Goal: Information Seeking & Learning: Learn about a topic

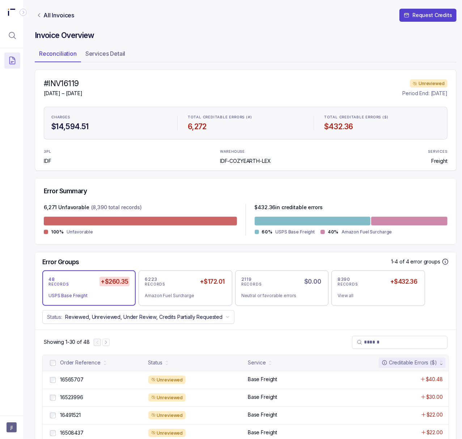
click at [62, 79] on h4 "#INV16119" at bounding box center [63, 83] width 39 height 10
copy h4 "INV16119"
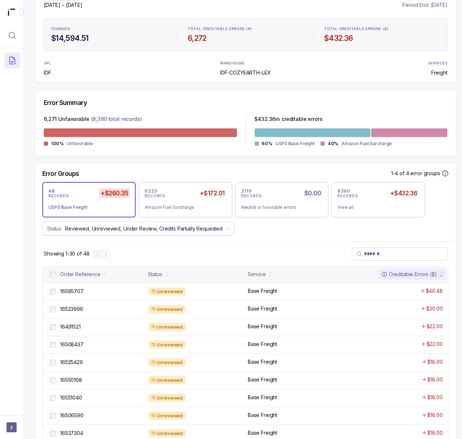
scroll to position [96, 0]
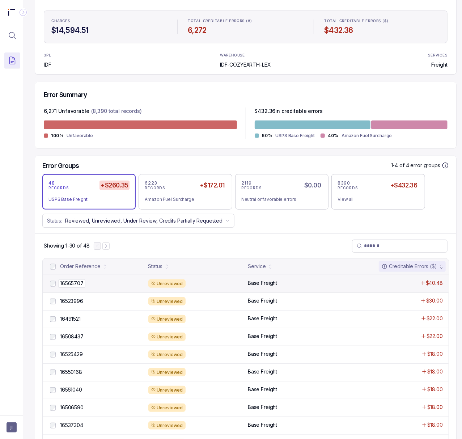
click at [70, 284] on p "16565707" at bounding box center [71, 283] width 27 height 8
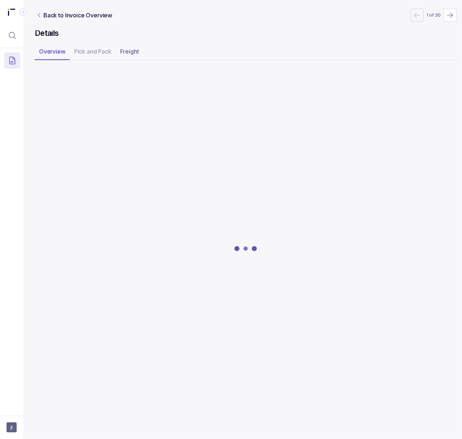
scroll to position [0, 2]
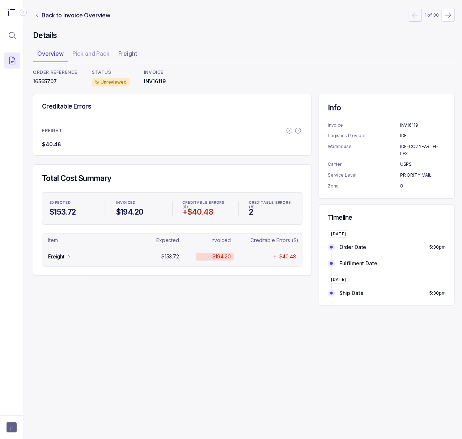
click at [52, 257] on p "Freight" at bounding box center [56, 256] width 16 height 7
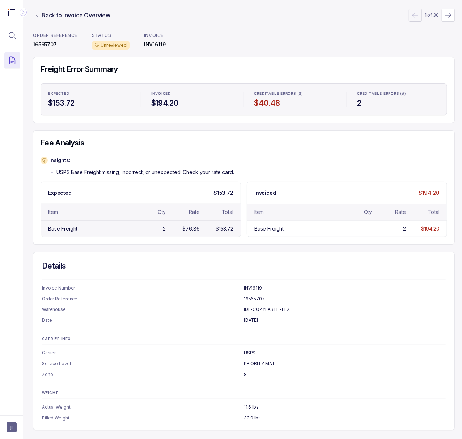
scroll to position [0, 2]
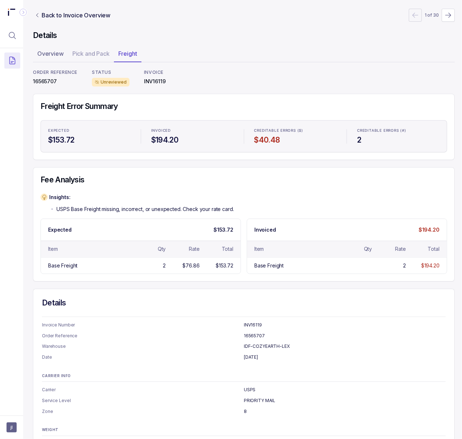
click at [44, 83] on p "16565707" at bounding box center [55, 81] width 44 height 7
copy p "16565707"
click at [149, 84] on p "INV16119" at bounding box center [155, 81] width 22 height 7
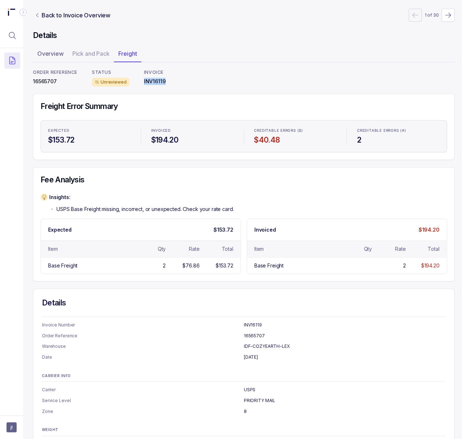
copy p "INV16119"
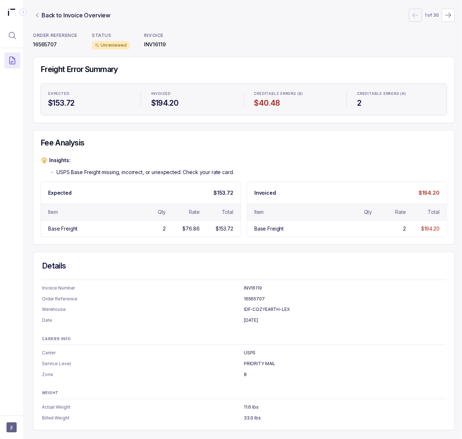
click at [265, 360] on p "PRIORITY MAIL" at bounding box center [345, 363] width 202 height 7
copy p "PRIORITY MAIL"
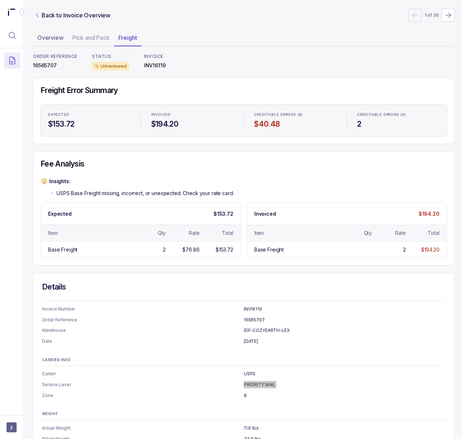
scroll to position [0, 2]
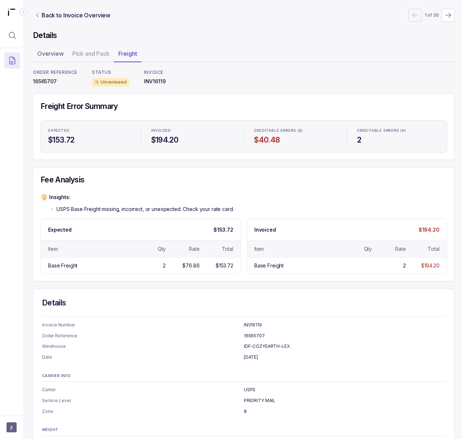
click at [155, 80] on p "INV16119" at bounding box center [155, 81] width 22 height 7
copy p "INV16119"
click at [44, 15] on p "Back to Invoice Overview" at bounding box center [76, 15] width 69 height 9
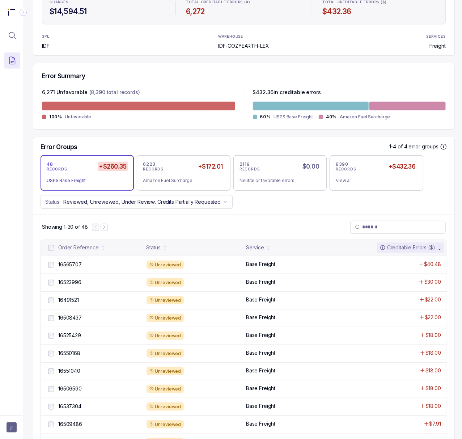
scroll to position [145, 2]
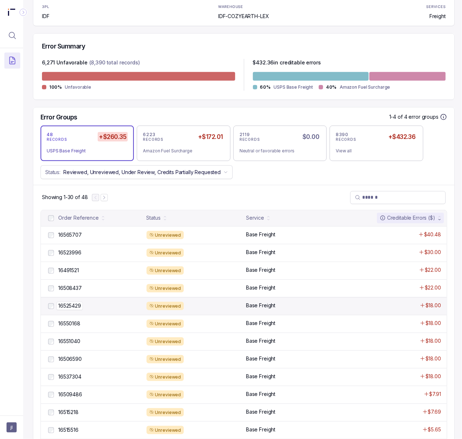
click at [74, 309] on p "16525429" at bounding box center [69, 305] width 26 height 8
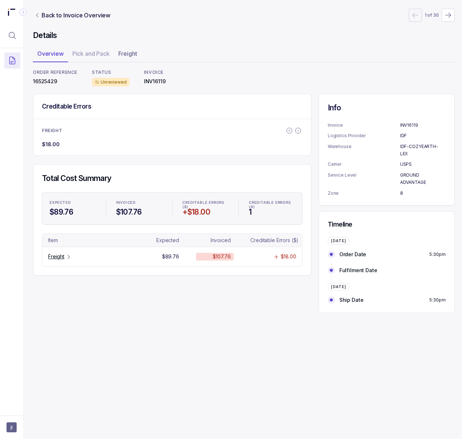
click at [52, 80] on p "16525429" at bounding box center [55, 81] width 44 height 7
copy p "16525429"
click at [63, 256] on p "Freight" at bounding box center [56, 256] width 16 height 7
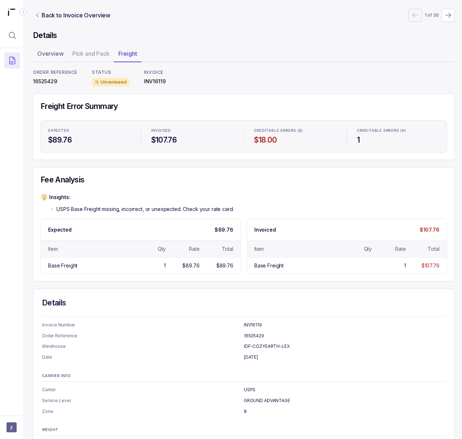
scroll to position [46, 2]
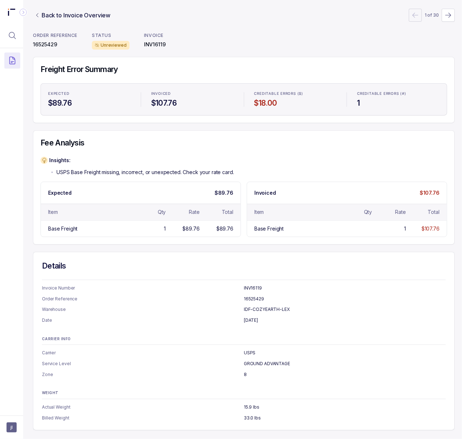
click at [278, 360] on p "GROUND ADVANTAGE" at bounding box center [345, 363] width 202 height 7
copy p "GROUND ADVANTAGE"
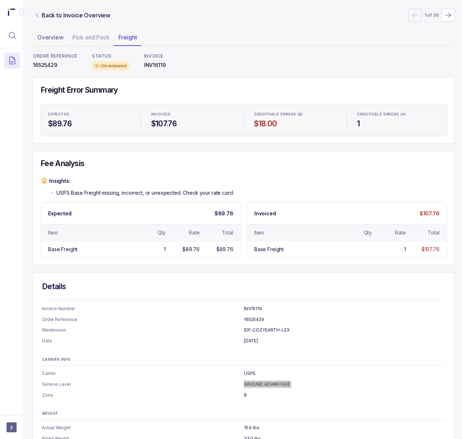
scroll to position [0, 2]
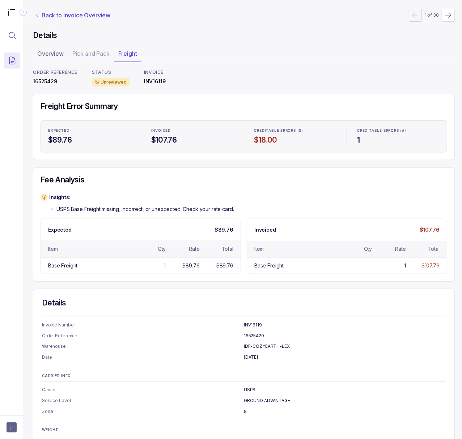
click at [68, 12] on p "Back to Invoice Overview" at bounding box center [76, 15] width 69 height 9
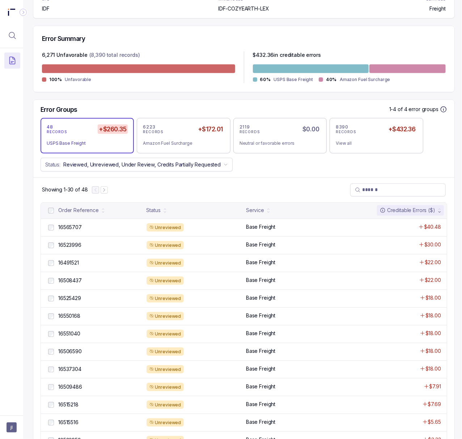
scroll to position [193, 2]
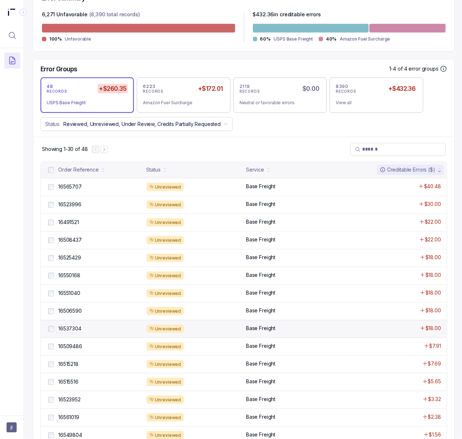
click at [77, 327] on p "16537304" at bounding box center [69, 328] width 27 height 8
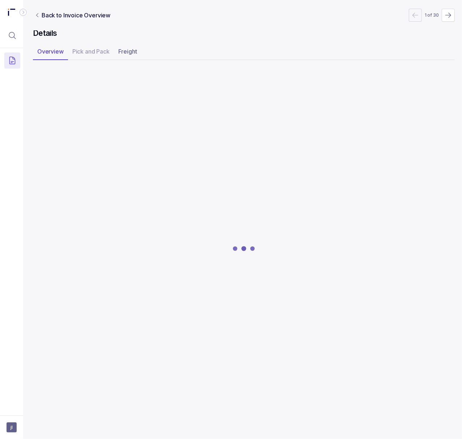
scroll to position [0, 2]
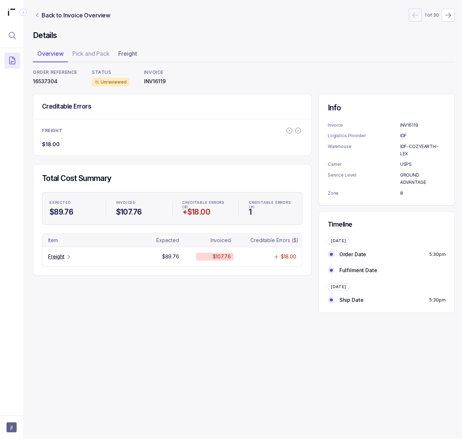
click at [51, 81] on p "16537304" at bounding box center [55, 81] width 44 height 7
copy p "16537304"
click at [55, 255] on p "Freight" at bounding box center [56, 256] width 16 height 7
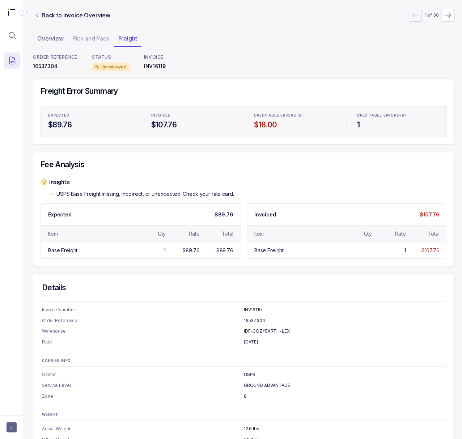
scroll to position [0, 2]
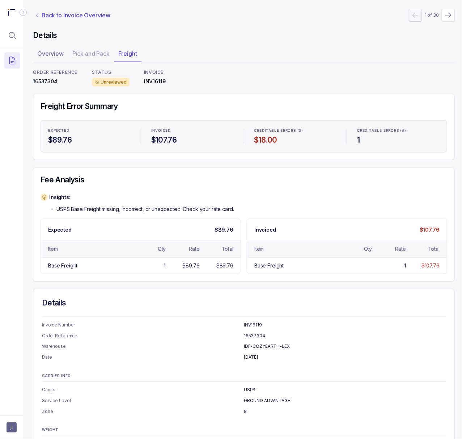
click at [57, 15] on p "Back to Invoice Overview" at bounding box center [76, 15] width 69 height 9
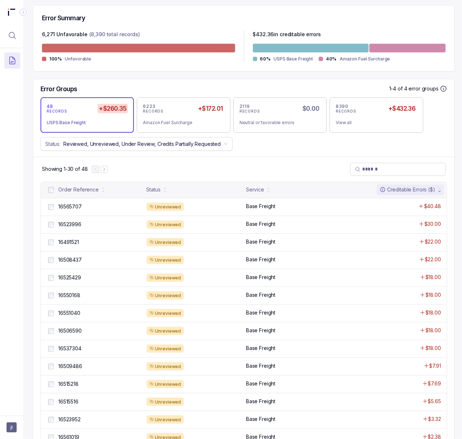
scroll to position [241, 2]
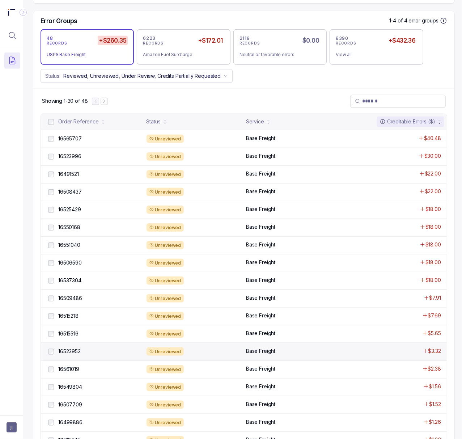
click at [77, 349] on div "16523952 16523952" at bounding box center [94, 351] width 95 height 9
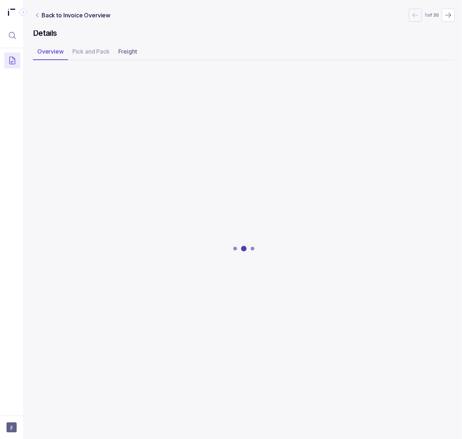
scroll to position [0, 2]
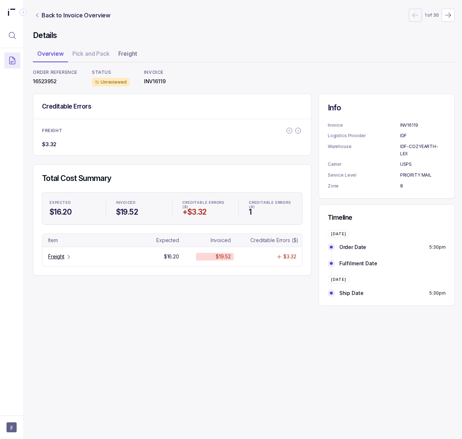
click at [52, 80] on p "16523952" at bounding box center [55, 81] width 44 height 7
copy p "16523952"
click at [53, 258] on p "Freight" at bounding box center [56, 256] width 16 height 7
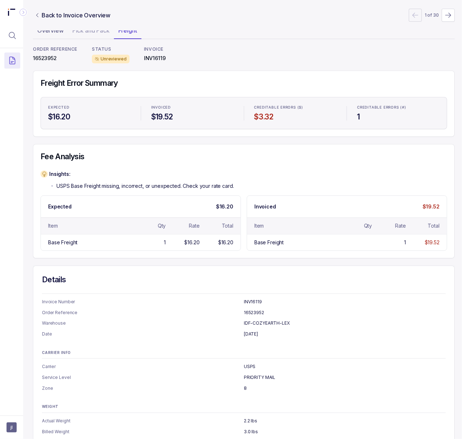
scroll to position [46, 2]
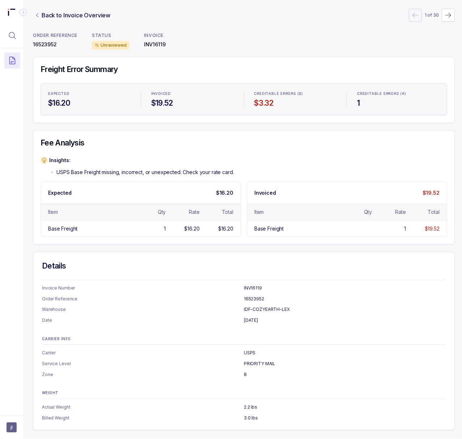
click at [263, 360] on p "PRIORITY MAIL" at bounding box center [345, 363] width 202 height 7
copy p "PRIORITY MAIL"
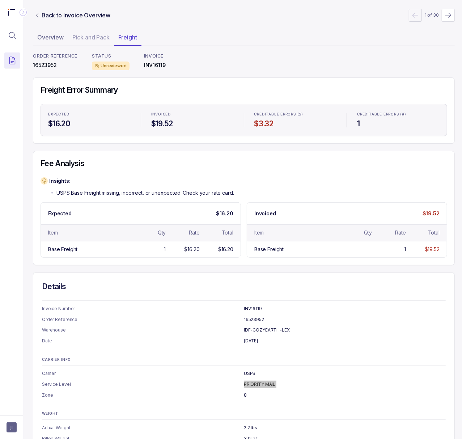
scroll to position [0, 2]
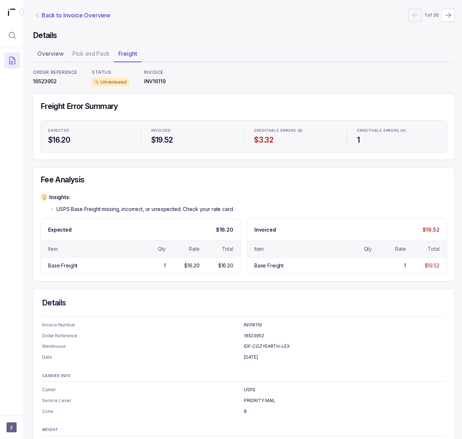
click at [71, 16] on p "Back to Invoice Overview" at bounding box center [76, 15] width 69 height 9
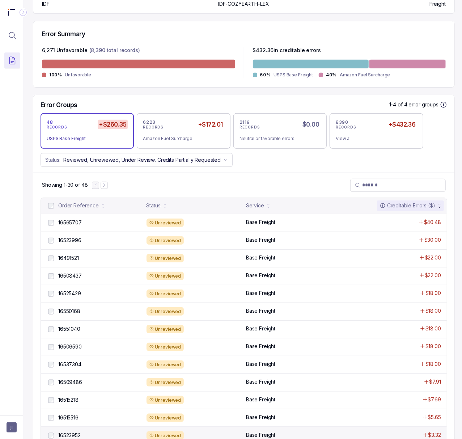
scroll to position [289, 2]
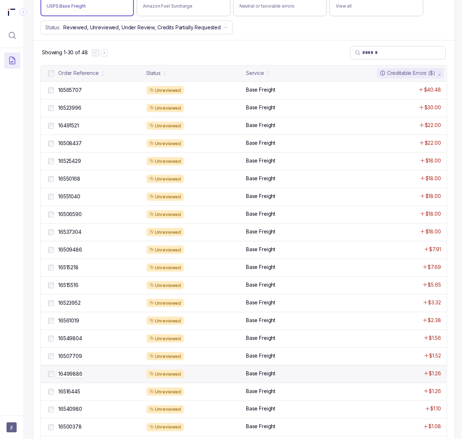
click at [77, 376] on p "16499886" at bounding box center [70, 373] width 28 height 8
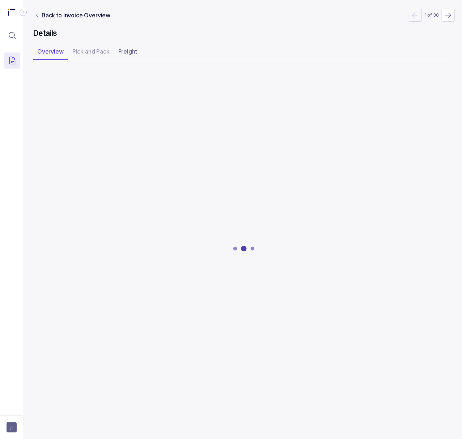
scroll to position [0, 2]
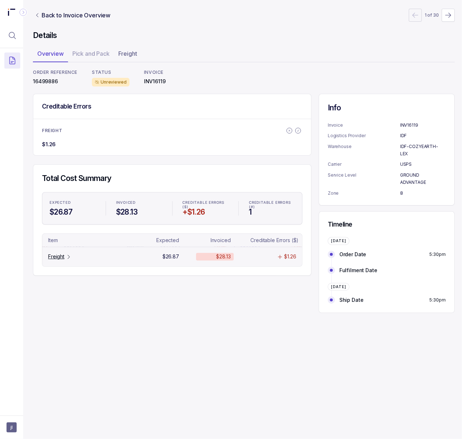
click at [59, 259] on p "Freight" at bounding box center [56, 256] width 16 height 7
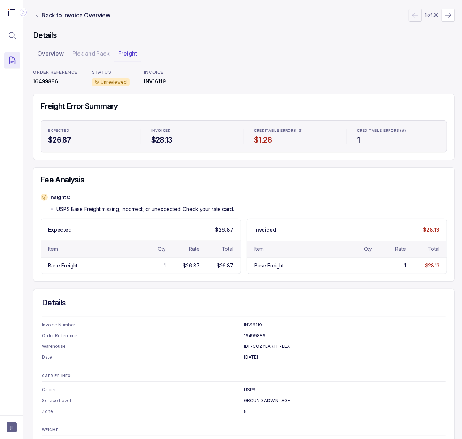
click at [49, 80] on p "16499886" at bounding box center [55, 81] width 44 height 7
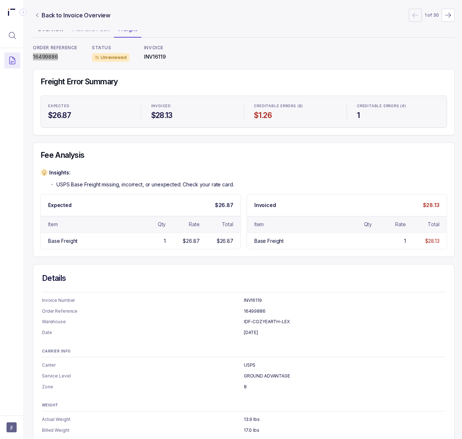
scroll to position [46, 2]
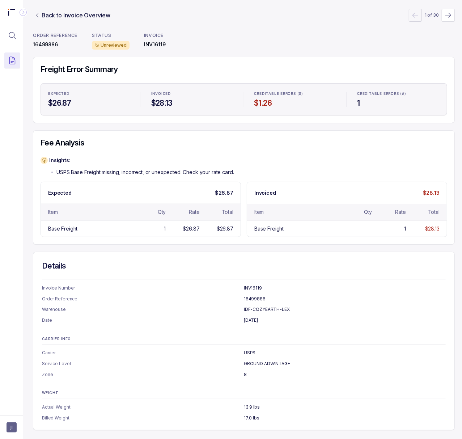
click at [273, 360] on p "GROUND ADVANTAGE" at bounding box center [345, 363] width 202 height 7
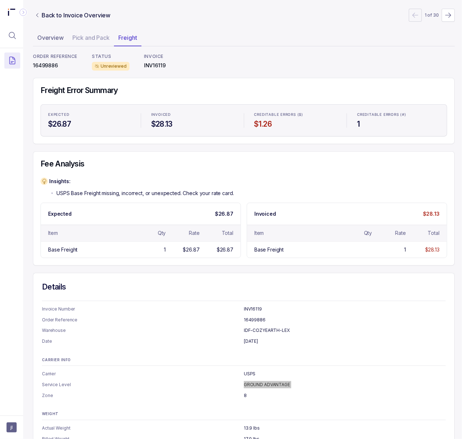
scroll to position [0, 2]
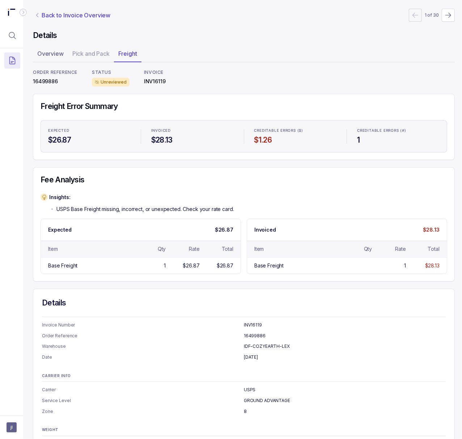
click at [76, 16] on p "Back to Invoice Overview" at bounding box center [76, 15] width 69 height 9
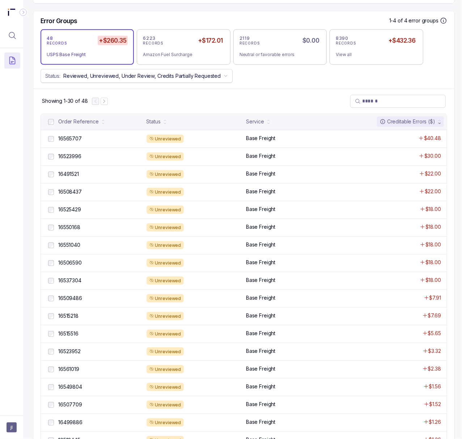
scroll to position [337, 2]
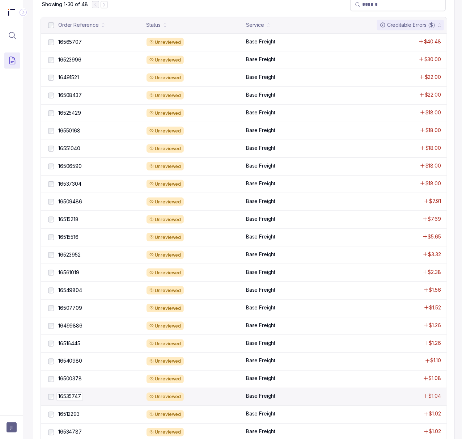
click at [74, 400] on p "16535747" at bounding box center [69, 396] width 26 height 8
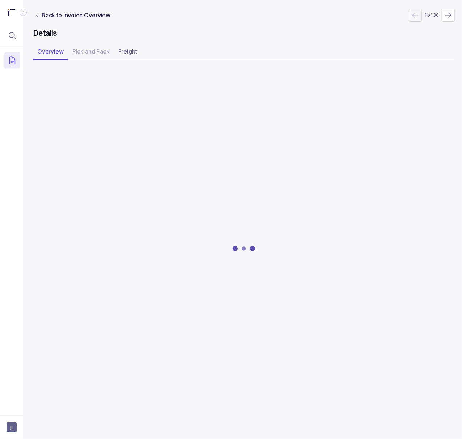
scroll to position [0, 2]
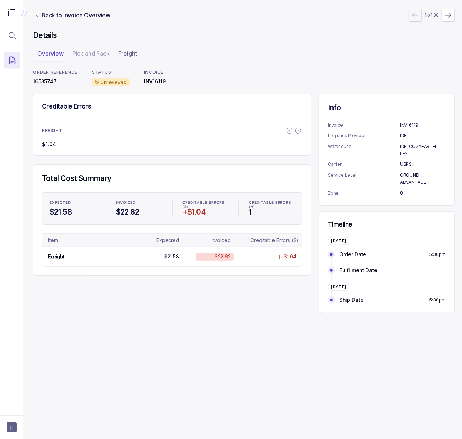
click at [45, 82] on p "16535747" at bounding box center [55, 81] width 44 height 7
click at [64, 255] on p "Freight" at bounding box center [56, 256] width 16 height 7
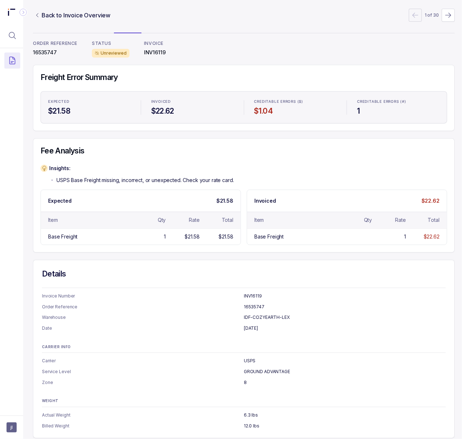
scroll to position [0, 2]
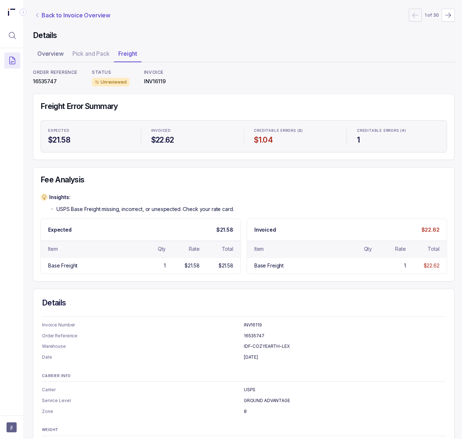
click at [51, 16] on p "Back to Invoice Overview" at bounding box center [76, 15] width 69 height 9
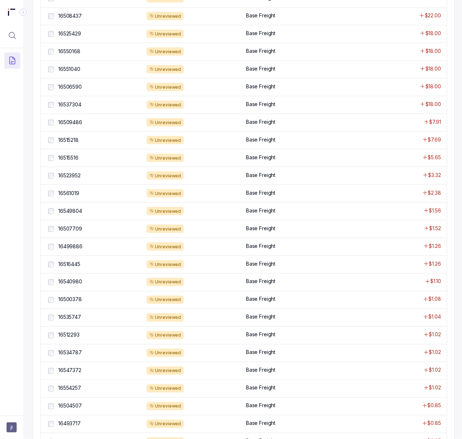
scroll to position [434, 2]
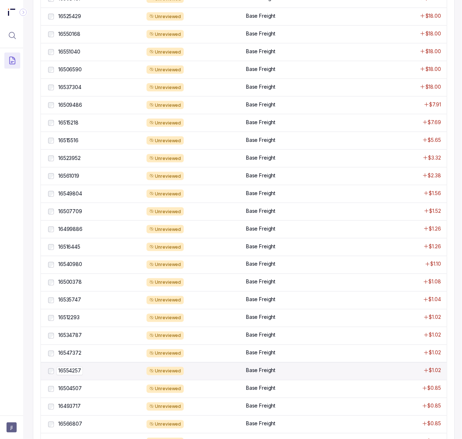
click at [77, 375] on p "16554257" at bounding box center [69, 371] width 26 height 8
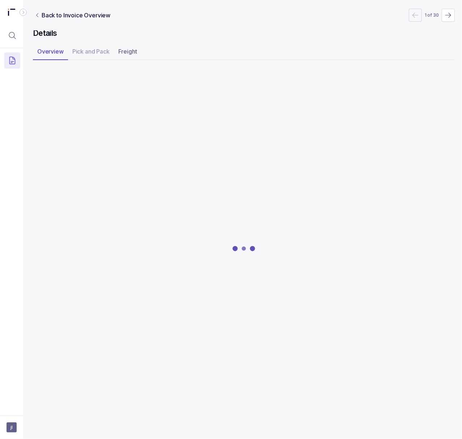
scroll to position [0, 2]
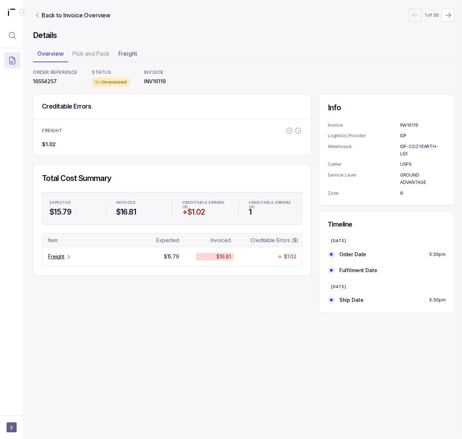
click at [48, 82] on p "16554257" at bounding box center [55, 81] width 44 height 7
click at [68, 258] on icon "Table Cell-link 0" at bounding box center [69, 257] width 6 height 6
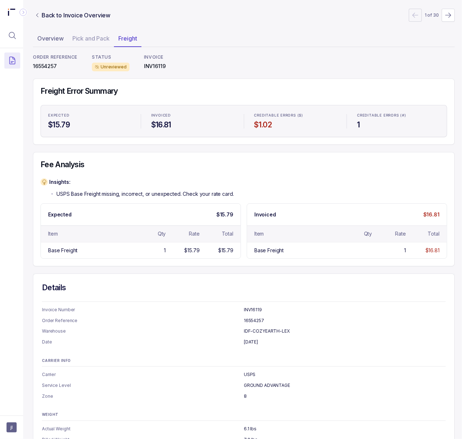
scroll to position [0, 2]
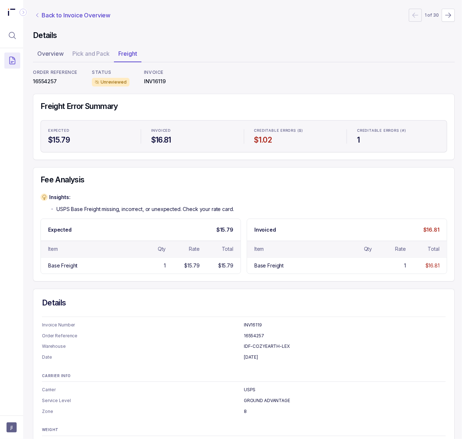
click at [67, 19] on p "Back to Invoice Overview" at bounding box center [76, 15] width 69 height 9
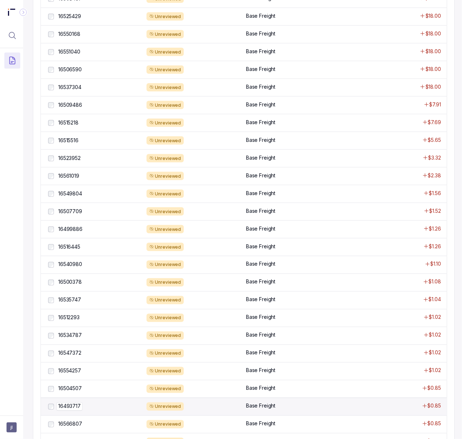
scroll to position [482, 2]
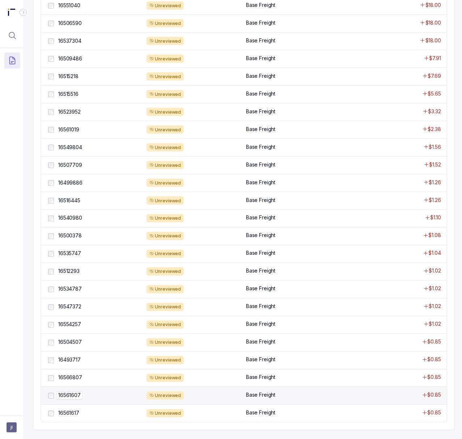
click at [73, 396] on p "16561607" at bounding box center [69, 395] width 26 height 8
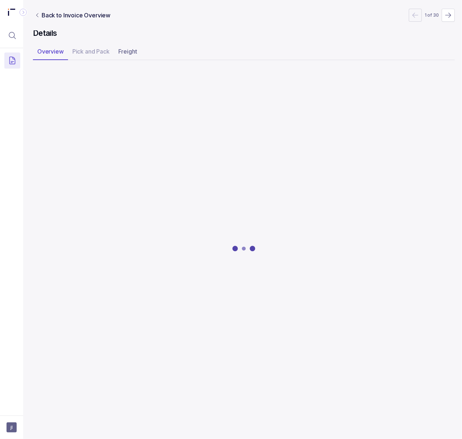
scroll to position [0, 2]
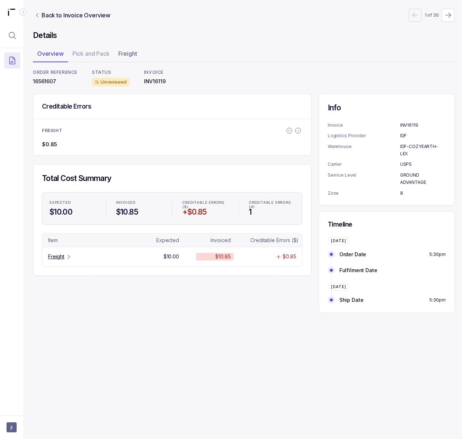
click at [46, 82] on p "16561607" at bounding box center [55, 81] width 44 height 7
click at [61, 258] on p "Freight" at bounding box center [56, 256] width 16 height 7
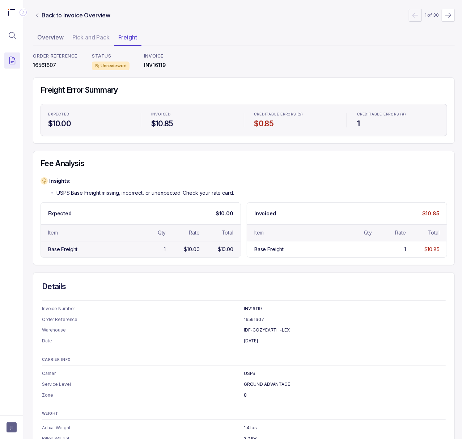
scroll to position [0, 2]
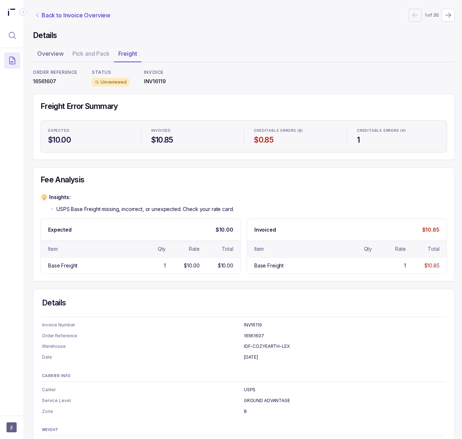
click at [68, 17] on p "Back to Invoice Overview" at bounding box center [76, 15] width 69 height 9
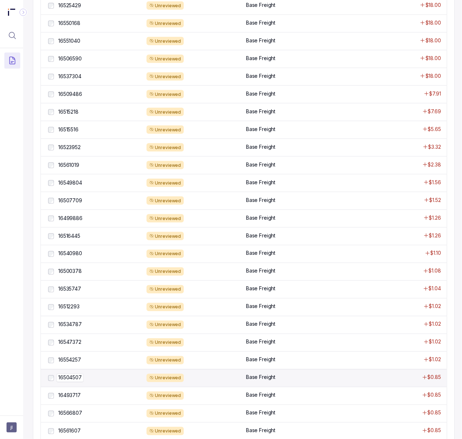
scroll to position [155, 2]
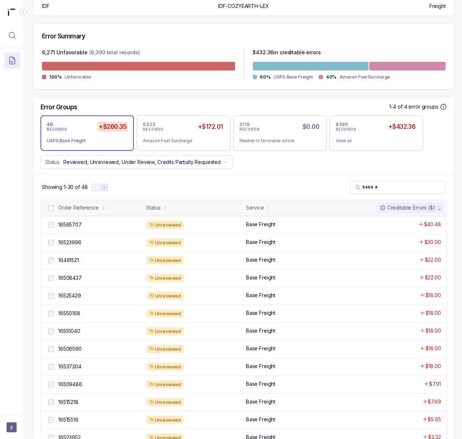
click at [103, 190] on icon "Next Page" at bounding box center [104, 187] width 5 height 5
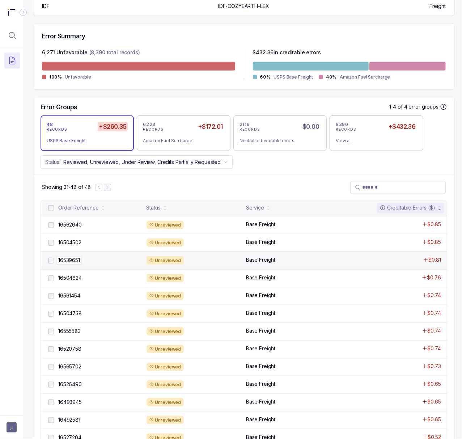
click at [76, 260] on p "16539651" at bounding box center [68, 260] width 25 height 8
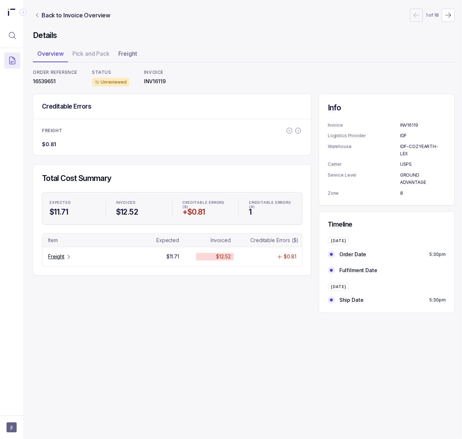
click at [46, 80] on p "16539651" at bounding box center [55, 81] width 44 height 7
click at [60, 260] on p "Freight" at bounding box center [56, 256] width 16 height 7
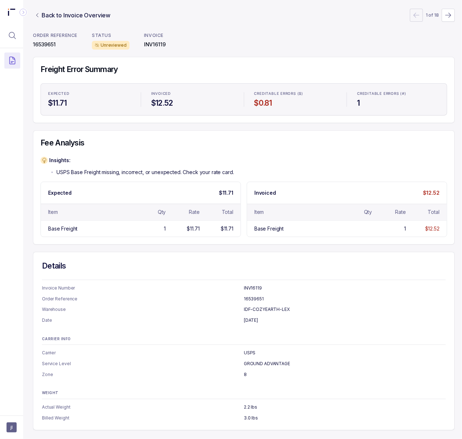
scroll to position [0, 2]
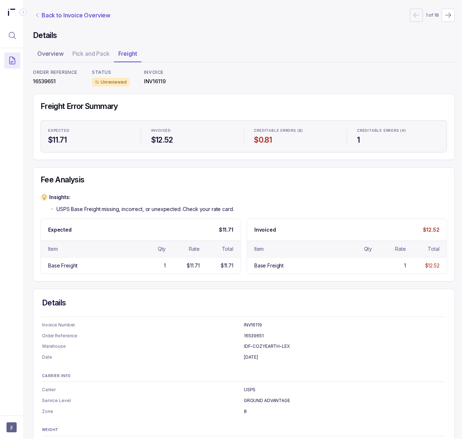
click at [66, 15] on p "Back to Invoice Overview" at bounding box center [76, 15] width 69 height 9
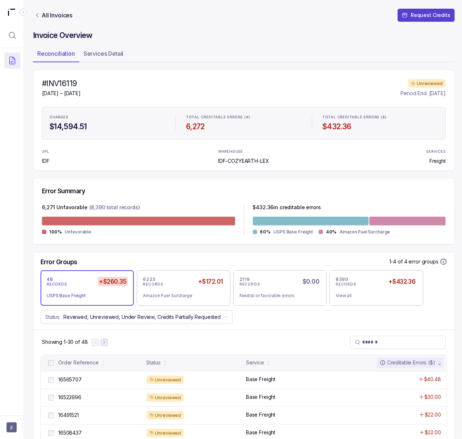
click at [106, 343] on icon "Next Page" at bounding box center [104, 341] width 5 height 5
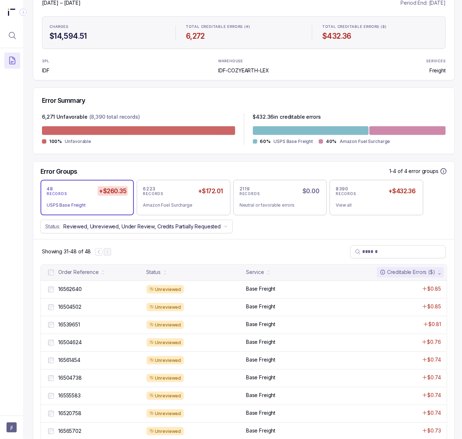
scroll to position [278, 2]
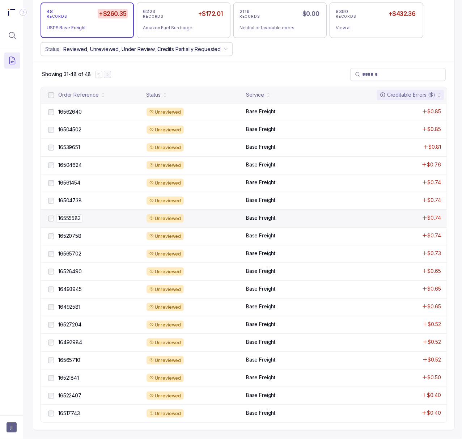
click at [75, 214] on p "16555583" at bounding box center [69, 218] width 26 height 8
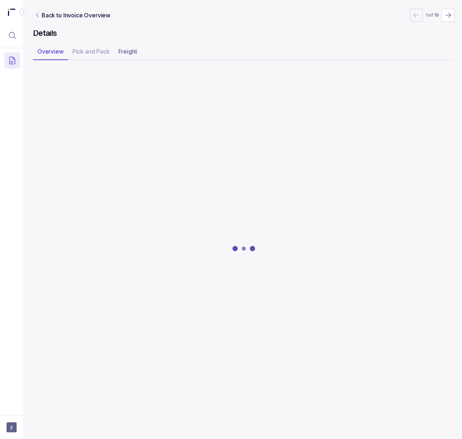
scroll to position [0, 2]
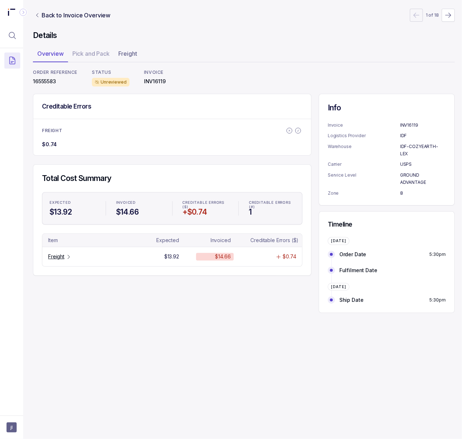
click at [47, 82] on p "16555583" at bounding box center [55, 81] width 44 height 7
click at [59, 256] on p "Freight" at bounding box center [56, 256] width 16 height 7
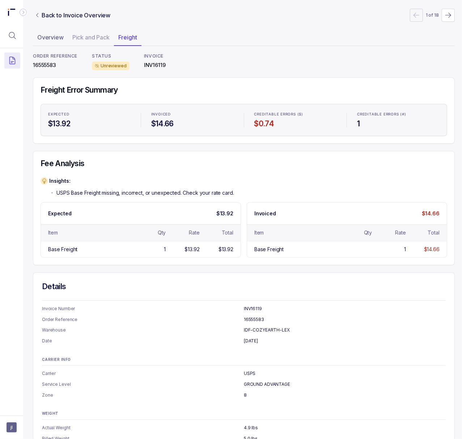
scroll to position [0, 2]
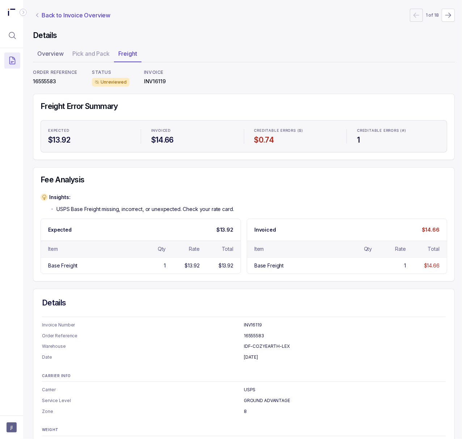
click at [54, 18] on p "Back to Invoice Overview" at bounding box center [76, 15] width 69 height 9
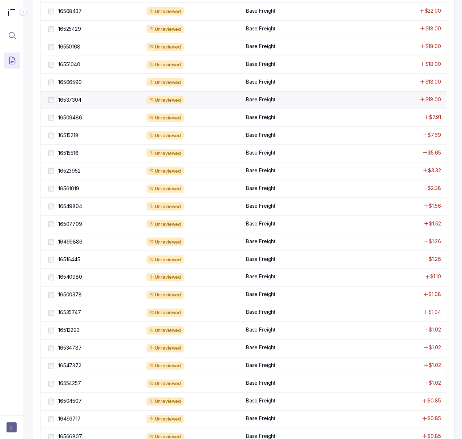
scroll to position [299, 2]
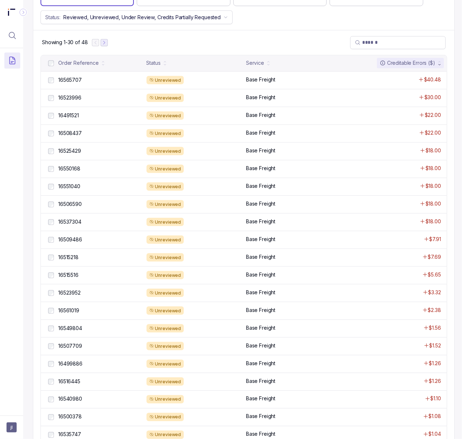
click at [104, 46] on button "Next Page" at bounding box center [103, 42] width 7 height 7
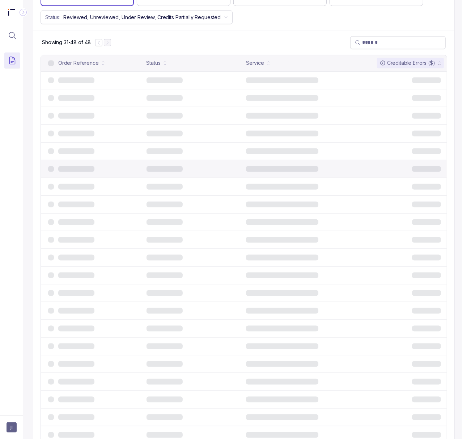
scroll to position [278, 2]
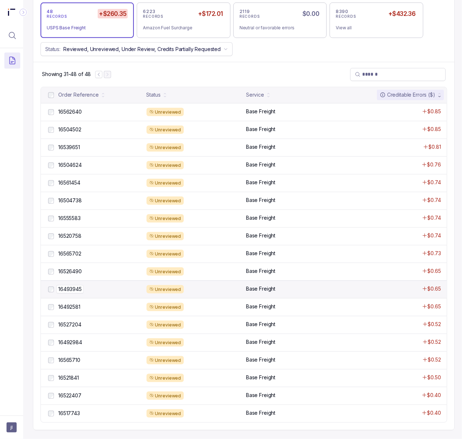
click at [76, 285] on p "16493945" at bounding box center [69, 289] width 27 height 8
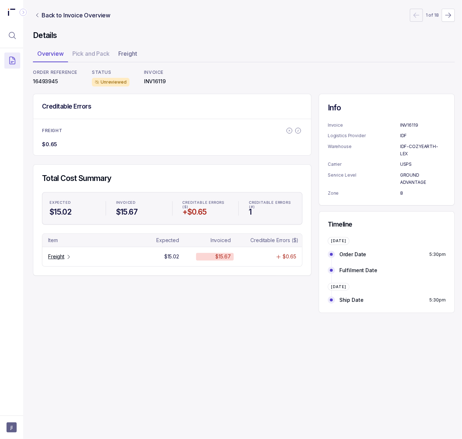
click at [52, 83] on p "16493945" at bounding box center [55, 81] width 44 height 7
click at [64, 259] on div "Freight" at bounding box center [59, 256] width 23 height 7
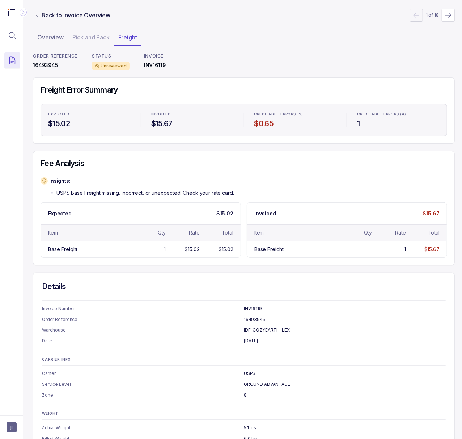
scroll to position [0, 2]
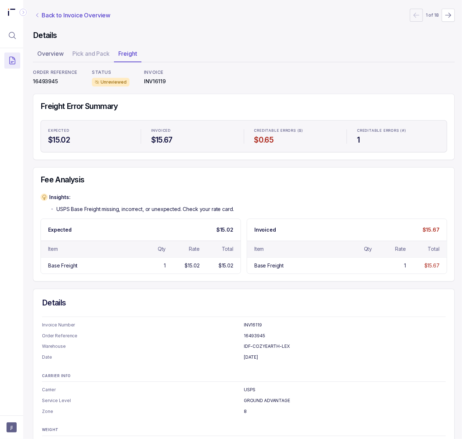
click at [69, 18] on p "Back to Invoice Overview" at bounding box center [76, 15] width 69 height 9
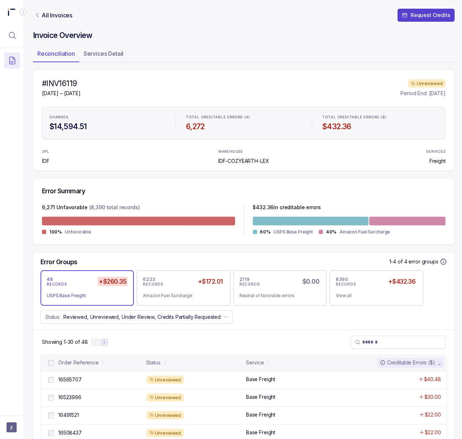
click at [103, 343] on icon "Next Page" at bounding box center [104, 341] width 5 height 5
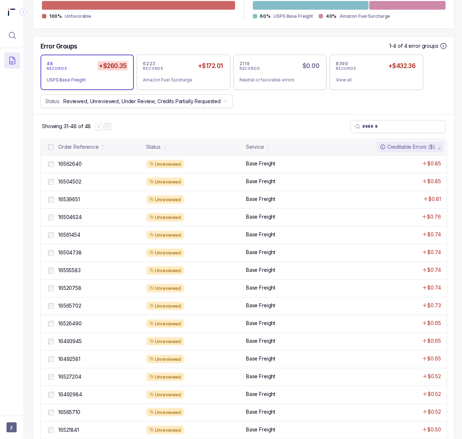
scroll to position [278, 2]
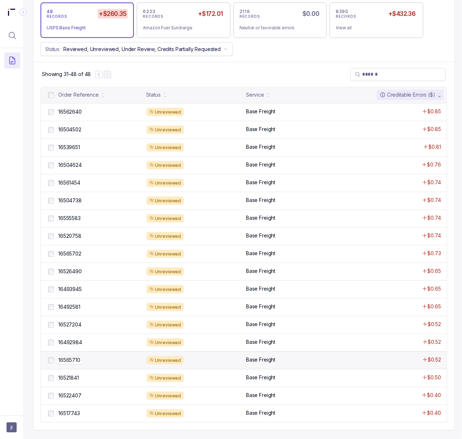
click at [78, 356] on p "16565710" at bounding box center [69, 360] width 26 height 8
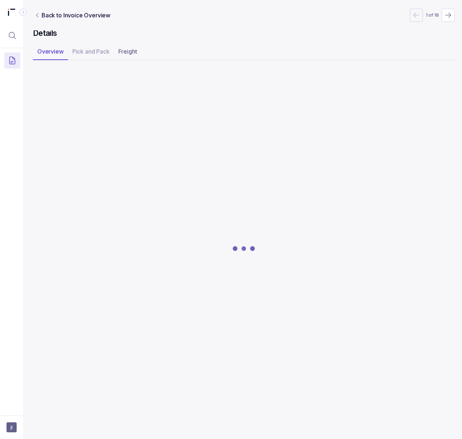
scroll to position [0, 2]
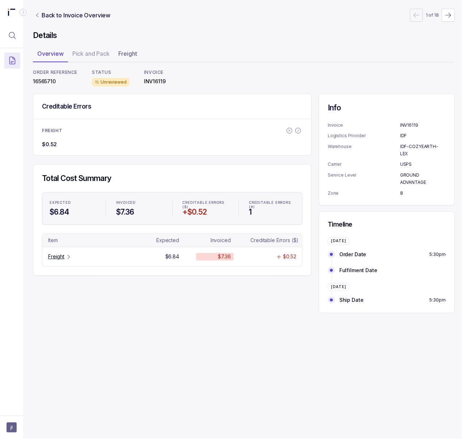
click at [37, 81] on p "16565710" at bounding box center [55, 81] width 44 height 7
click at [61, 255] on p "Freight" at bounding box center [56, 256] width 16 height 7
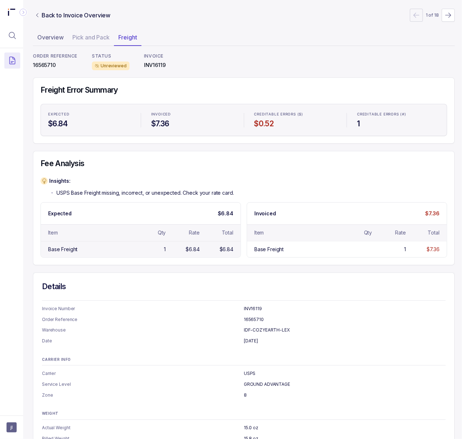
scroll to position [0, 2]
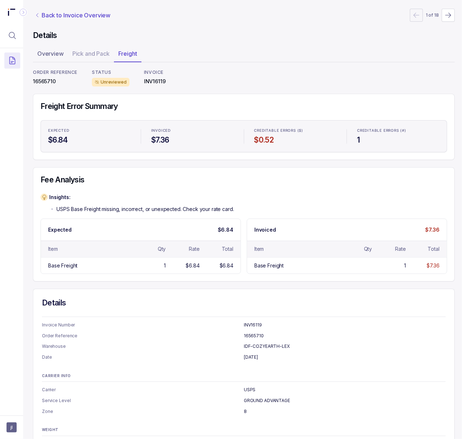
click at [57, 19] on p "Back to Invoice Overview" at bounding box center [76, 15] width 69 height 9
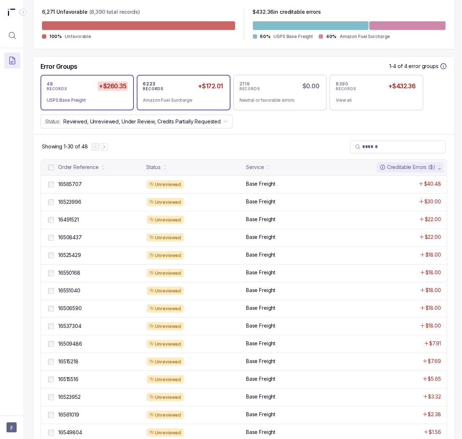
scroll to position [241, 2]
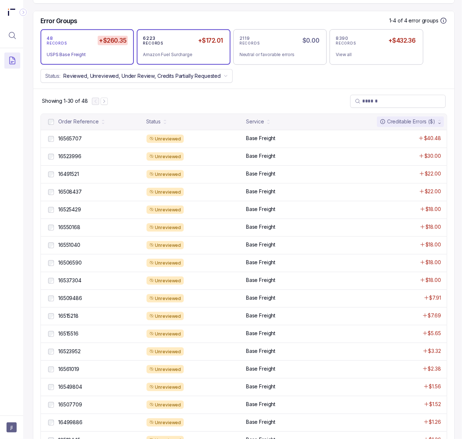
click at [196, 56] on div "Amazon Fuel Surcharge" at bounding box center [180, 54] width 75 height 7
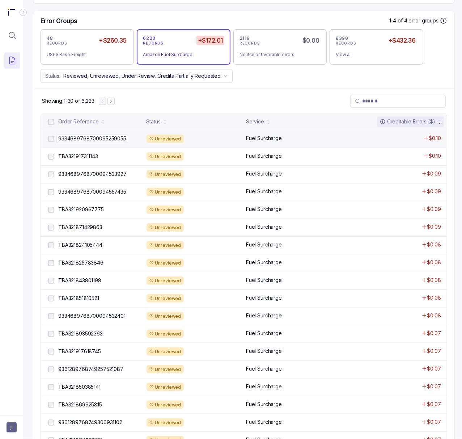
click at [120, 139] on p "9334689768700095259055" at bounding box center [92, 138] width 72 height 8
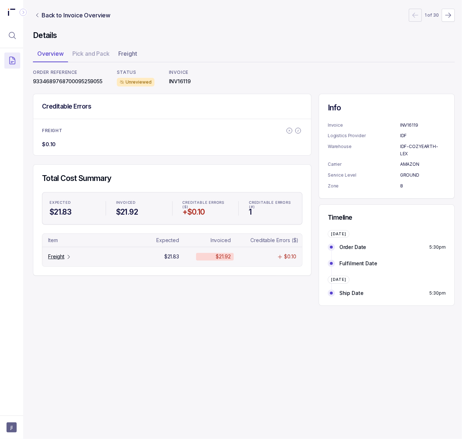
click at [58, 258] on p "Freight" at bounding box center [56, 256] width 16 height 7
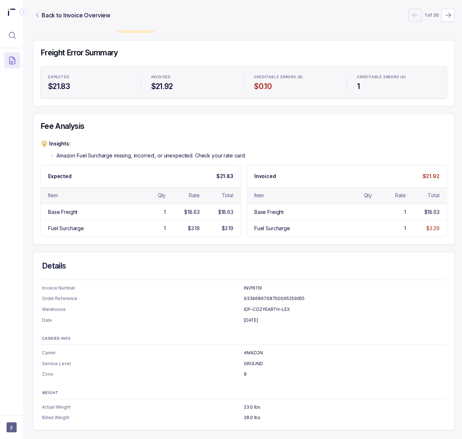
scroll to position [63, 2]
click at [245, 360] on p "GROUND" at bounding box center [345, 363] width 202 height 7
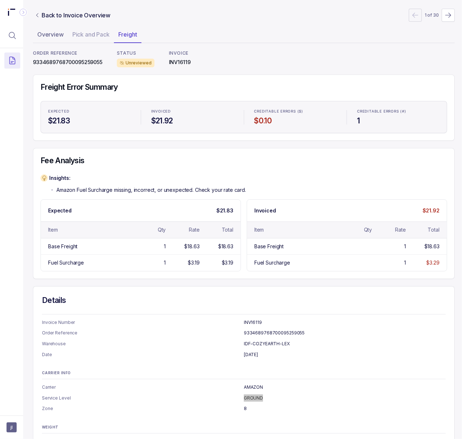
scroll to position [0, 2]
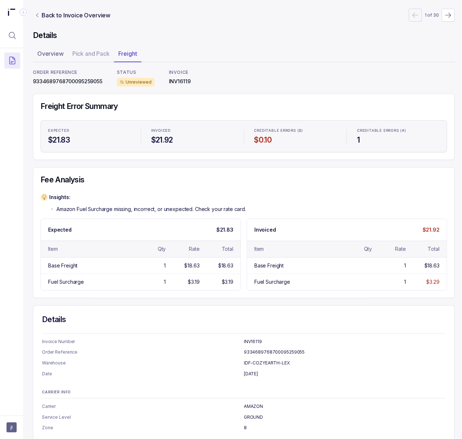
click at [74, 80] on p "9334689768700095259055" at bounding box center [67, 81] width 69 height 7
click at [65, 16] on p "Back to Invoice Overview" at bounding box center [76, 15] width 69 height 9
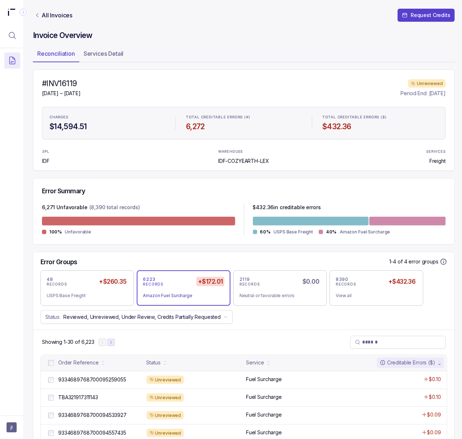
click at [111, 341] on icon "Next Page" at bounding box center [110, 341] width 1 height 3
click at [95, 382] on p "9334689768700094530896" at bounding box center [92, 379] width 73 height 8
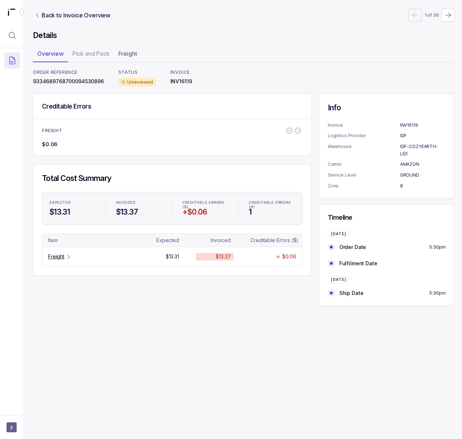
click at [70, 80] on p "9334689768700094530896" at bounding box center [68, 81] width 71 height 7
click at [69, 256] on icon "Table Cell-link 0" at bounding box center [69, 257] width 6 height 6
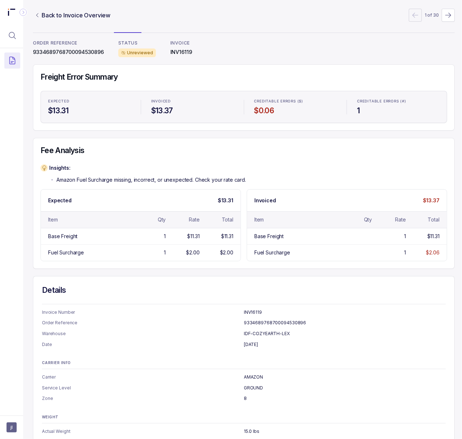
scroll to position [0, 2]
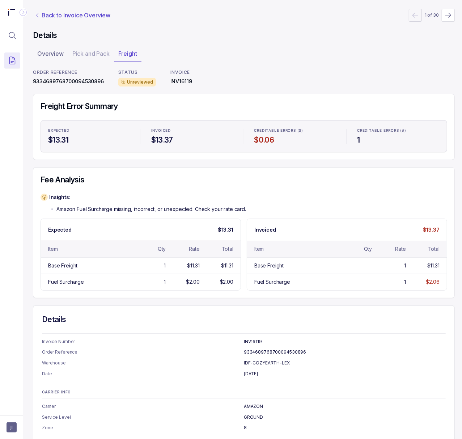
click at [46, 16] on p "Back to Invoice Overview" at bounding box center [76, 15] width 69 height 9
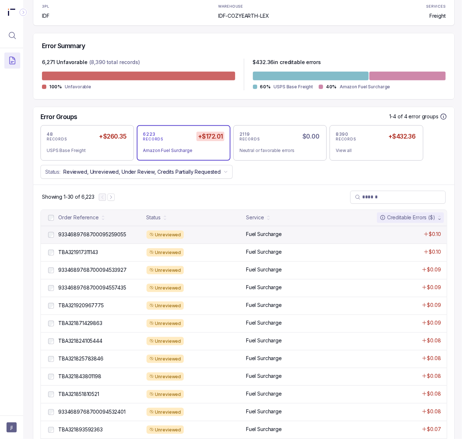
scroll to position [145, 2]
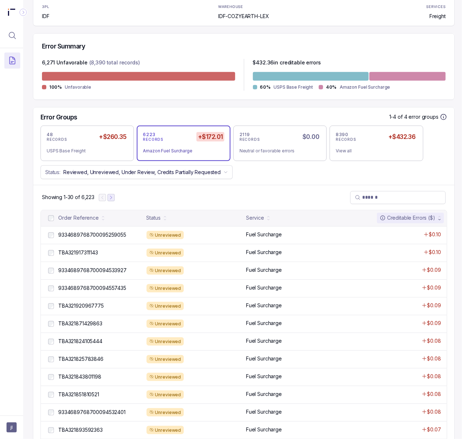
click at [114, 197] on button "Next Page" at bounding box center [110, 197] width 7 height 7
click at [116, 198] on icon "Next Page" at bounding box center [114, 197] width 5 height 5
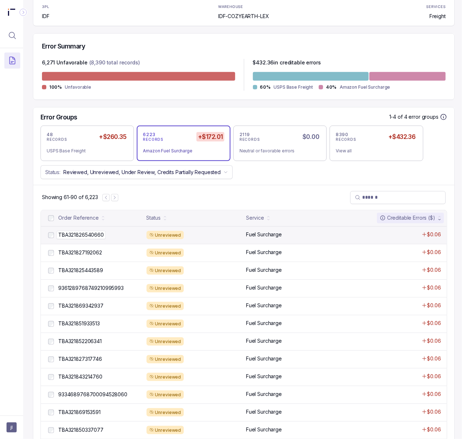
click at [93, 235] on p "TBA321826540660" at bounding box center [80, 235] width 49 height 8
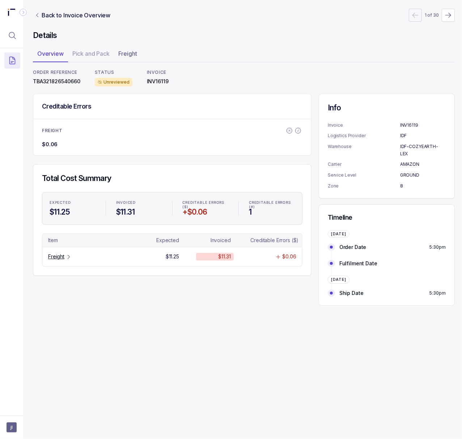
click at [61, 83] on p "TBA321826540660" at bounding box center [56, 81] width 47 height 7
click at [54, 255] on p "Freight" at bounding box center [56, 256] width 16 height 7
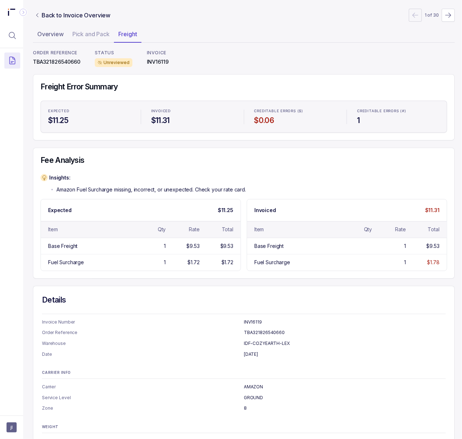
scroll to position [0, 2]
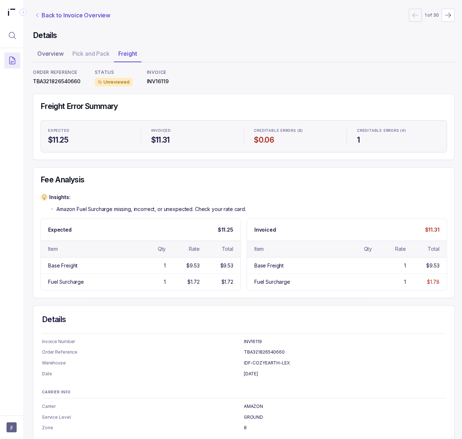
click at [82, 12] on p "Back to Invoice Overview" at bounding box center [76, 15] width 69 height 9
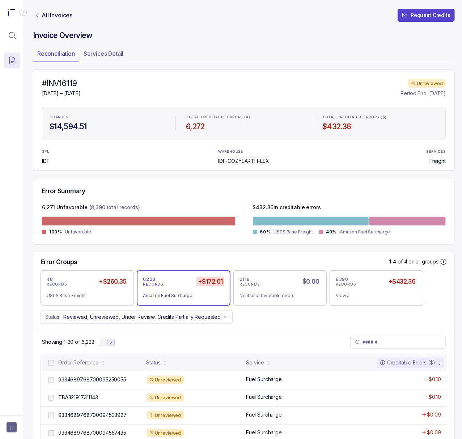
click at [111, 343] on icon "Next Page" at bounding box center [110, 341] width 5 height 5
click at [116, 343] on icon "Next Page" at bounding box center [114, 341] width 5 height 5
click at [87, 381] on p "9361289768749222339501" at bounding box center [90, 379] width 68 height 8
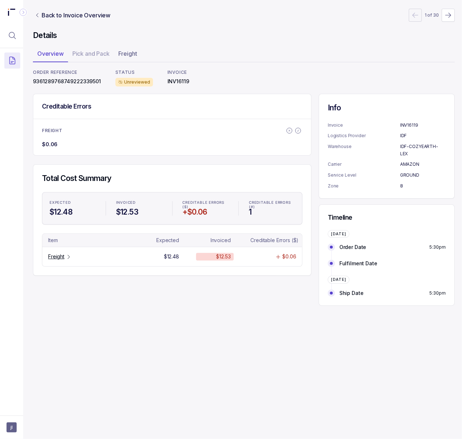
click at [64, 82] on p "9361289768749222339501" at bounding box center [67, 81] width 68 height 7
click at [57, 255] on p "Freight" at bounding box center [56, 256] width 16 height 7
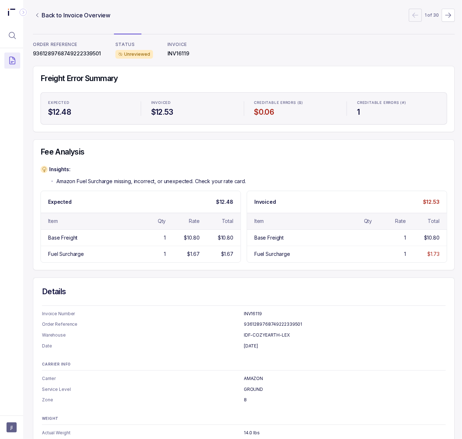
scroll to position [0, 2]
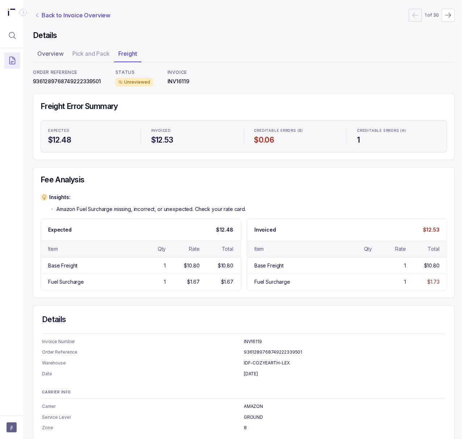
click at [54, 16] on p "Back to Invoice Overview" at bounding box center [76, 15] width 69 height 9
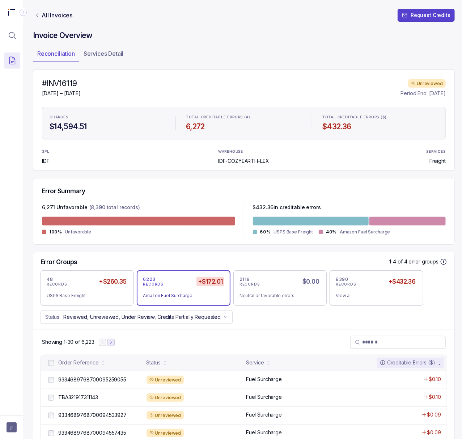
click at [110, 342] on icon "Next Page" at bounding box center [110, 341] width 5 height 5
click at [114, 343] on icon "Next Page" at bounding box center [114, 341] width 5 height 5
click at [114, 343] on icon "Next Page" at bounding box center [116, 341] width 5 height 5
click at [90, 381] on p "TBA321820670726" at bounding box center [80, 379] width 49 height 8
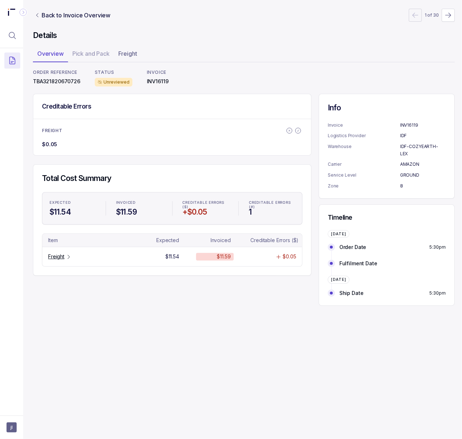
click at [43, 80] on p "TBA321820670726" at bounding box center [56, 81] width 47 height 7
click at [57, 257] on p "Freight" at bounding box center [56, 256] width 16 height 7
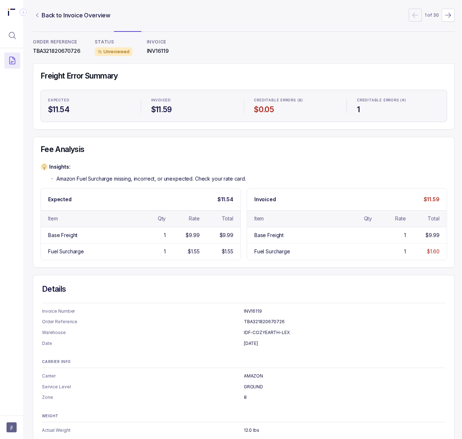
scroll to position [0, 2]
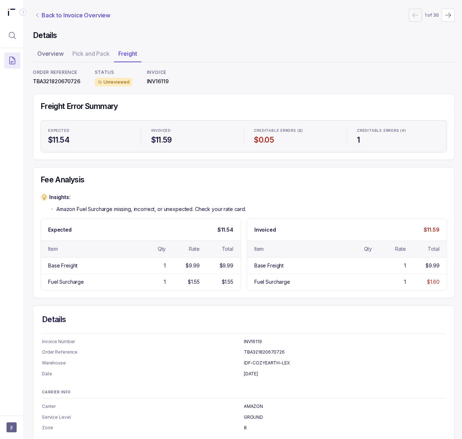
click at [57, 13] on p "Back to Invoice Overview" at bounding box center [76, 15] width 69 height 9
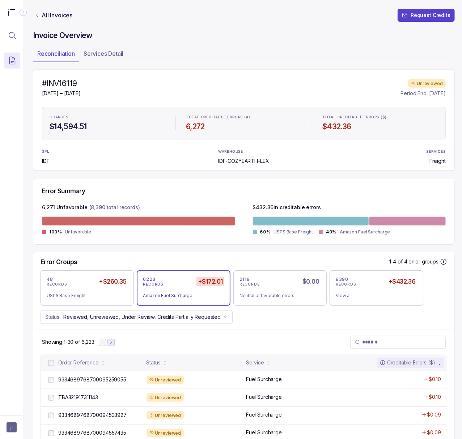
click at [112, 346] on button "Next Page" at bounding box center [110, 341] width 7 height 7
click at [114, 343] on icon "Next Page" at bounding box center [114, 341] width 5 height 5
click at [116, 343] on icon "Next Page" at bounding box center [114, 341] width 5 height 5
click at [116, 343] on icon "Next Page" at bounding box center [116, 341] width 5 height 5
click at [117, 343] on icon "Next Page" at bounding box center [117, 341] width 5 height 5
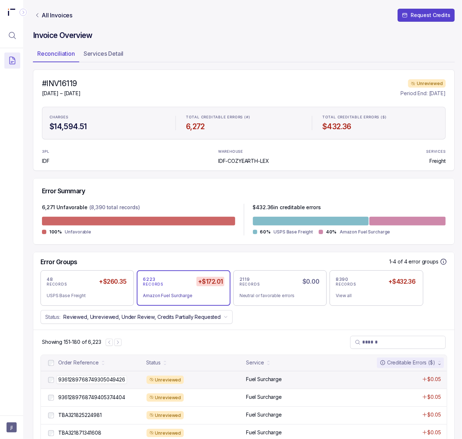
click at [96, 379] on p "9361289768749305049426" at bounding box center [91, 379] width 70 height 8
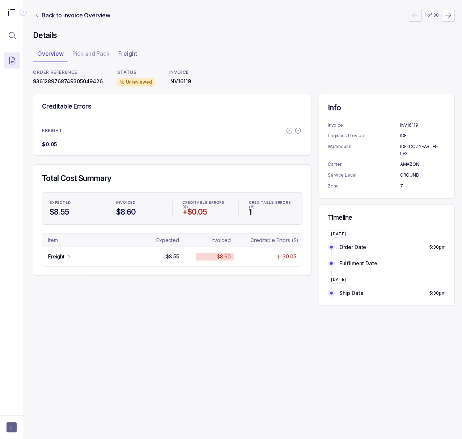
click at [59, 81] on p "9361289768749305049426" at bounding box center [68, 81] width 70 height 7
click at [61, 259] on p "Freight" at bounding box center [56, 256] width 16 height 7
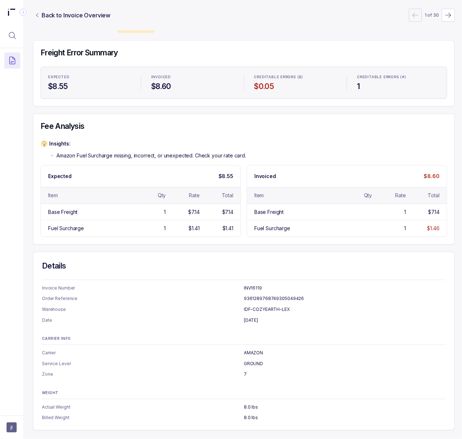
scroll to position [0, 2]
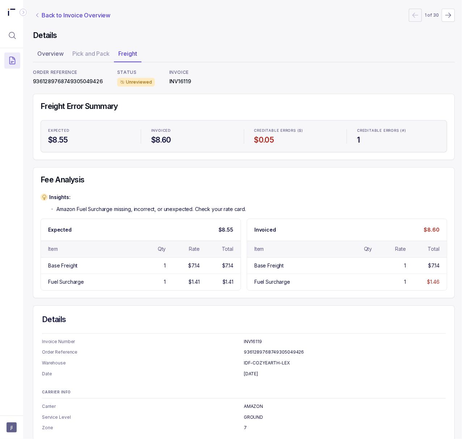
click at [74, 17] on p "Back to Invoice Overview" at bounding box center [76, 15] width 69 height 9
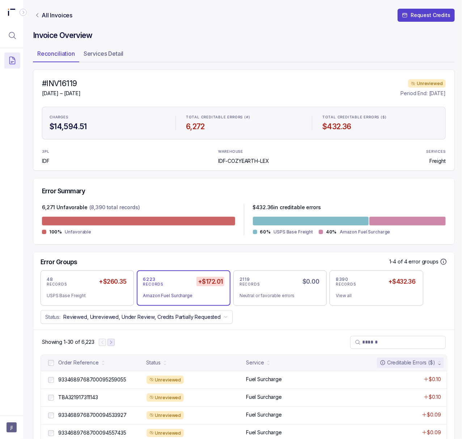
click at [114, 344] on button "Next Page" at bounding box center [110, 341] width 7 height 7
click at [114, 343] on icon "Next Page" at bounding box center [114, 341] width 1 height 3
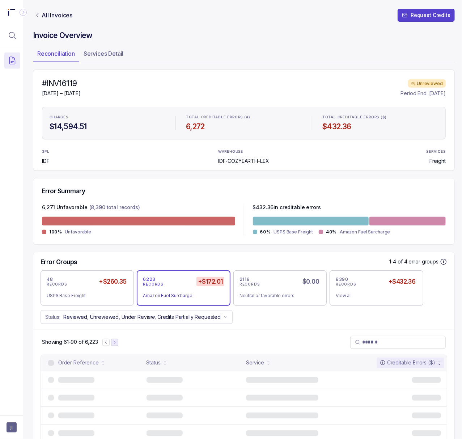
click at [114, 343] on icon "Next Page" at bounding box center [114, 341] width 5 height 5
click at [114, 343] on icon "Next Page" at bounding box center [116, 341] width 5 height 5
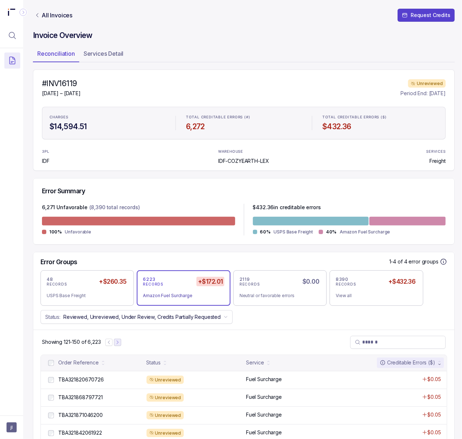
click at [114, 343] on div at bounding box center [113, 341] width 16 height 7
click at [116, 343] on icon "Next Page" at bounding box center [117, 341] width 5 height 5
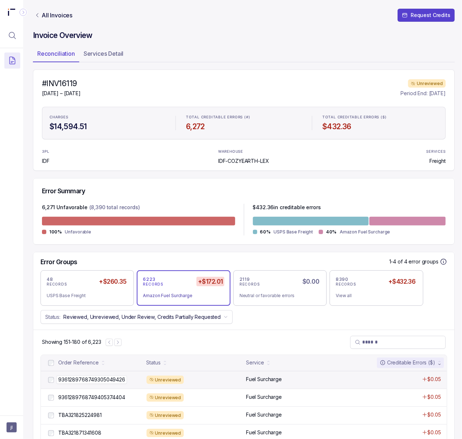
click at [98, 379] on p "9361289768749305049426" at bounding box center [91, 379] width 70 height 8
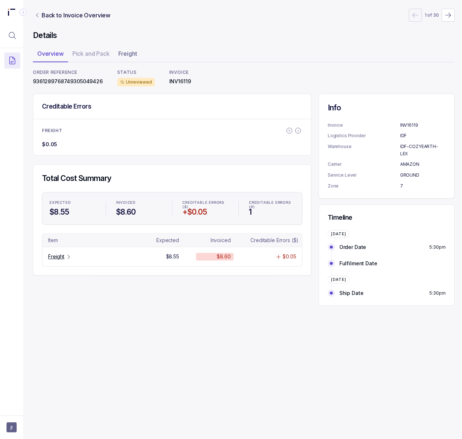
click at [71, 80] on p "9361289768749305049426" at bounding box center [68, 81] width 70 height 7
click at [57, 258] on p "Freight" at bounding box center [56, 256] width 16 height 7
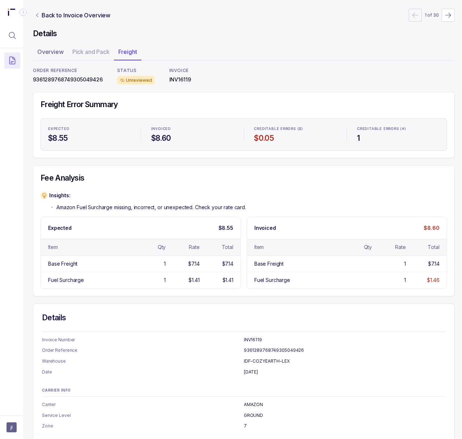
scroll to position [0, 2]
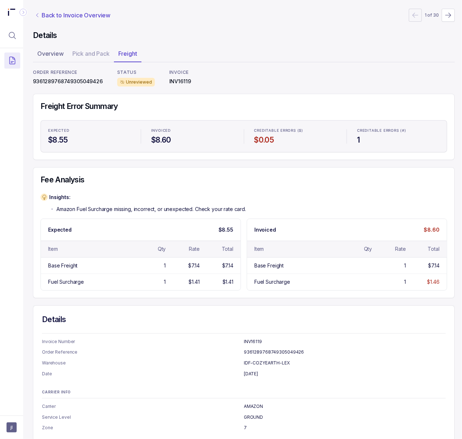
click at [57, 16] on p "Back to Invoice Overview" at bounding box center [76, 15] width 69 height 9
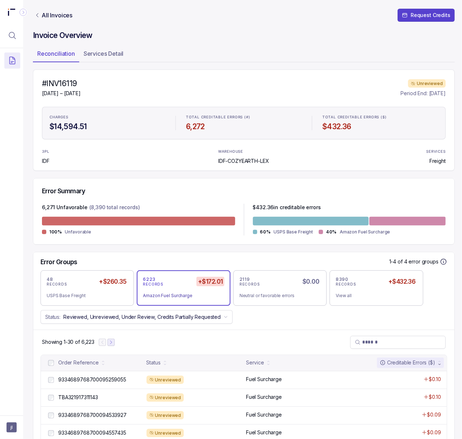
click at [113, 346] on button "Next Page" at bounding box center [110, 341] width 7 height 7
click at [114, 346] on button "Next Page" at bounding box center [114, 341] width 7 height 7
click at [115, 346] on button "Next Page" at bounding box center [114, 341] width 7 height 7
click at [118, 346] on button "Next Page" at bounding box center [115, 341] width 7 height 7
click at [120, 346] on button "Next Page" at bounding box center [117, 341] width 7 height 7
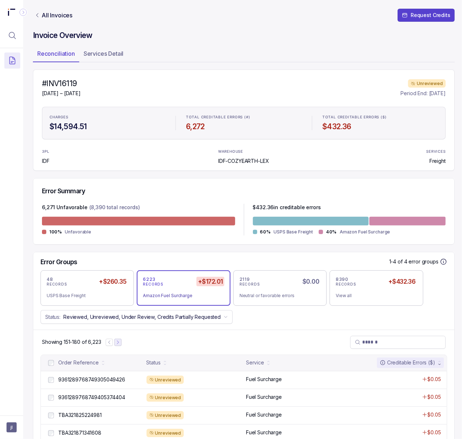
click at [120, 346] on button "Next Page" at bounding box center [117, 341] width 7 height 7
click at [93, 381] on p "TBA321843021074" at bounding box center [79, 379] width 47 height 8
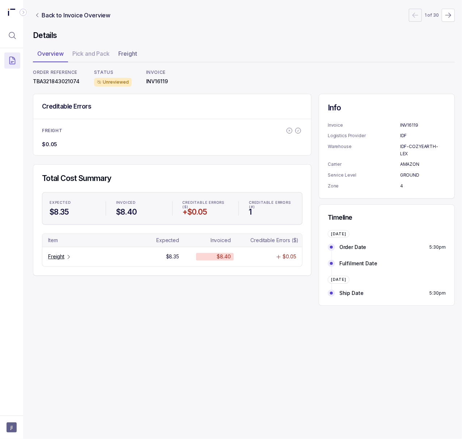
click at [56, 80] on p "TBA321843021074" at bounding box center [56, 81] width 47 height 7
click at [54, 257] on p "Freight" at bounding box center [56, 256] width 16 height 7
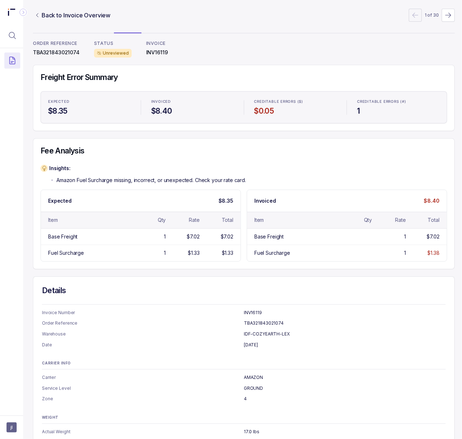
scroll to position [0, 2]
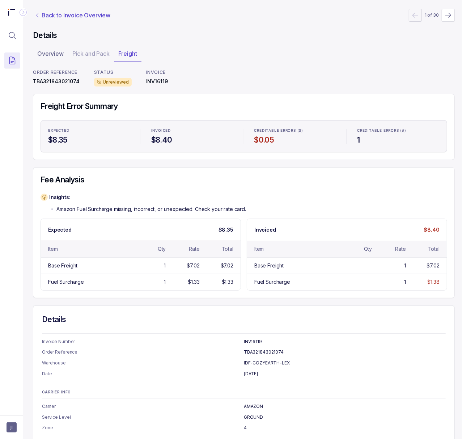
click at [53, 14] on p "Back to Invoice Overview" at bounding box center [76, 15] width 69 height 9
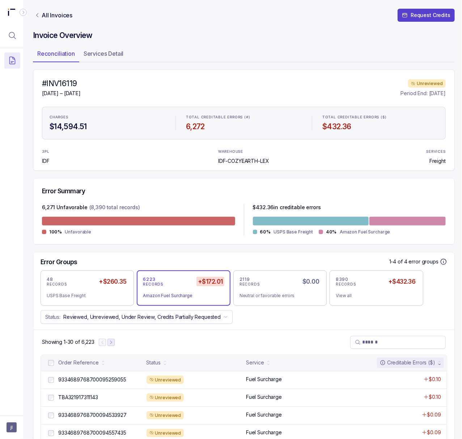
click at [115, 340] on button "Next Page" at bounding box center [110, 341] width 7 height 7
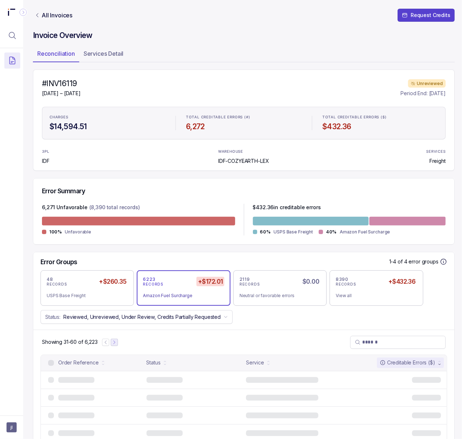
click at [115, 340] on icon "Next Page" at bounding box center [114, 341] width 5 height 5
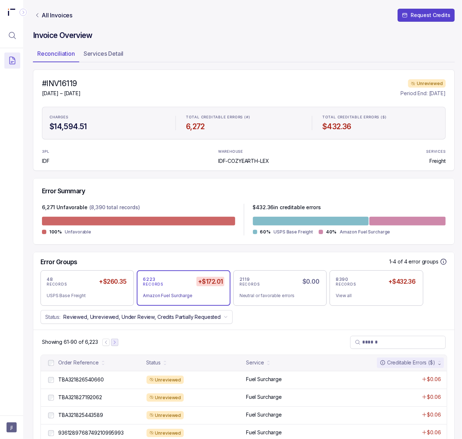
click at [115, 340] on icon "Next Page" at bounding box center [114, 341] width 5 height 5
click at [114, 341] on icon "Next Page" at bounding box center [116, 341] width 5 height 5
click at [116, 341] on icon "Next Page" at bounding box center [117, 341] width 5 height 5
click at [119, 342] on icon "Next Page" at bounding box center [117, 341] width 5 height 5
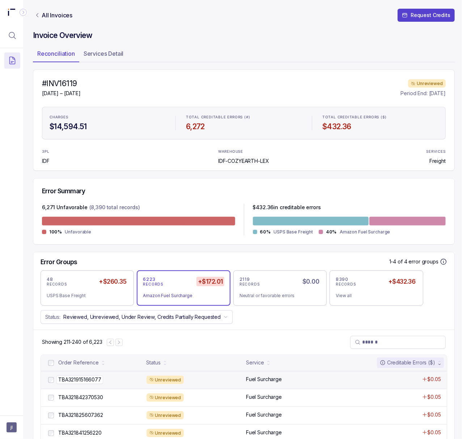
click at [93, 381] on p "TBA321915166077" at bounding box center [79, 379] width 47 height 8
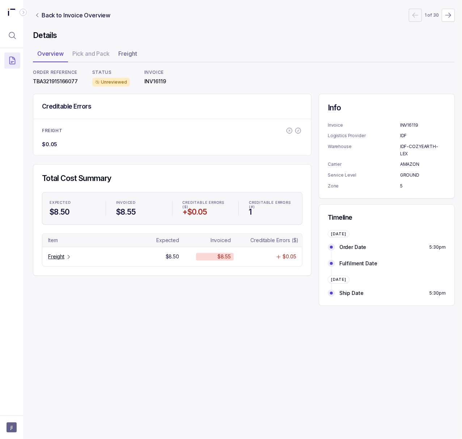
click at [53, 82] on p "TBA321915166077" at bounding box center [55, 81] width 45 height 7
click at [64, 256] on p "Freight" at bounding box center [56, 256] width 16 height 7
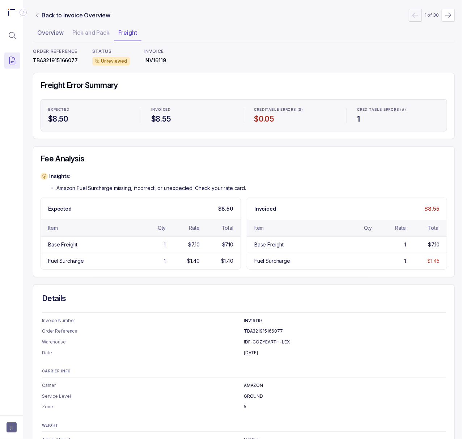
scroll to position [0, 2]
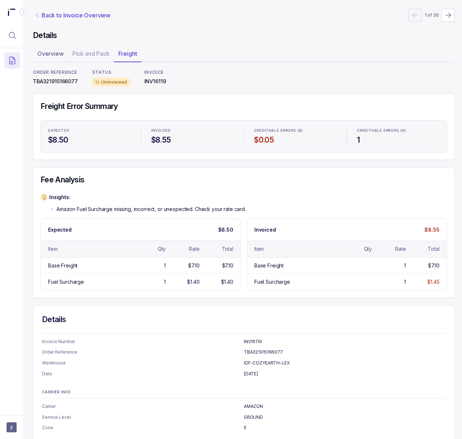
click at [62, 14] on p "Back to Invoice Overview" at bounding box center [76, 15] width 69 height 9
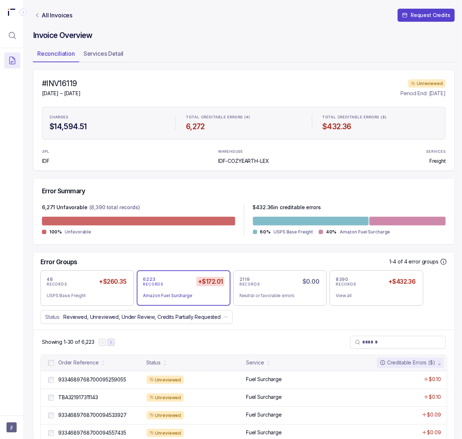
click at [111, 345] on icon "Next Page" at bounding box center [110, 341] width 5 height 5
click at [113, 345] on icon "Next Page" at bounding box center [114, 341] width 5 height 5
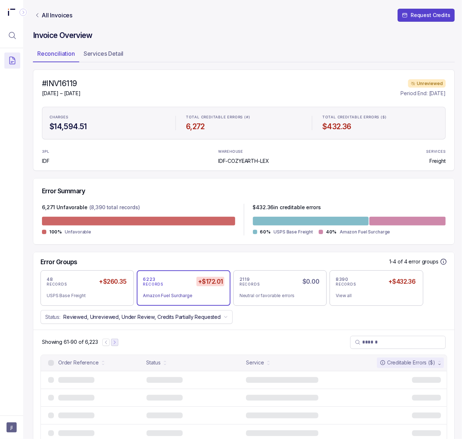
click at [114, 345] on icon "Next Page" at bounding box center [114, 341] width 5 height 5
click at [114, 345] on button "Next Page" at bounding box center [115, 341] width 7 height 7
click at [116, 345] on icon "Next Page" at bounding box center [117, 341] width 5 height 5
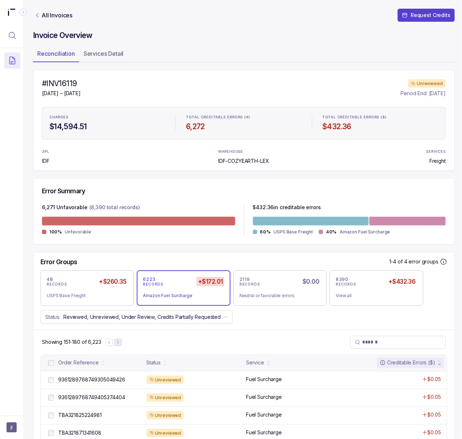
click at [119, 345] on icon "Next Page" at bounding box center [117, 341] width 5 height 5
click at [109, 343] on icon "Previous Page" at bounding box center [109, 341] width 5 height 5
click at [118, 343] on icon "Next Page" at bounding box center [117, 341] width 5 height 5
click at [120, 343] on icon "Next Page" at bounding box center [117, 341] width 5 height 5
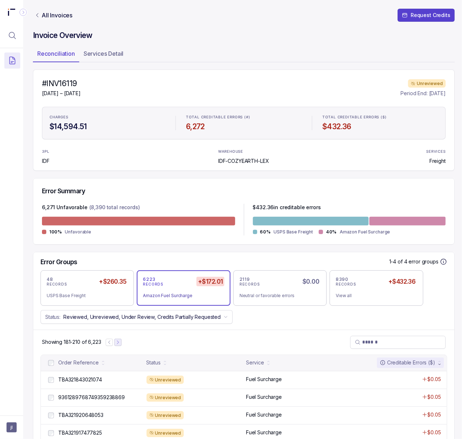
click at [116, 343] on icon "Next Page" at bounding box center [117, 341] width 5 height 5
click at [119, 342] on icon "Next Page" at bounding box center [118, 341] width 5 height 5
click at [87, 382] on p "9361289768749257681606" at bounding box center [90, 379] width 69 height 8
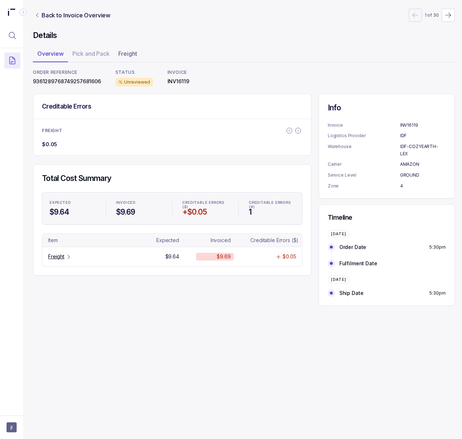
click at [62, 81] on p "9361289768749257681606" at bounding box center [67, 81] width 68 height 7
click at [54, 255] on p "Freight" at bounding box center [56, 256] width 16 height 7
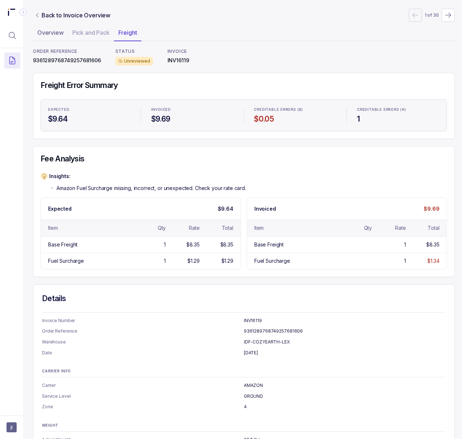
scroll to position [0, 2]
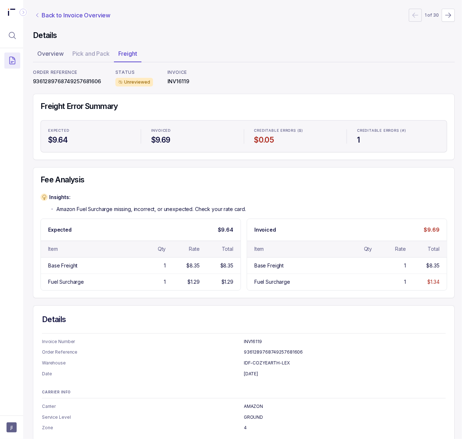
click at [57, 15] on p "Back to Invoice Overview" at bounding box center [76, 15] width 69 height 9
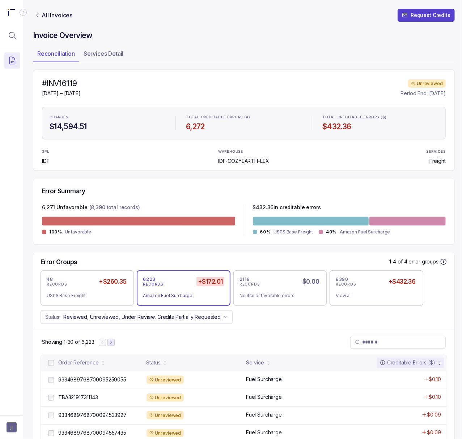
click at [111, 340] on icon "Next Page" at bounding box center [110, 341] width 5 height 5
click at [113, 340] on icon "Next Page" at bounding box center [114, 341] width 5 height 5
click at [117, 341] on button "Next Page" at bounding box center [114, 341] width 7 height 7
click at [117, 341] on icon "Next Page" at bounding box center [116, 341] width 5 height 5
click at [119, 342] on icon "Next Page" at bounding box center [117, 341] width 5 height 5
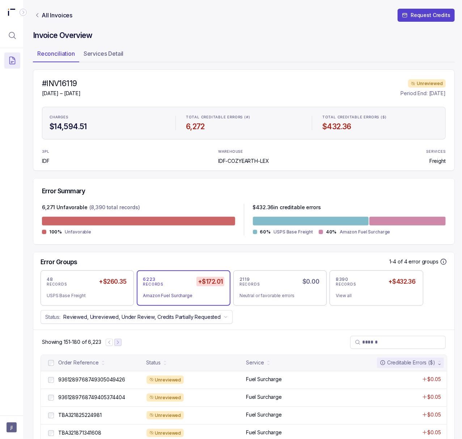
click at [119, 342] on icon "Next Page" at bounding box center [117, 341] width 5 height 5
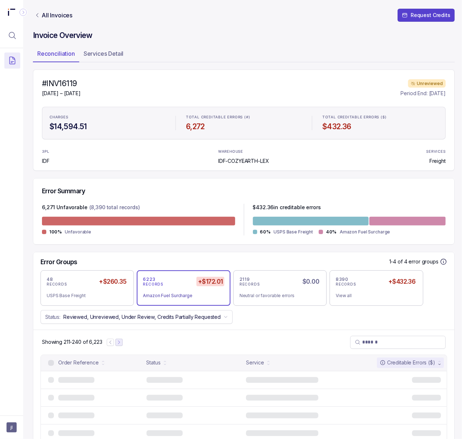
click at [119, 342] on icon "Next Page" at bounding box center [118, 341] width 5 height 5
click at [119, 342] on icon "Next Page" at bounding box center [120, 341] width 5 height 5
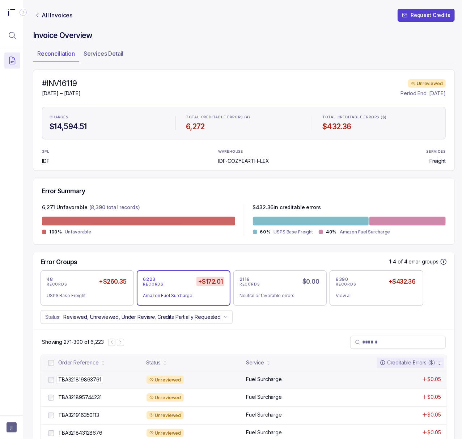
click at [90, 381] on p "TBA321819863761" at bounding box center [79, 379] width 47 height 8
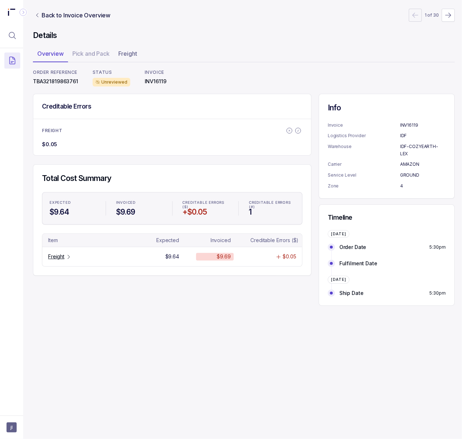
click at [55, 81] on p "TBA321819863761" at bounding box center [55, 81] width 45 height 7
click at [62, 258] on p "Freight" at bounding box center [56, 256] width 16 height 7
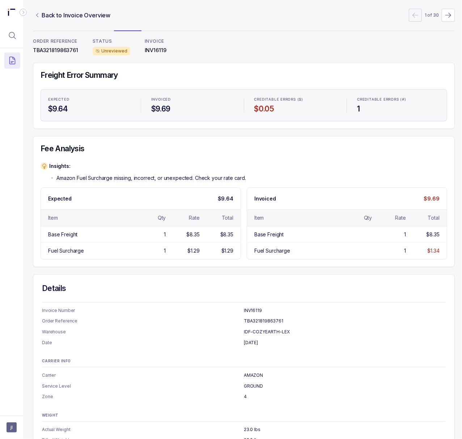
scroll to position [0, 2]
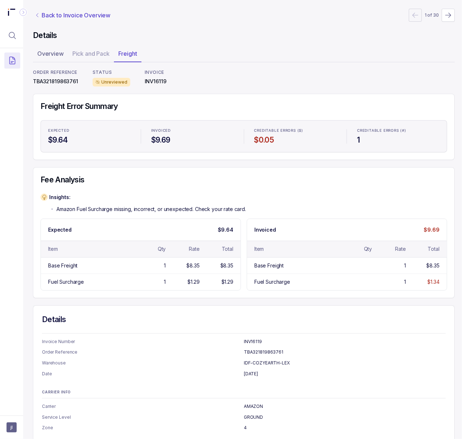
click at [54, 15] on p "Back to Invoice Overview" at bounding box center [76, 15] width 69 height 9
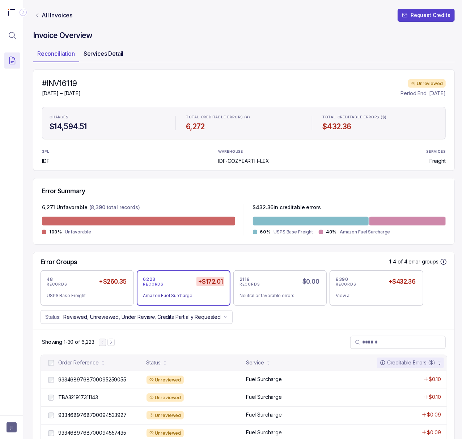
click at [110, 54] on p "Services Detail" at bounding box center [104, 53] width 40 height 9
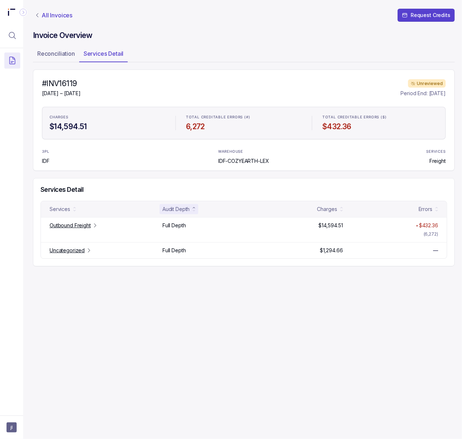
click at [57, 12] on p "All Invoices" at bounding box center [57, 15] width 31 height 7
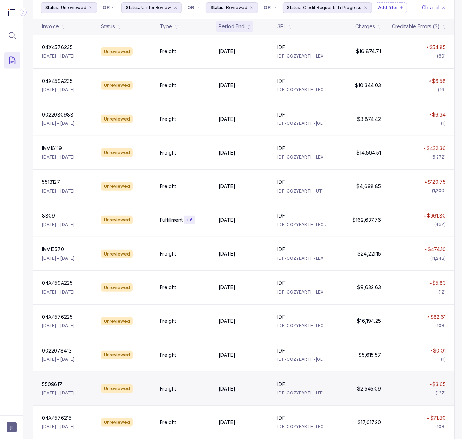
scroll to position [0, 2]
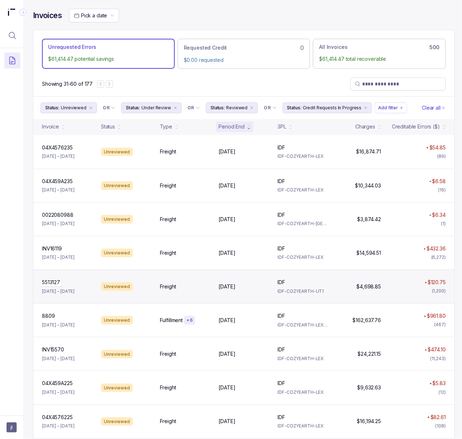
click at [51, 282] on p "5513127" at bounding box center [51, 282] width 22 height 8
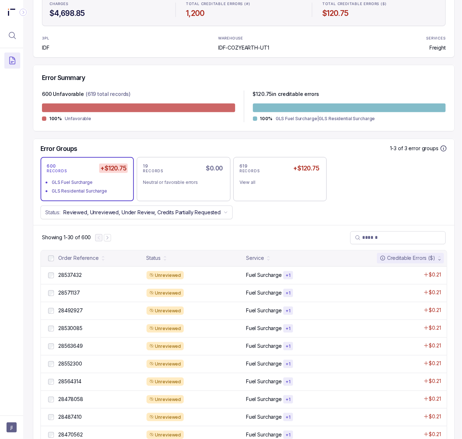
scroll to position [145, 2]
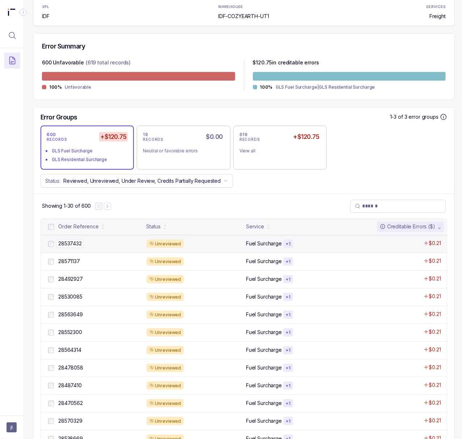
click at [78, 243] on p "28537432" at bounding box center [69, 243] width 27 height 8
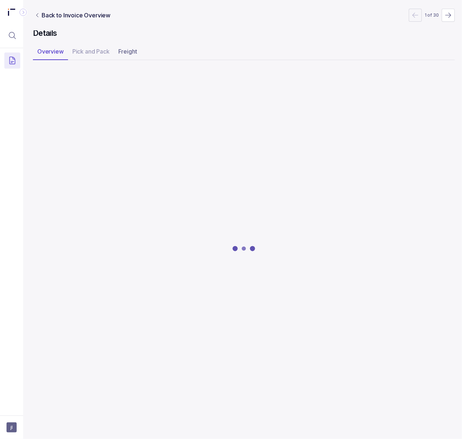
scroll to position [0, 2]
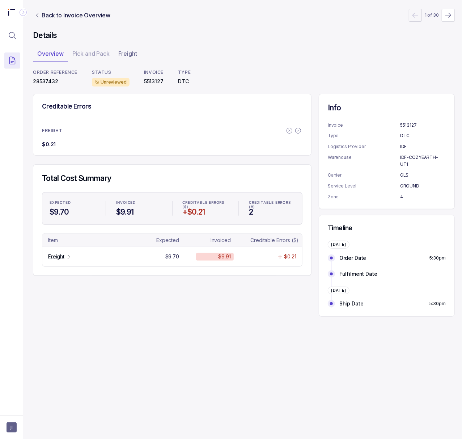
click at [153, 82] on p "5513127" at bounding box center [154, 81] width 20 height 7
click at [47, 78] on p "28537432" at bounding box center [55, 81] width 44 height 7
click at [145, 78] on p "5513127" at bounding box center [154, 81] width 20 height 7
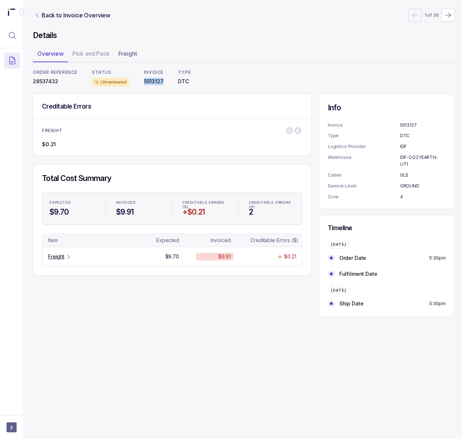
click at [145, 78] on p "5513127" at bounding box center [154, 81] width 20 height 7
click at [55, 17] on p "Back to Invoice Overview" at bounding box center [76, 15] width 69 height 9
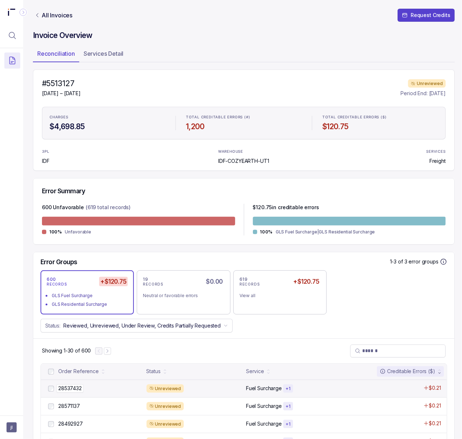
click at [71, 386] on p "28537432" at bounding box center [69, 388] width 27 height 8
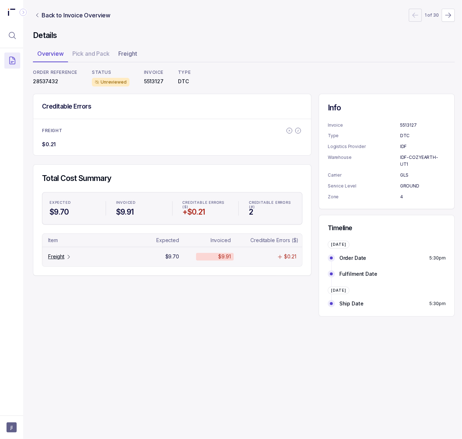
click at [56, 259] on p "Freight" at bounding box center [56, 256] width 16 height 7
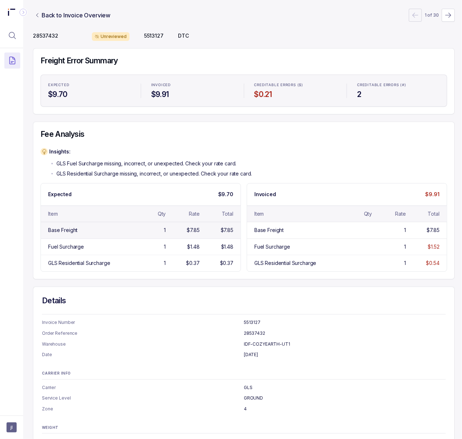
scroll to position [90, 2]
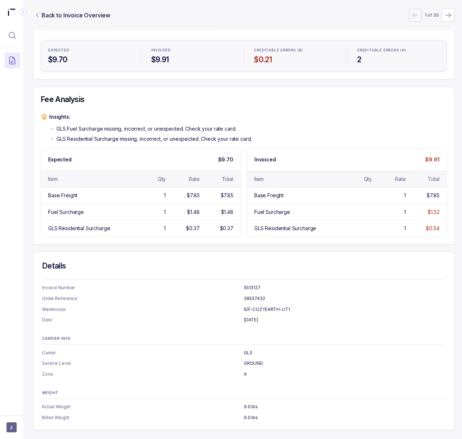
click at [251, 359] on p "GROUND" at bounding box center [345, 362] width 202 height 7
click at [335, 284] on p "5513127" at bounding box center [345, 287] width 202 height 7
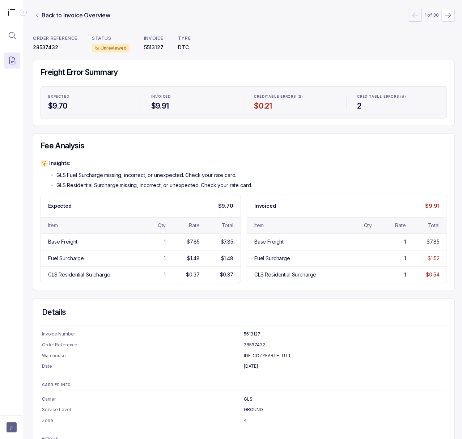
scroll to position [0, 2]
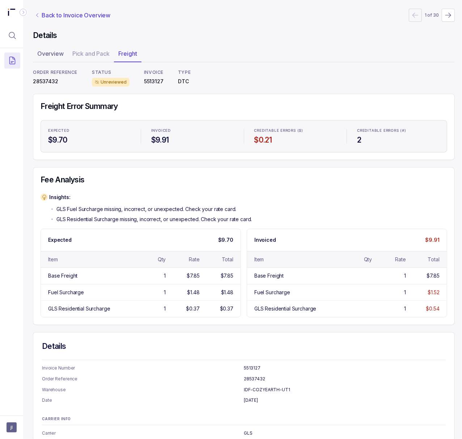
click at [86, 15] on p "Back to Invoice Overview" at bounding box center [76, 15] width 69 height 9
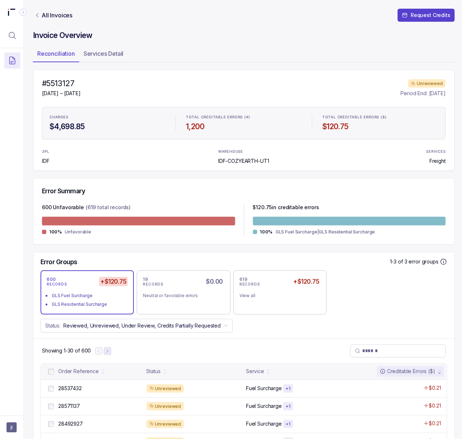
click at [107, 351] on icon "Next Page" at bounding box center [107, 350] width 5 height 5
click at [90, 388] on div "28586715 28586715" at bounding box center [100, 387] width 84 height 7
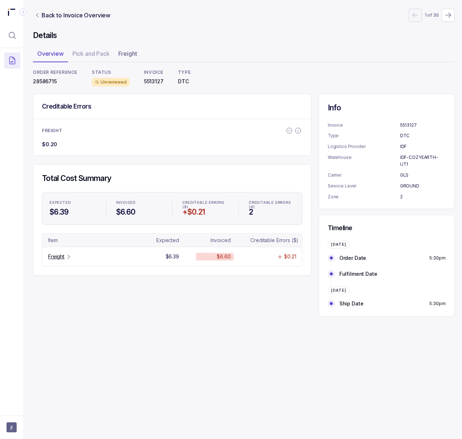
click at [43, 80] on p "28586715" at bounding box center [55, 81] width 44 height 7
click at [53, 260] on p "Freight" at bounding box center [56, 256] width 16 height 7
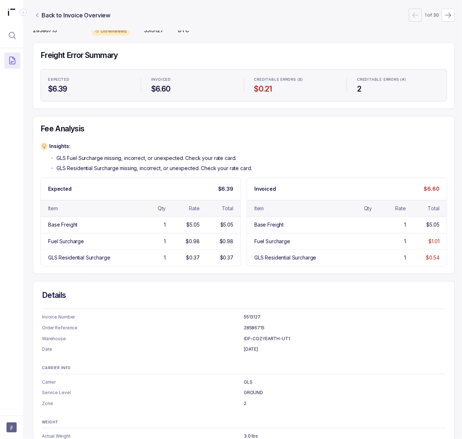
scroll to position [0, 2]
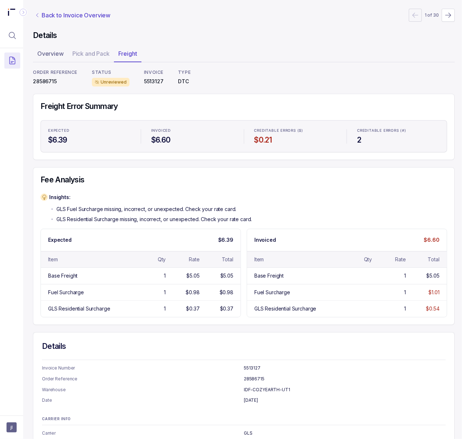
click at [61, 11] on p "Back to Invoice Overview" at bounding box center [76, 15] width 69 height 9
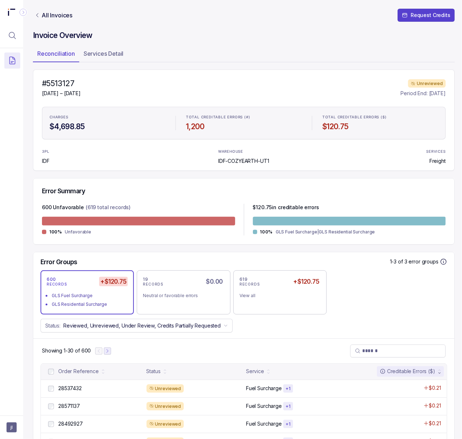
click at [107, 351] on icon "Next Page" at bounding box center [107, 350] width 5 height 5
click at [113, 352] on icon "Next Page" at bounding box center [110, 350] width 5 height 5
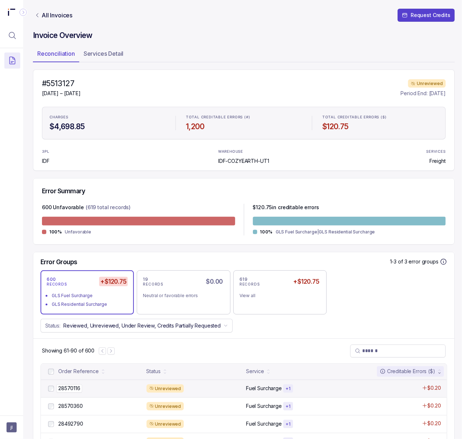
click at [73, 391] on p "28570116" at bounding box center [69, 388] width 26 height 8
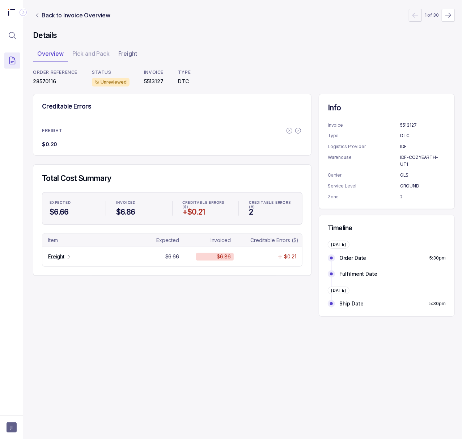
click at [46, 81] on p "28570116" at bounding box center [55, 81] width 44 height 7
click at [58, 257] on p "Freight" at bounding box center [56, 256] width 16 height 7
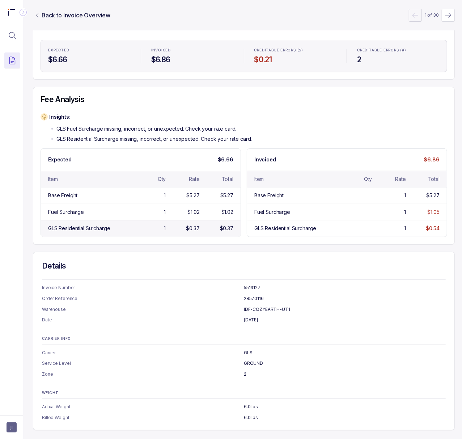
scroll to position [0, 2]
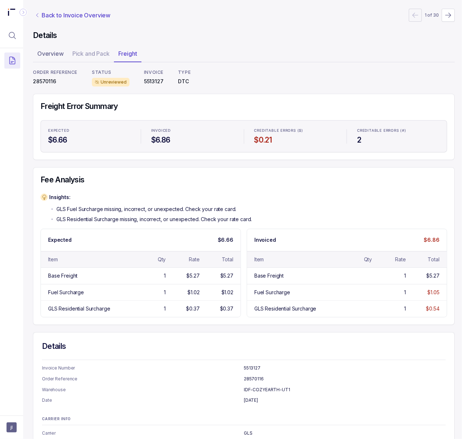
click at [48, 15] on p "Back to Invoice Overview" at bounding box center [76, 15] width 69 height 9
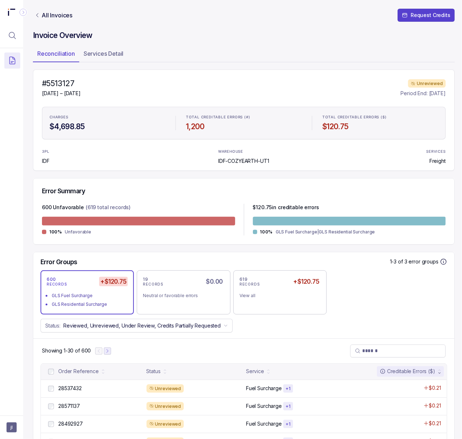
click at [109, 354] on button "Next Page" at bounding box center [107, 350] width 7 height 7
click at [112, 351] on icon "Next Page" at bounding box center [110, 350] width 5 height 5
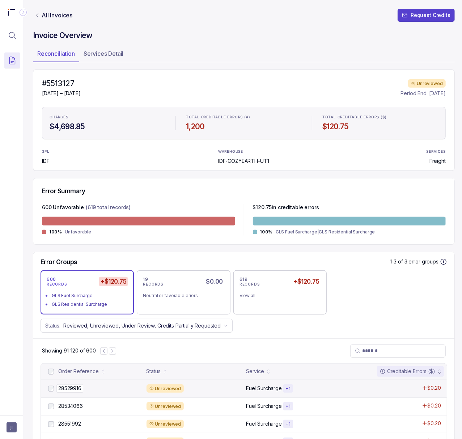
click at [71, 391] on p "28529916" at bounding box center [69, 388] width 27 height 8
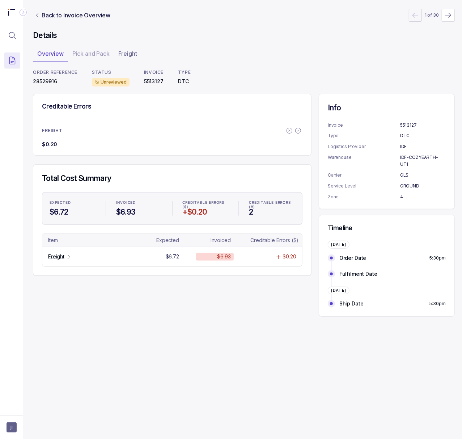
click at [51, 80] on p "28529916" at bounding box center [55, 81] width 44 height 7
click at [59, 257] on p "Freight" at bounding box center [56, 256] width 16 height 7
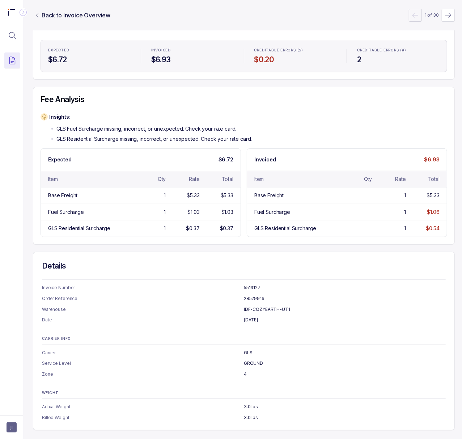
scroll to position [0, 2]
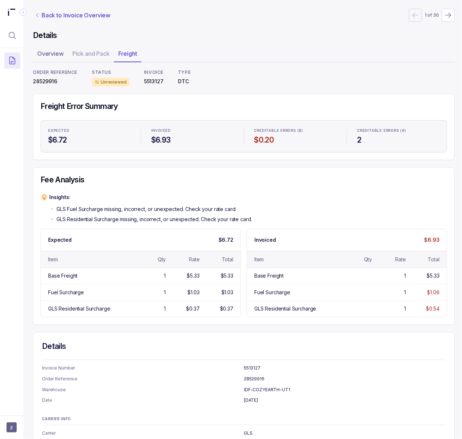
click at [59, 17] on p "Back to Invoice Overview" at bounding box center [76, 15] width 69 height 9
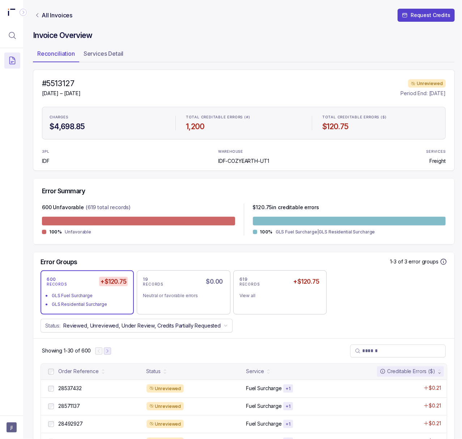
click at [105, 349] on icon "Next Page" at bounding box center [107, 350] width 5 height 5
click at [110, 349] on icon "Next Page" at bounding box center [110, 350] width 5 height 5
click at [113, 350] on icon "Next Page" at bounding box center [110, 350] width 5 height 5
click at [113, 350] on icon "Next Page" at bounding box center [112, 350] width 5 height 5
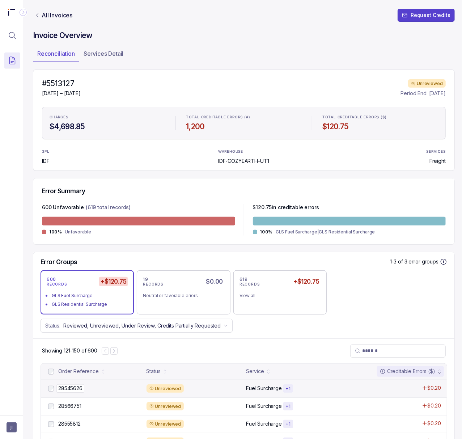
click at [72, 386] on p "28545626" at bounding box center [70, 388] width 28 height 8
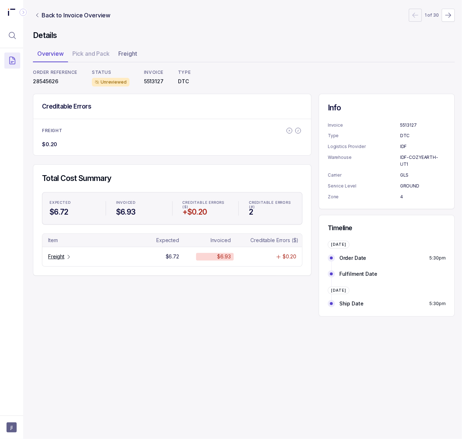
click at [51, 82] on p "28545626" at bounding box center [55, 81] width 44 height 7
click at [61, 255] on p "Freight" at bounding box center [56, 256] width 16 height 7
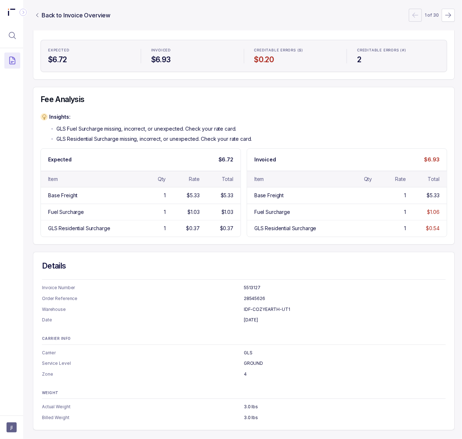
scroll to position [0, 2]
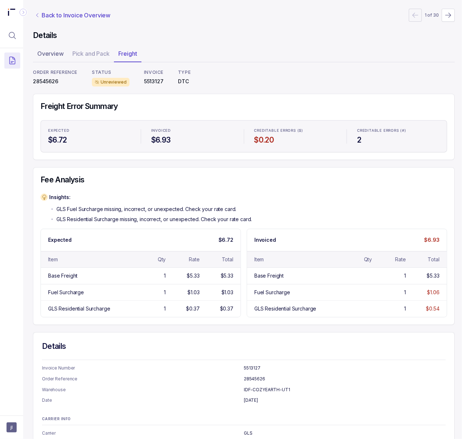
click at [74, 16] on p "Back to Invoice Overview" at bounding box center [76, 15] width 69 height 9
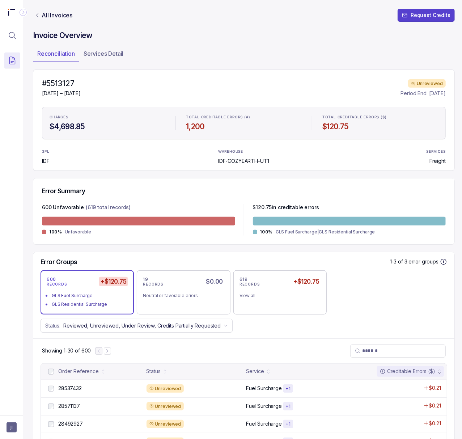
click at [109, 355] on div "Showing 1-30 of 600" at bounding box center [76, 350] width 69 height 13
click at [109, 354] on button "Next Page" at bounding box center [107, 350] width 7 height 7
click at [111, 354] on button "Next Page" at bounding box center [110, 350] width 7 height 7
click at [111, 353] on icon "Next Page" at bounding box center [110, 350] width 5 height 5
click at [113, 353] on icon "Next Page" at bounding box center [112, 350] width 5 height 5
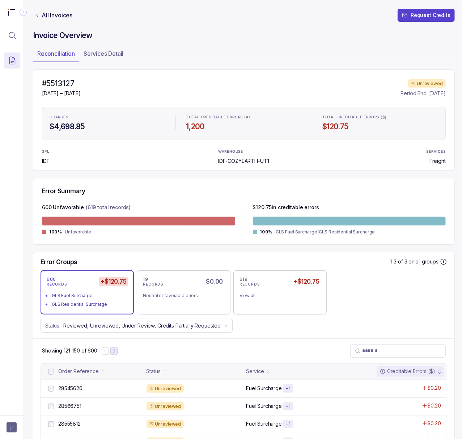
click at [113, 353] on icon "Next Page" at bounding box center [113, 350] width 5 height 5
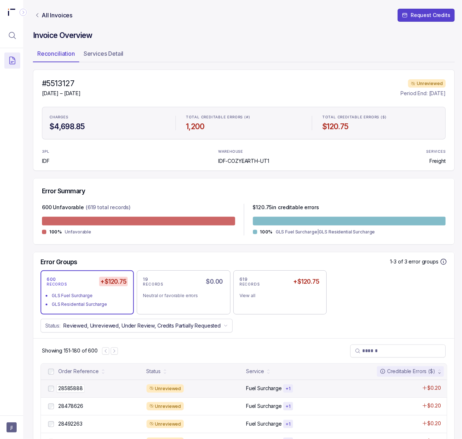
click at [85, 388] on div "28585888 28585888" at bounding box center [100, 387] width 84 height 7
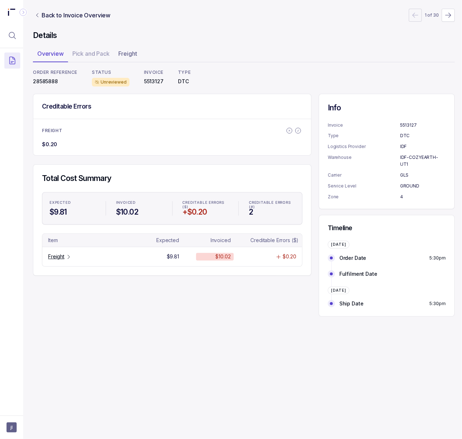
click at [52, 84] on p "28585888" at bounding box center [55, 81] width 44 height 7
click at [58, 255] on p "Freight" at bounding box center [56, 256] width 16 height 7
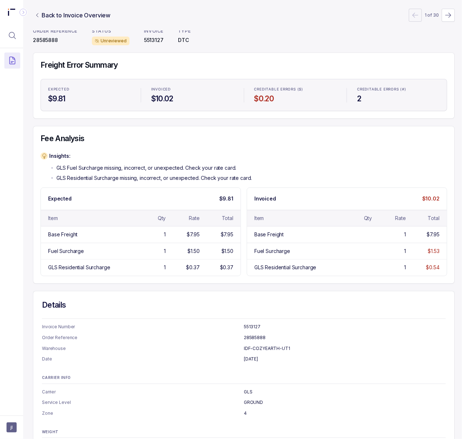
scroll to position [0, 2]
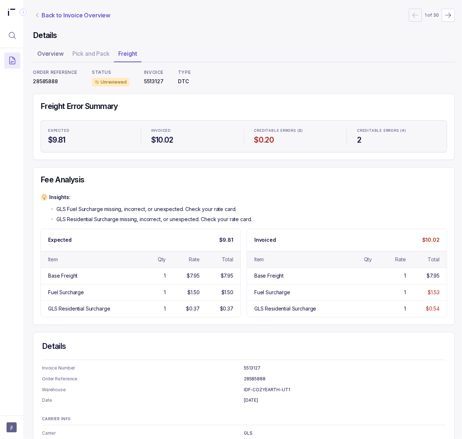
click at [79, 17] on p "Back to Invoice Overview" at bounding box center [76, 15] width 69 height 9
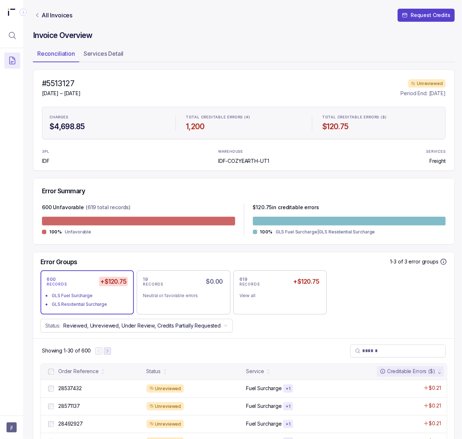
click at [109, 353] on icon "Next Page" at bounding box center [107, 350] width 5 height 5
click at [111, 353] on icon "Next Page" at bounding box center [110, 350] width 5 height 5
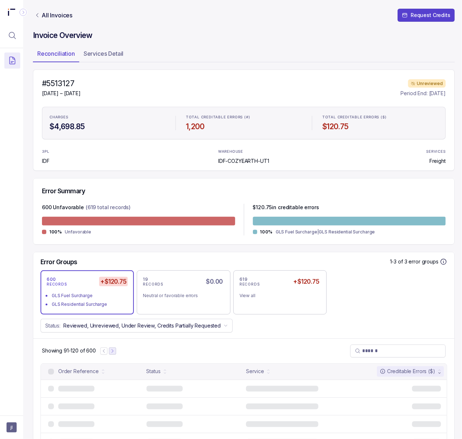
click at [112, 353] on icon "Next Page" at bounding box center [112, 350] width 5 height 5
click at [113, 353] on icon "Next Page" at bounding box center [113, 350] width 5 height 5
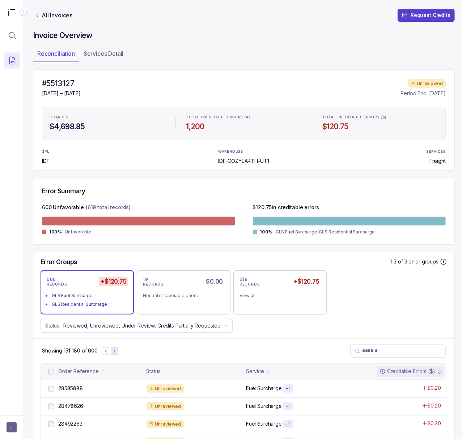
click at [114, 353] on icon "Next Page" at bounding box center [114, 350] width 5 height 5
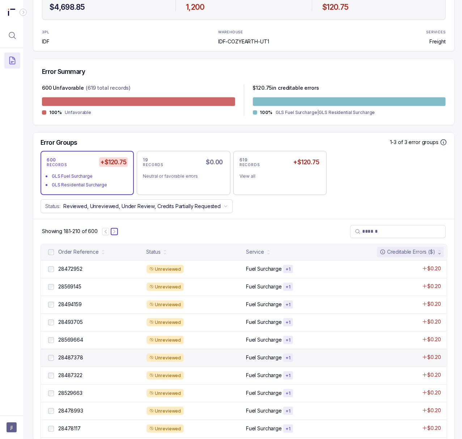
scroll to position [145, 2]
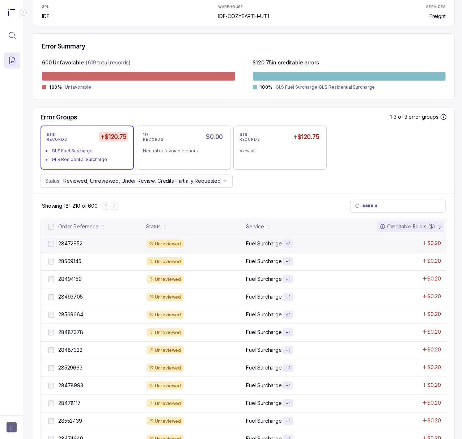
click at [77, 243] on p "28472952" at bounding box center [70, 243] width 28 height 8
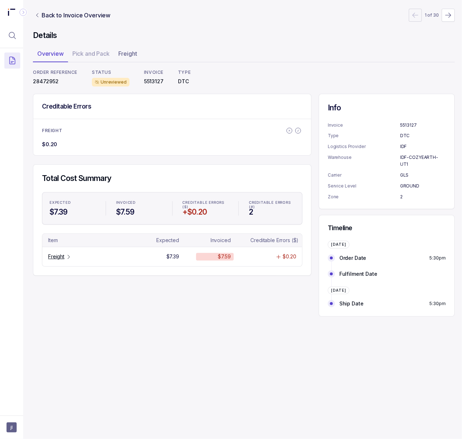
click at [55, 83] on p "28472952" at bounding box center [55, 81] width 44 height 7
click at [61, 255] on p "Freight" at bounding box center [56, 256] width 16 height 7
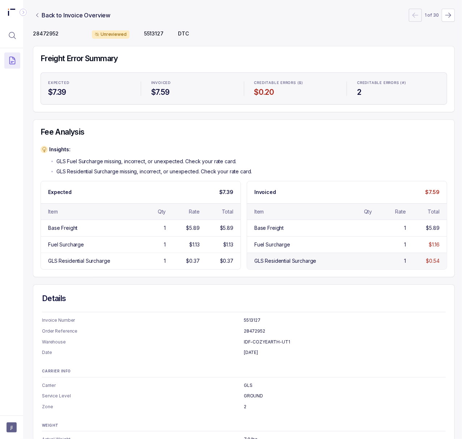
scroll to position [90, 2]
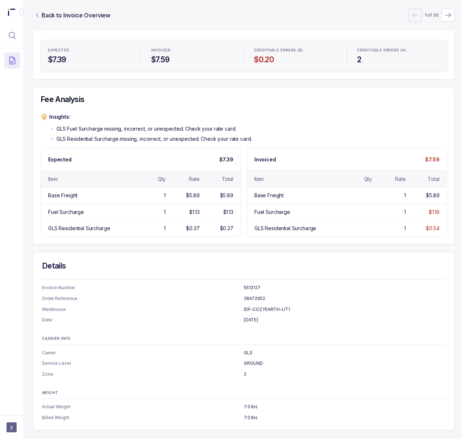
click at [411, 295] on p "28472952" at bounding box center [345, 298] width 202 height 7
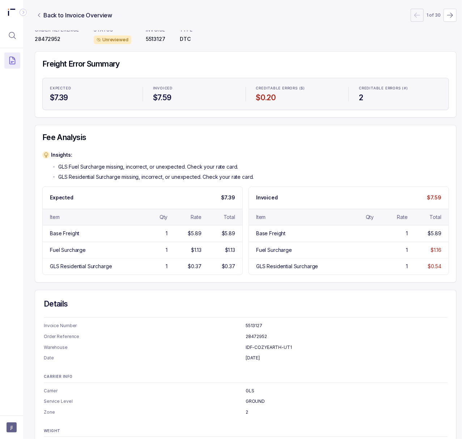
scroll to position [0, 0]
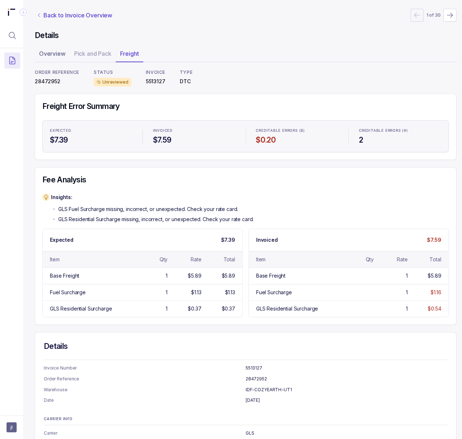
click at [88, 13] on p "Back to Invoice Overview" at bounding box center [77, 15] width 69 height 9
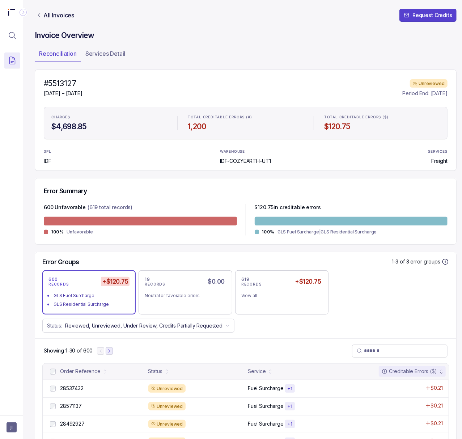
click at [110, 353] on icon "Next Page" at bounding box center [109, 350] width 5 height 5
click at [110, 352] on icon "Next Page" at bounding box center [112, 350] width 5 height 5
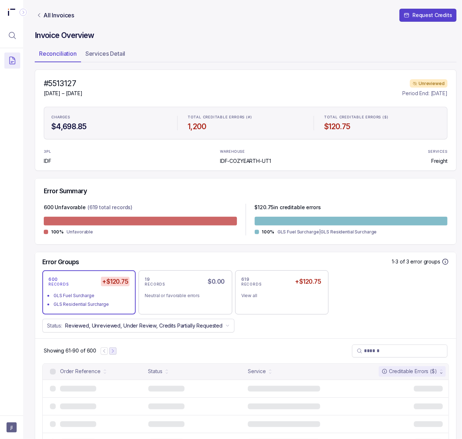
click at [113, 352] on icon "Next Page" at bounding box center [112, 350] width 5 height 5
click at [113, 352] on icon "Next Page" at bounding box center [114, 350] width 5 height 5
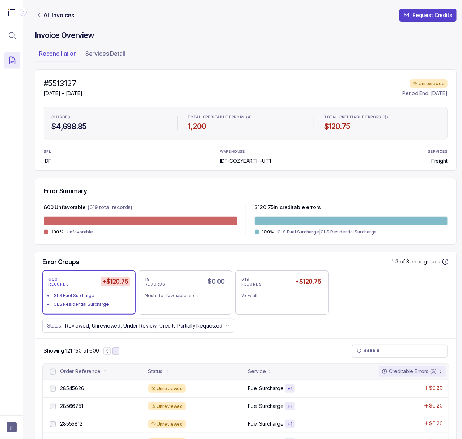
click at [113, 352] on button "Next Page" at bounding box center [115, 350] width 7 height 7
click at [116, 351] on icon "Next Page" at bounding box center [116, 350] width 5 height 5
click at [116, 351] on icon "Next Page" at bounding box center [115, 350] width 1 height 3
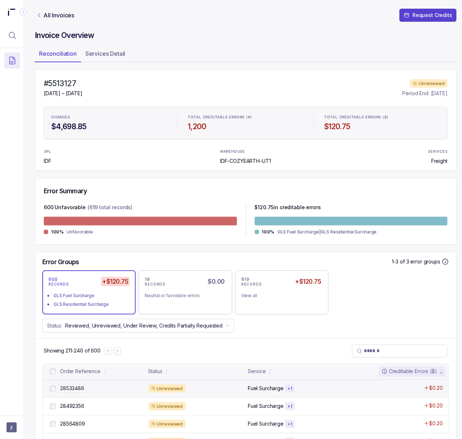
click at [81, 387] on p "28533486" at bounding box center [72, 388] width 28 height 8
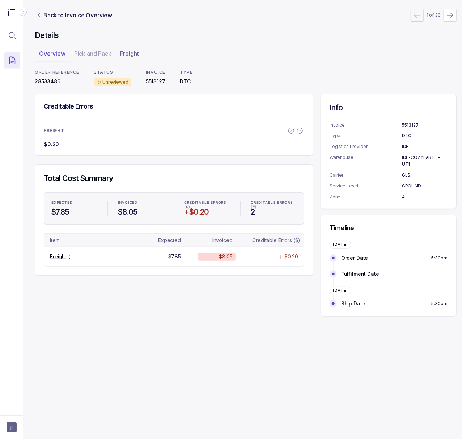
click at [56, 78] on p "28533486" at bounding box center [57, 81] width 44 height 7
click at [59, 257] on p "Freight" at bounding box center [58, 256] width 16 height 7
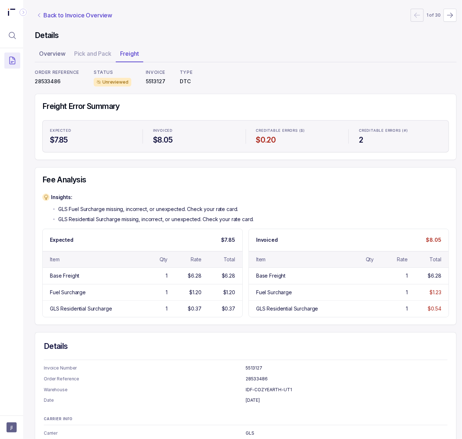
click at [75, 15] on p "Back to Invoice Overview" at bounding box center [77, 15] width 69 height 9
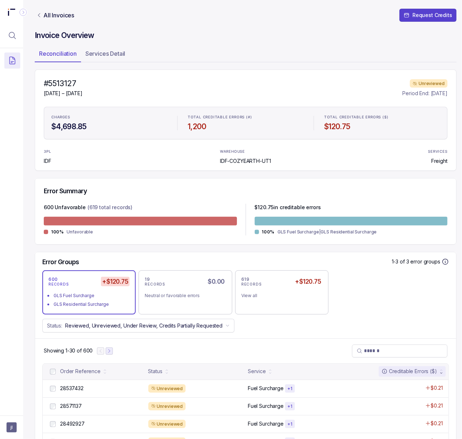
click at [113, 349] on button "Next Page" at bounding box center [109, 350] width 7 height 7
click at [113, 349] on icon "Next Page" at bounding box center [112, 350] width 5 height 5
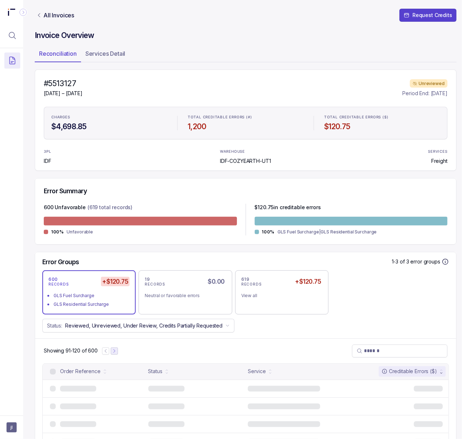
click at [113, 349] on icon "Next Page" at bounding box center [114, 350] width 5 height 5
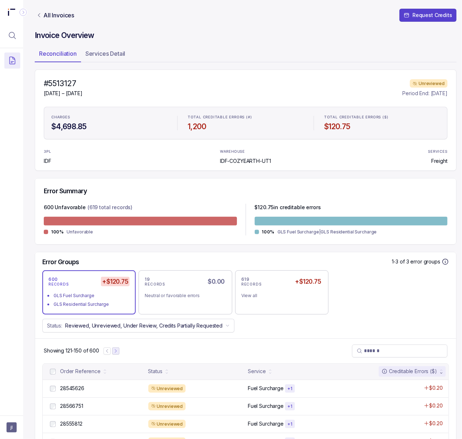
click at [113, 350] on button "Next Page" at bounding box center [115, 350] width 7 height 7
click at [117, 350] on icon "Next Page" at bounding box center [116, 350] width 5 height 5
click at [117, 350] on icon "Next Page" at bounding box center [117, 350] width 5 height 5
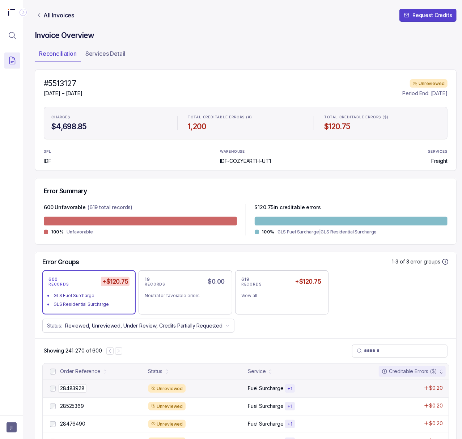
click at [81, 390] on p "28483928" at bounding box center [72, 388] width 28 height 8
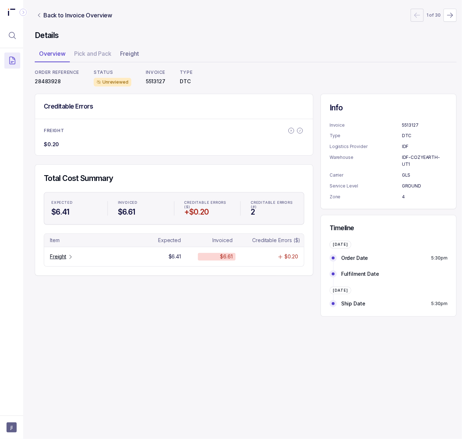
click at [56, 83] on p "28483928" at bounding box center [57, 81] width 44 height 7
click at [64, 259] on p "Freight" at bounding box center [58, 256] width 16 height 7
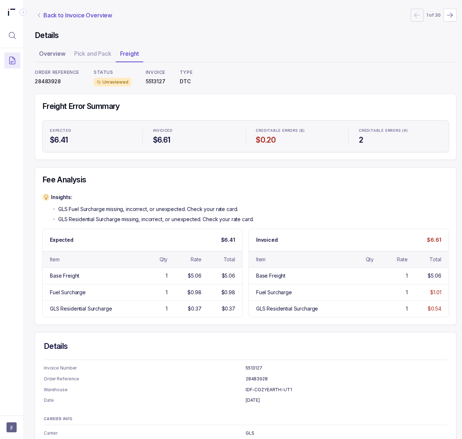
click at [100, 17] on p "Back to Invoice Overview" at bounding box center [77, 15] width 69 height 9
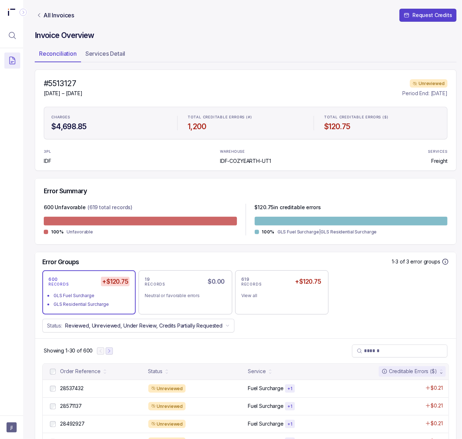
click at [110, 351] on icon "Next Page" at bounding box center [109, 350] width 5 height 5
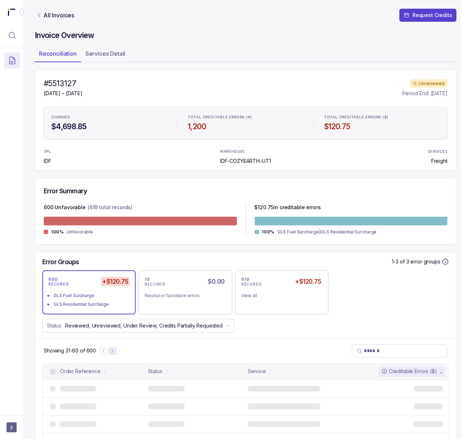
click at [110, 351] on icon "Next Page" at bounding box center [112, 350] width 5 height 5
click at [110, 350] on icon "Next Page" at bounding box center [112, 350] width 5 height 5
click at [111, 350] on button "Next Page" at bounding box center [114, 350] width 7 height 7
click at [111, 350] on button "Previous Page" at bounding box center [106, 350] width 7 height 7
click at [112, 350] on icon "Next Page" at bounding box center [114, 350] width 5 height 5
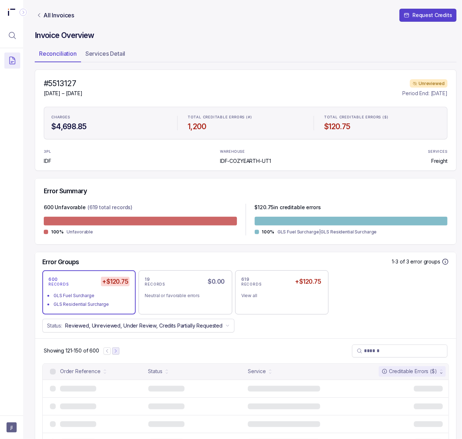
click at [113, 350] on button "Next Page" at bounding box center [115, 350] width 7 height 7
click at [119, 350] on icon "Next Page" at bounding box center [116, 350] width 5 height 5
click at [119, 350] on button "Next Page" at bounding box center [115, 350] width 7 height 7
click at [119, 350] on icon "Next Page" at bounding box center [117, 350] width 5 height 5
click at [119, 350] on icon "Next Page" at bounding box center [118, 350] width 5 height 5
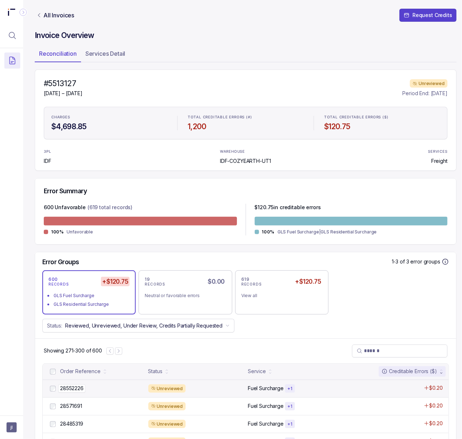
click at [82, 389] on p "28552226" at bounding box center [71, 388] width 27 height 8
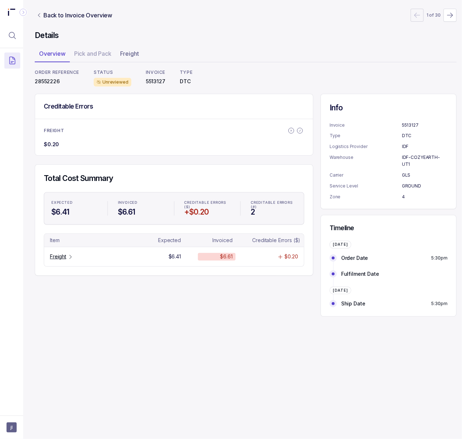
click at [52, 83] on p "28552226" at bounding box center [57, 81] width 44 height 7
click at [56, 256] on p "Freight" at bounding box center [58, 256] width 16 height 7
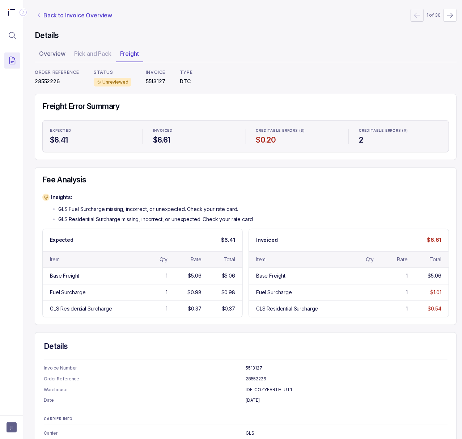
click at [91, 15] on p "Back to Invoice Overview" at bounding box center [77, 15] width 69 height 9
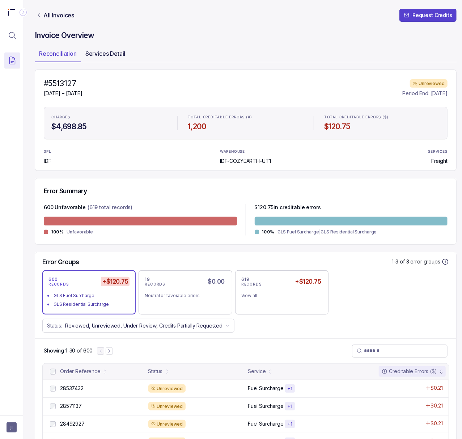
click at [109, 54] on p "Services Detail" at bounding box center [105, 53] width 40 height 9
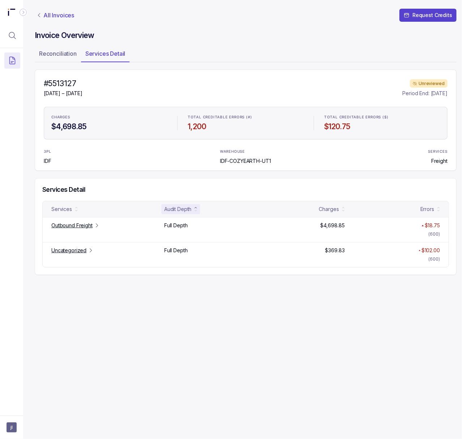
click at [64, 15] on p "All Invoices" at bounding box center [58, 15] width 31 height 7
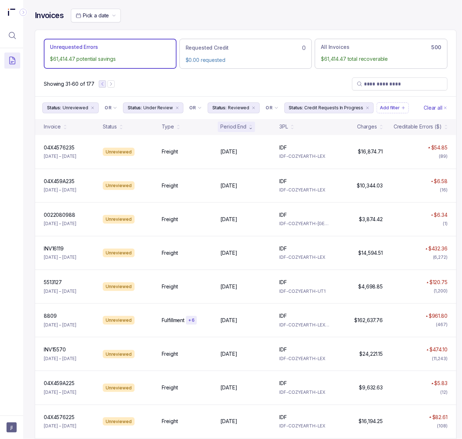
click at [104, 86] on icon "Previous Page" at bounding box center [102, 83] width 5 height 5
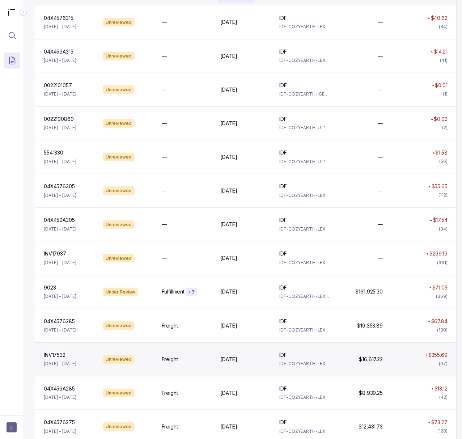
scroll to position [145, 0]
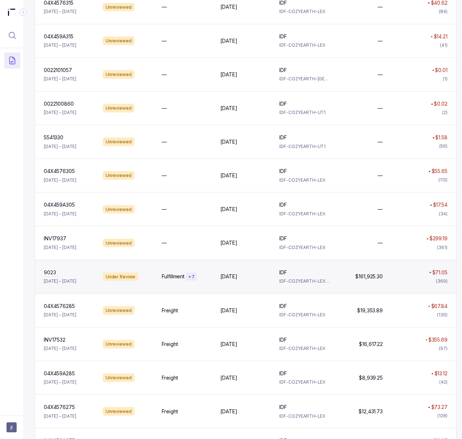
click at [50, 275] on p "9023" at bounding box center [50, 272] width 16 height 8
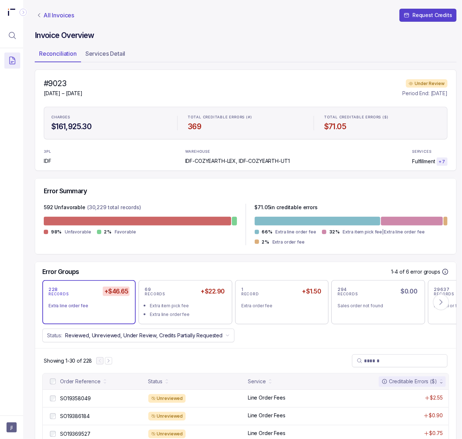
click at [56, 15] on p "All Invoices" at bounding box center [58, 15] width 31 height 7
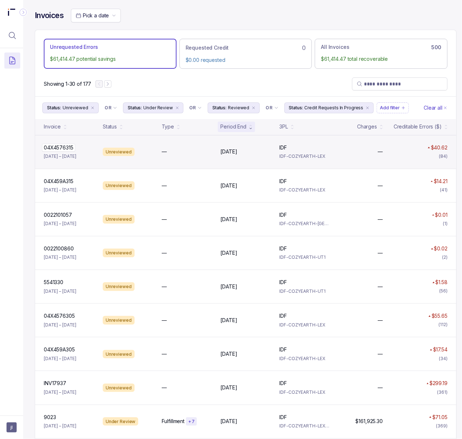
click at [58, 147] on p "04X4576315" at bounding box center [58, 148] width 33 height 8
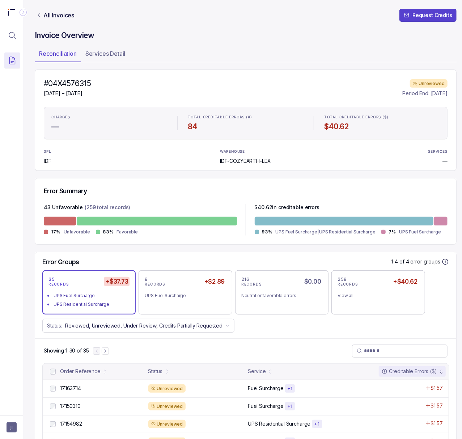
click at [68, 80] on h4 "#04X4576315" at bounding box center [67, 83] width 47 height 10
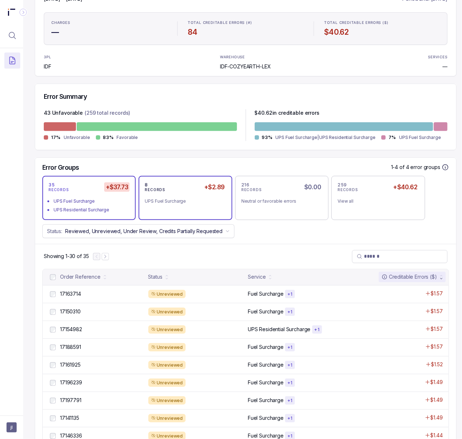
scroll to position [96, 0]
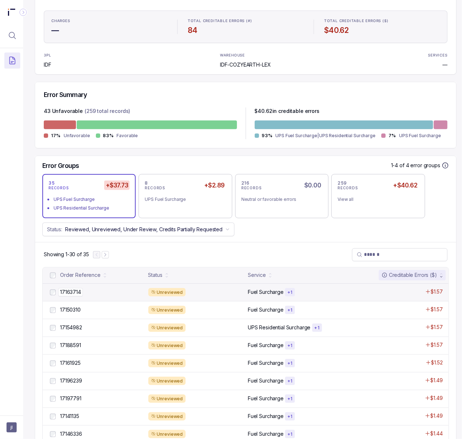
click at [76, 292] on p "17163714" at bounding box center [70, 292] width 25 height 8
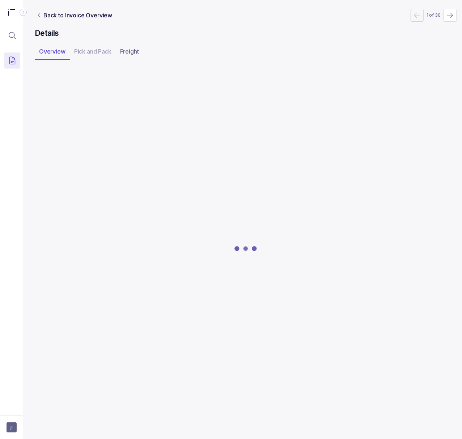
scroll to position [0, 2]
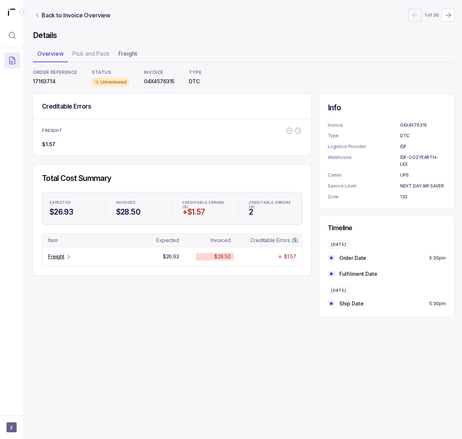
click at [44, 81] on p "17163714" at bounding box center [55, 81] width 44 height 7
click at [49, 255] on p "Freight" at bounding box center [56, 256] width 16 height 7
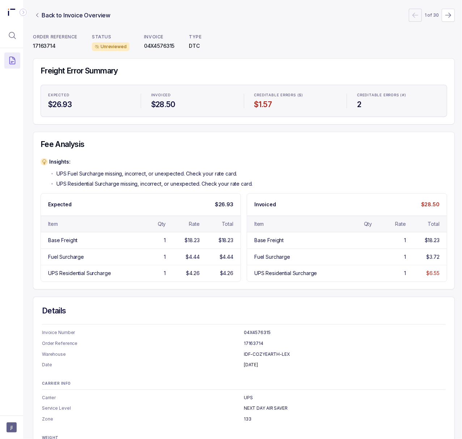
scroll to position [78, 2]
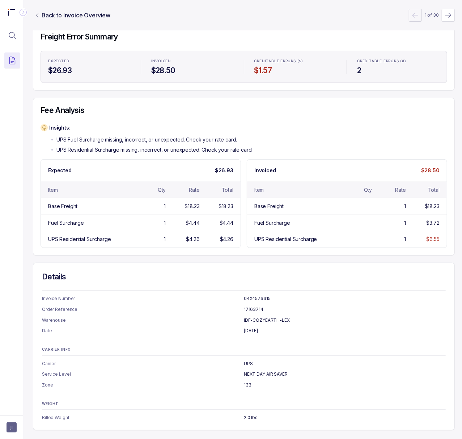
click at [261, 370] on p "NEXT DAY AIR SAVER" at bounding box center [345, 373] width 202 height 7
click at [285, 271] on h4 "Details" at bounding box center [243, 276] width 403 height 10
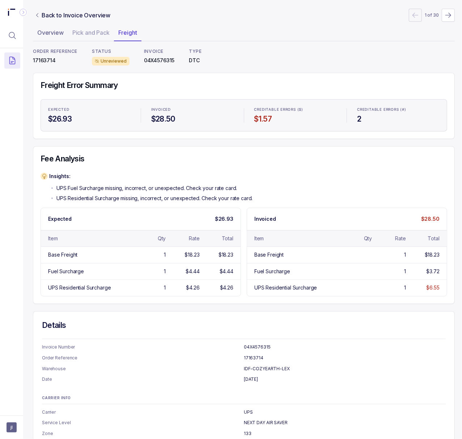
scroll to position [0, 2]
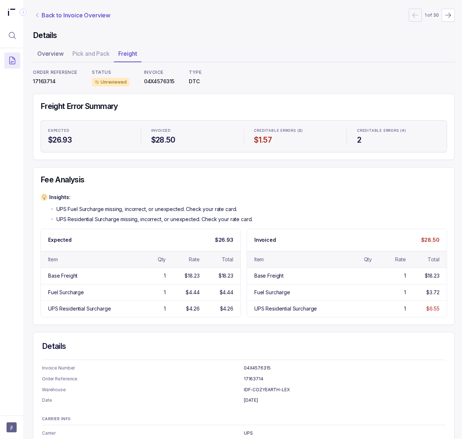
click at [64, 14] on p "Back to Invoice Overview" at bounding box center [76, 15] width 69 height 9
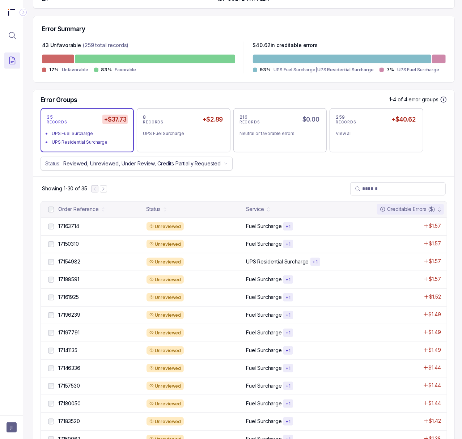
scroll to position [193, 2]
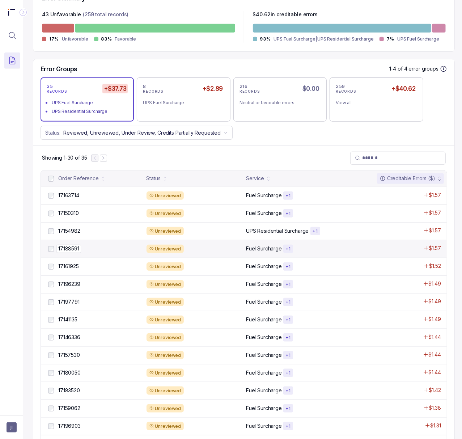
click at [77, 248] on p "17188591" at bounding box center [68, 248] width 25 height 8
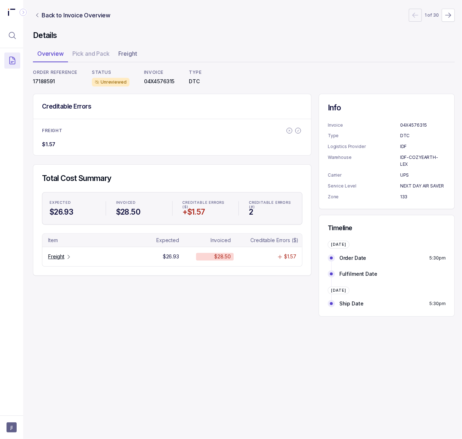
click at [48, 80] on p "17188591" at bounding box center [55, 81] width 44 height 7
click at [60, 257] on p "Freight" at bounding box center [56, 256] width 16 height 7
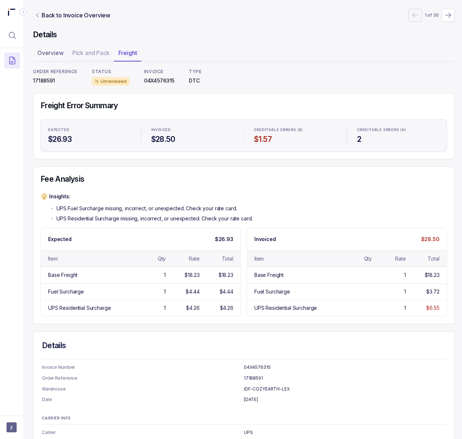
scroll to position [0, 2]
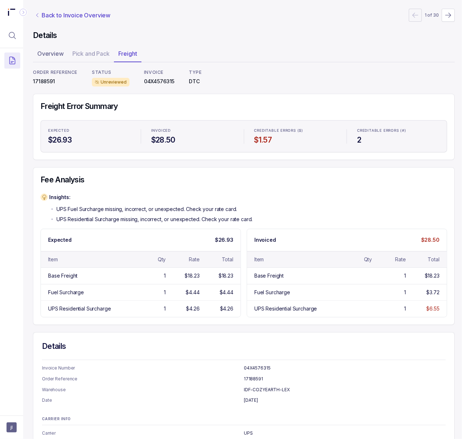
click at [67, 15] on p "Back to Invoice Overview" at bounding box center [76, 15] width 69 height 9
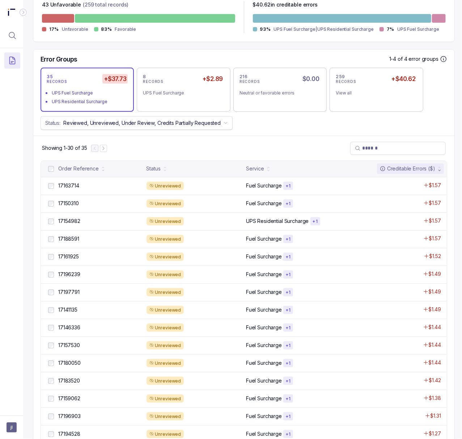
scroll to position [241, 2]
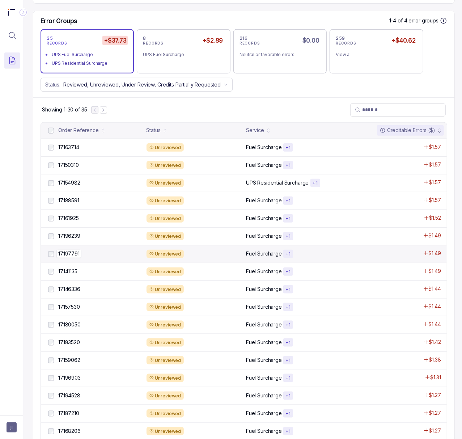
click at [74, 251] on p "17197791" at bounding box center [68, 253] width 25 height 8
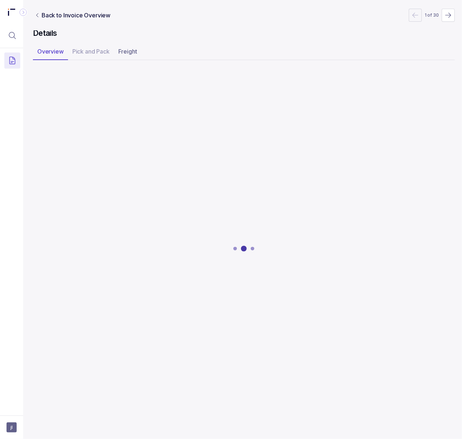
scroll to position [0, 2]
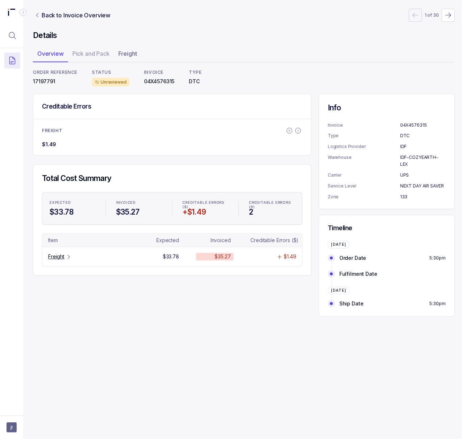
click at [50, 81] on p "17197791" at bounding box center [55, 81] width 44 height 7
click at [64, 255] on div "Freight" at bounding box center [59, 256] width 23 height 7
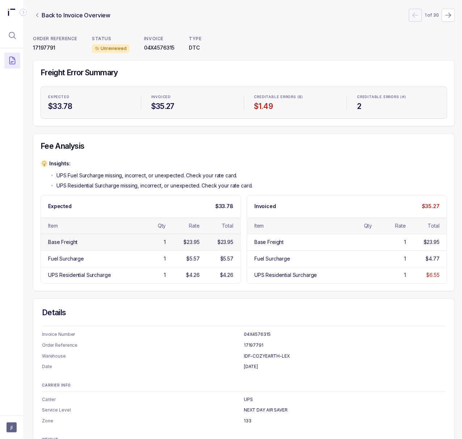
scroll to position [0, 2]
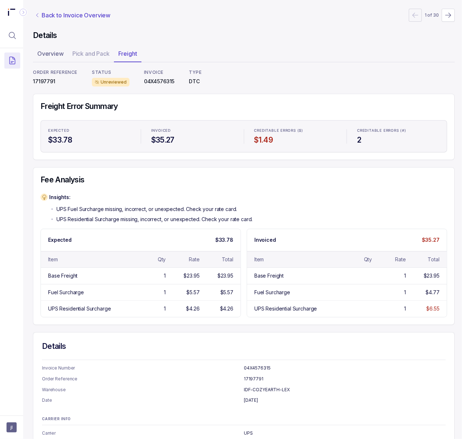
click at [61, 16] on p "Back to Invoice Overview" at bounding box center [76, 15] width 69 height 9
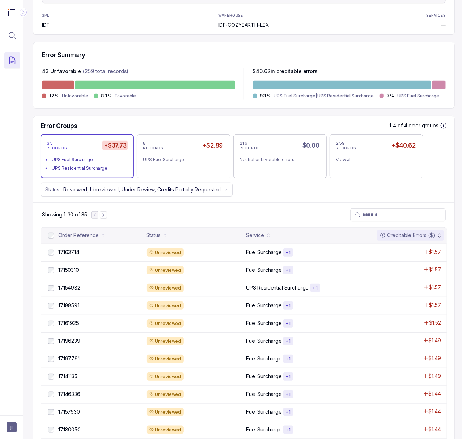
scroll to position [145, 2]
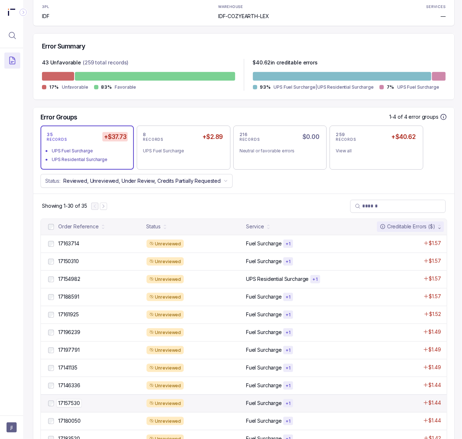
click at [76, 401] on p "17157530" at bounding box center [68, 403] width 25 height 8
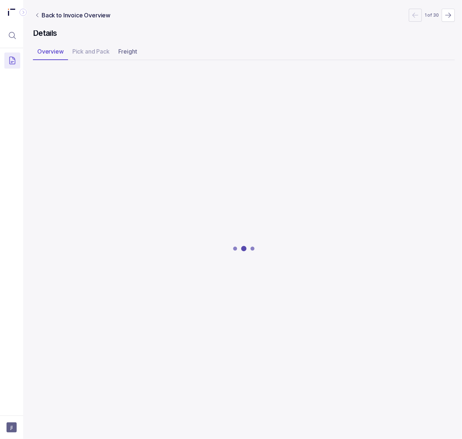
scroll to position [0, 2]
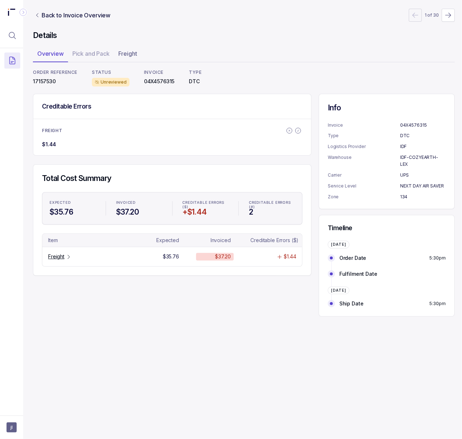
click at [46, 82] on p "17157530" at bounding box center [55, 81] width 44 height 7
click at [56, 258] on p "Freight" at bounding box center [56, 256] width 16 height 7
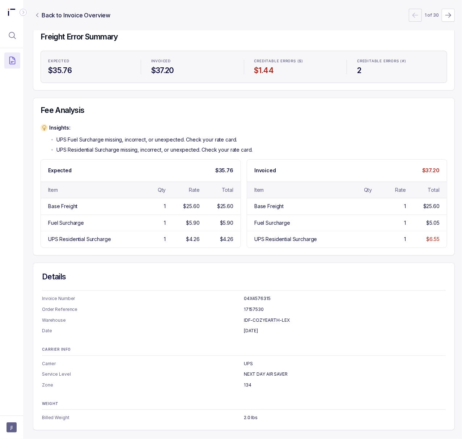
scroll to position [78, 2]
click at [414, 335] on div "Details Invoice Number 04X4576315 Order Reference 17157530 Warehouse IDF-COZYEA…" at bounding box center [244, 345] width 422 height 167
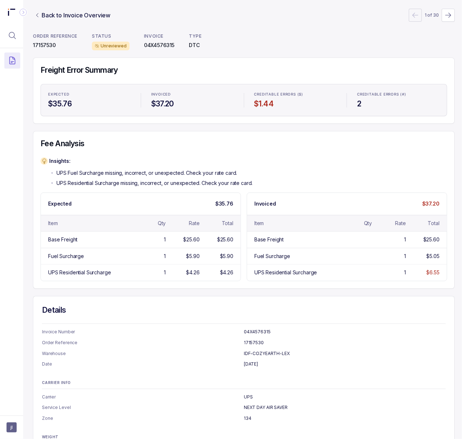
scroll to position [0, 2]
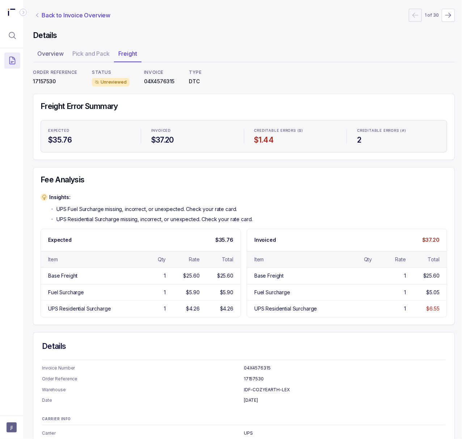
click at [75, 12] on p "Back to Invoice Overview" at bounding box center [76, 15] width 69 height 9
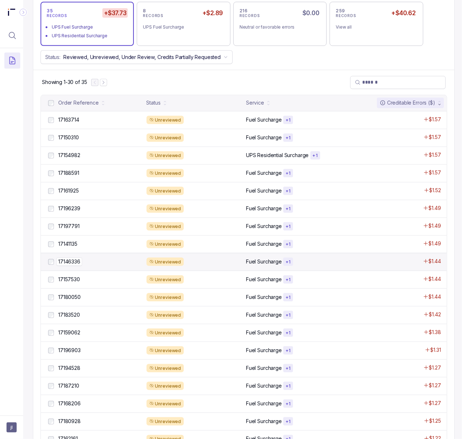
scroll to position [289, 2]
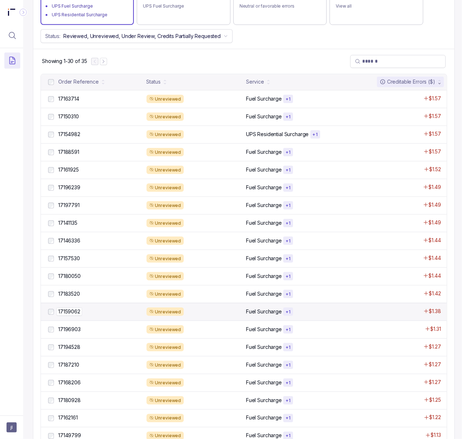
click at [74, 310] on p "17159062" at bounding box center [69, 311] width 26 height 8
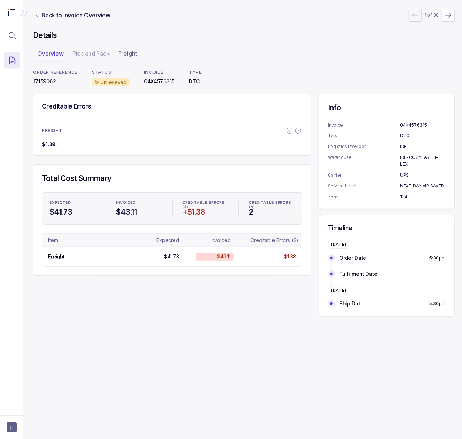
click at [50, 82] on p "17159062" at bounding box center [55, 81] width 44 height 7
click at [61, 258] on p "Freight" at bounding box center [56, 256] width 16 height 7
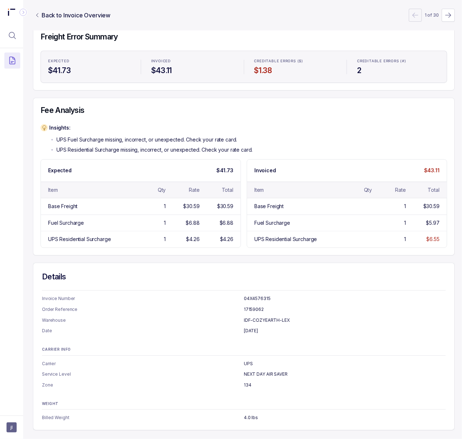
scroll to position [0, 2]
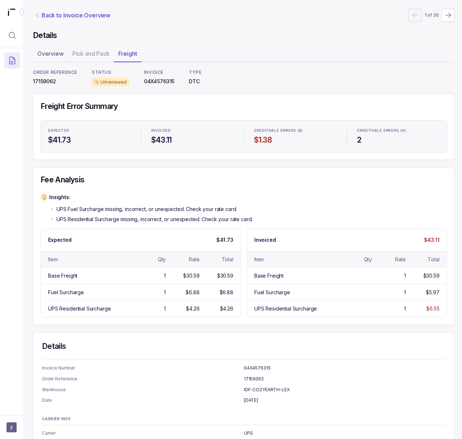
click at [68, 14] on p "Back to Invoice Overview" at bounding box center [76, 15] width 69 height 9
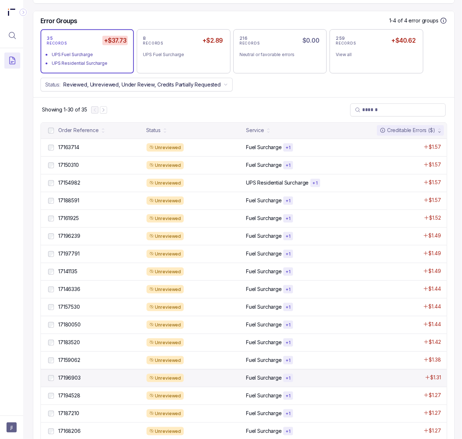
scroll to position [289, 2]
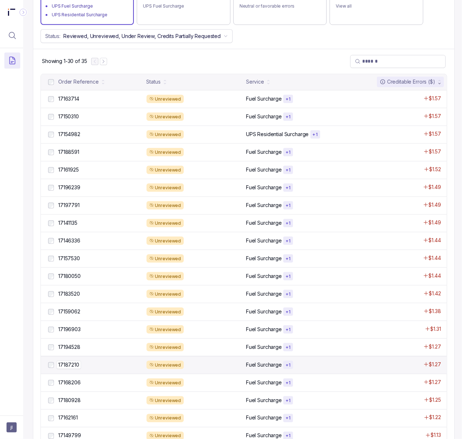
click at [74, 366] on p "17187210" at bounding box center [68, 364] width 25 height 8
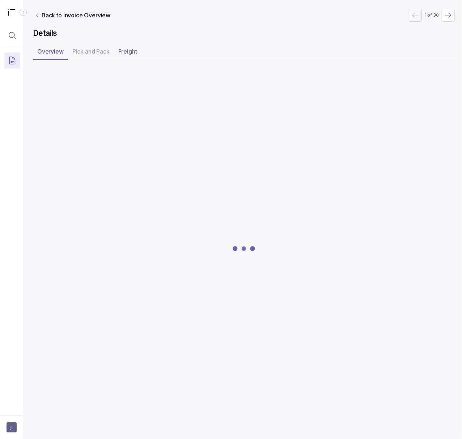
scroll to position [0, 2]
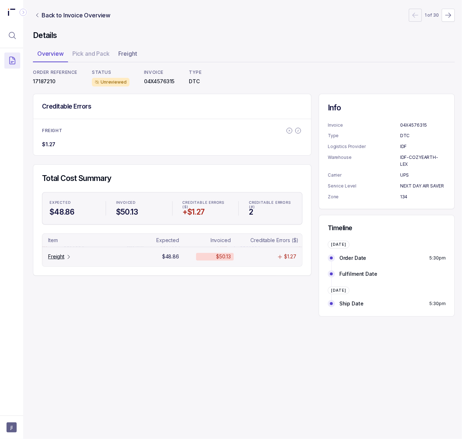
click at [66, 257] on icon "Table Cell-link 0" at bounding box center [69, 257] width 6 height 6
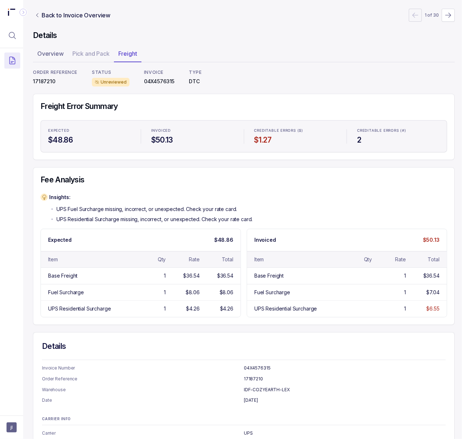
click at [39, 82] on p "17187210" at bounding box center [55, 81] width 44 height 7
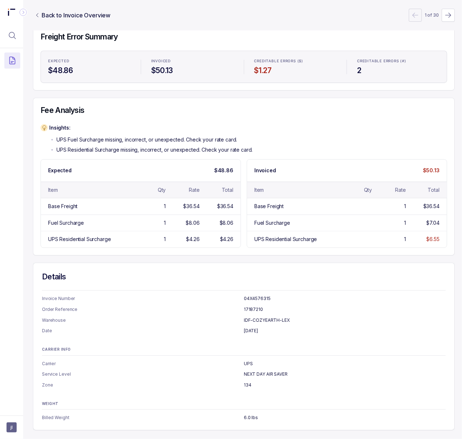
click at [249, 272] on h4 "Details" at bounding box center [243, 276] width 403 height 10
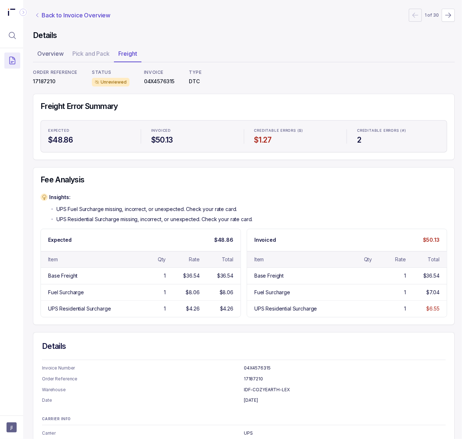
click at [80, 15] on p "Back to Invoice Overview" at bounding box center [76, 15] width 69 height 9
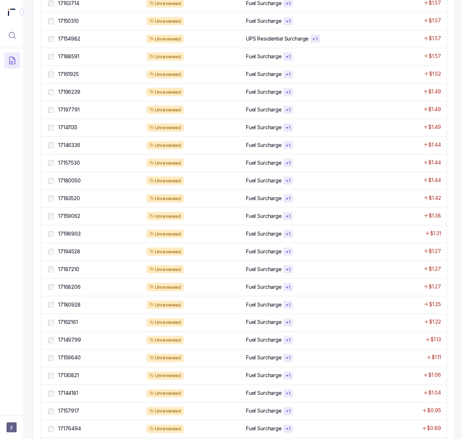
scroll to position [385, 2]
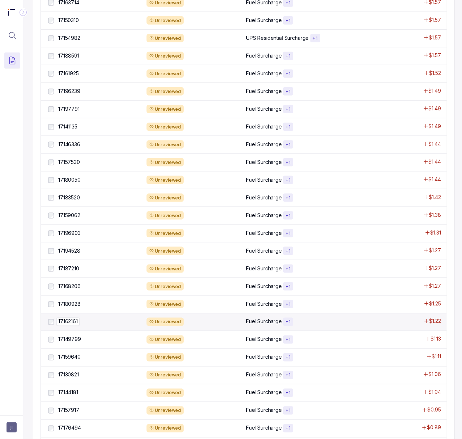
click at [74, 325] on p "17162161" at bounding box center [67, 321] width 23 height 8
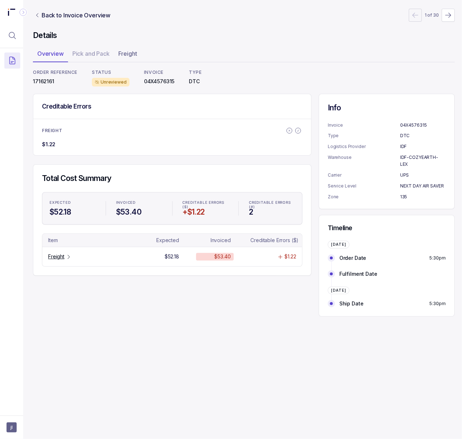
click at [41, 82] on p "17162161" at bounding box center [55, 81] width 44 height 7
click at [56, 255] on p "Freight" at bounding box center [56, 256] width 16 height 7
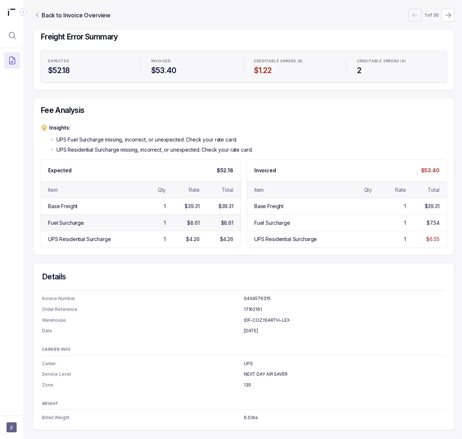
scroll to position [78, 2]
click at [389, 317] on ul "Invoice Number 04X4576315 Order Reference 17162161 Warehouse IDF-COZYEARTH-LEX …" at bounding box center [243, 314] width 403 height 39
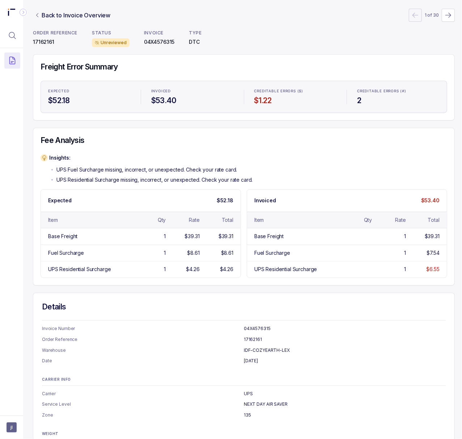
scroll to position [0, 2]
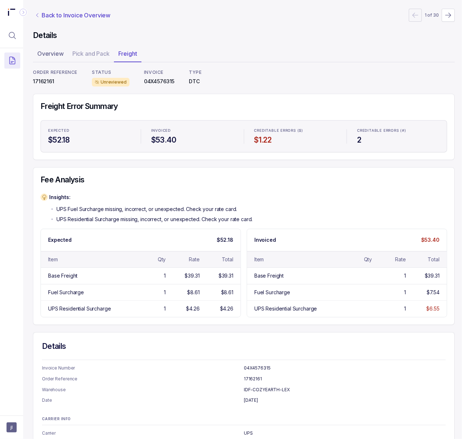
click at [60, 14] on p "Back to Invoice Overview" at bounding box center [76, 15] width 69 height 9
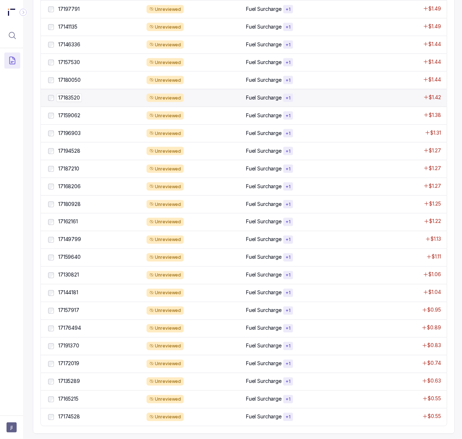
scroll to position [500, 2]
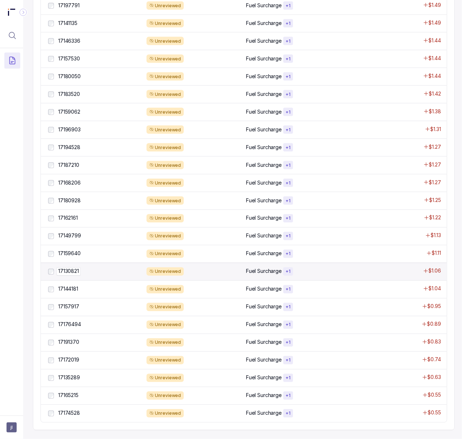
click at [74, 267] on p "17130821" at bounding box center [68, 271] width 24 height 8
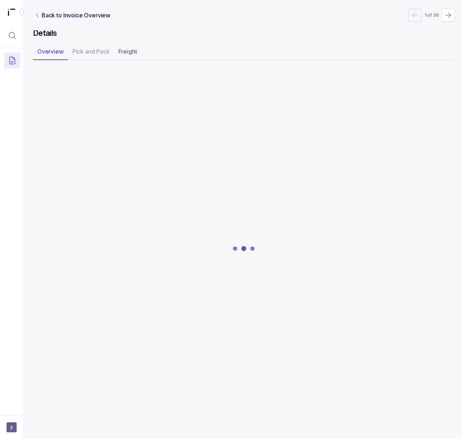
scroll to position [0, 2]
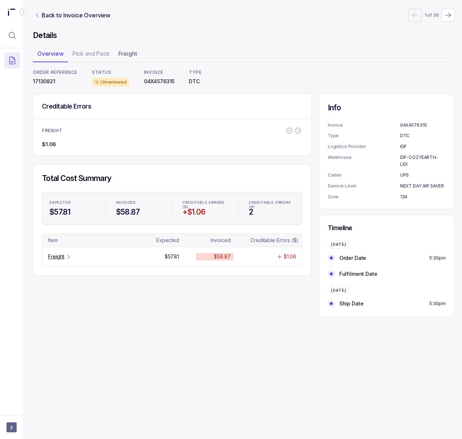
click at [46, 84] on p "17130821" at bounding box center [55, 81] width 44 height 7
click at [61, 258] on p "Freight" at bounding box center [56, 256] width 16 height 7
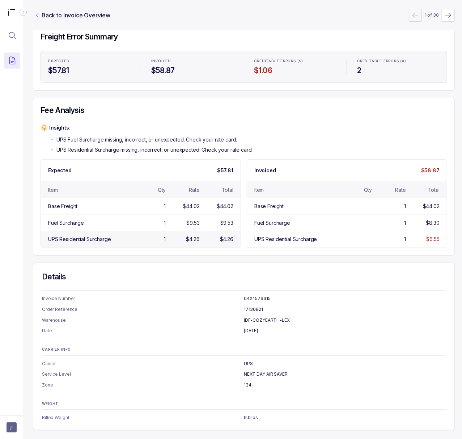
scroll to position [0, 2]
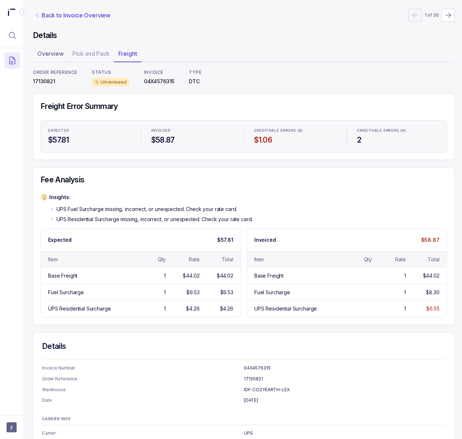
click at [81, 17] on p "Back to Invoice Overview" at bounding box center [76, 15] width 69 height 9
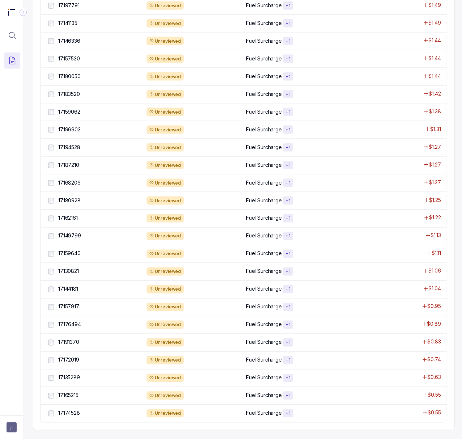
scroll to position [500, 2]
click at [76, 320] on p "17176494" at bounding box center [69, 324] width 26 height 8
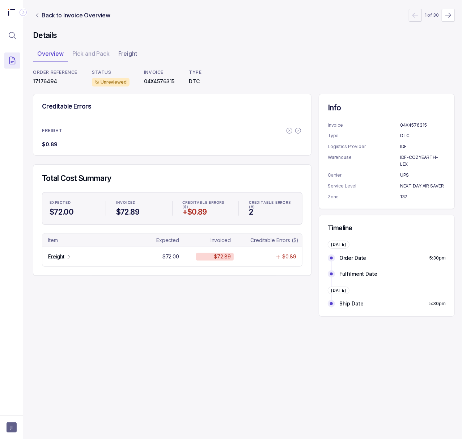
click at [48, 81] on p "17176494" at bounding box center [55, 81] width 44 height 7
click at [54, 256] on p "Freight" at bounding box center [56, 256] width 16 height 7
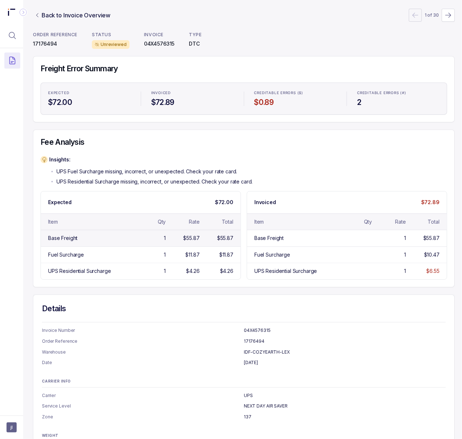
scroll to position [0, 2]
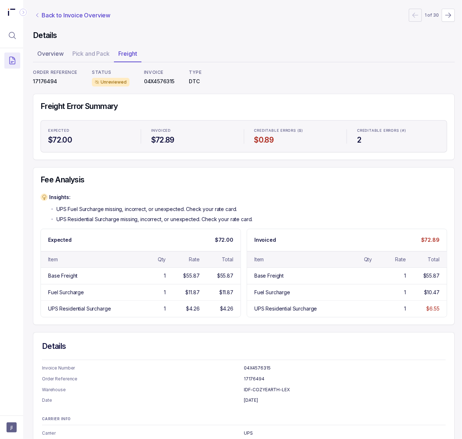
click at [90, 18] on p "Back to Invoice Overview" at bounding box center [76, 15] width 69 height 9
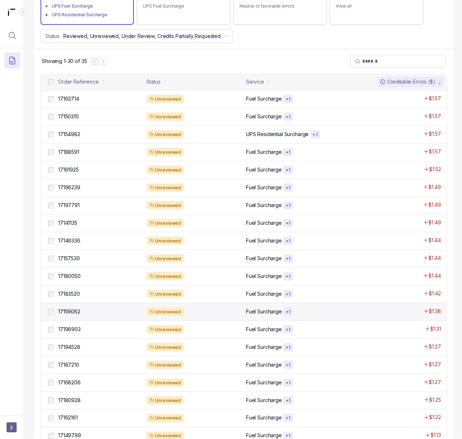
scroll to position [500, 2]
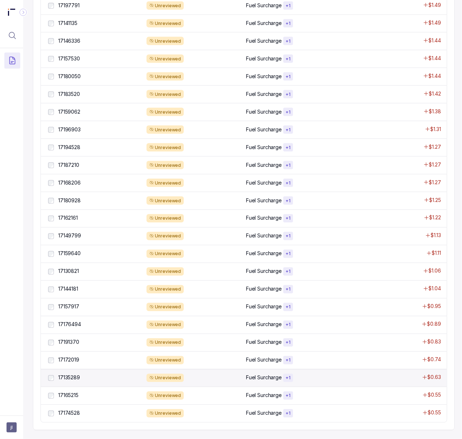
click at [72, 373] on div "17135289 17135289" at bounding box center [94, 377] width 95 height 9
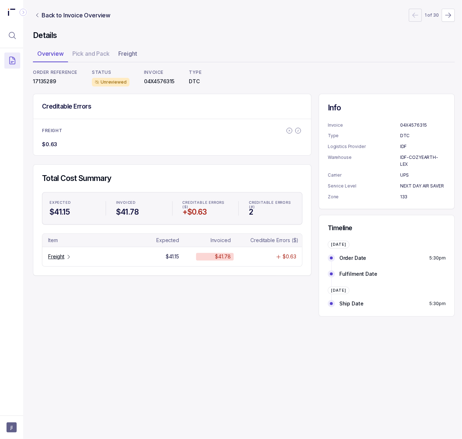
click at [50, 82] on p "17135289" at bounding box center [55, 81] width 44 height 7
click at [64, 256] on p "Freight" at bounding box center [56, 256] width 16 height 7
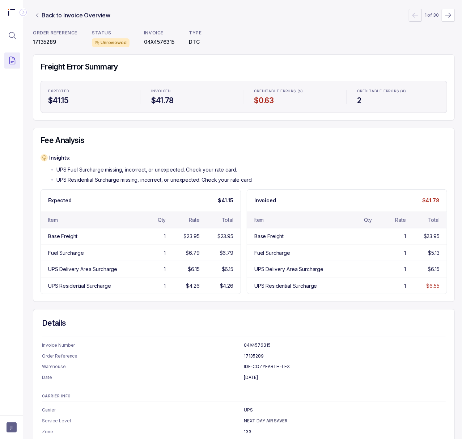
scroll to position [0, 2]
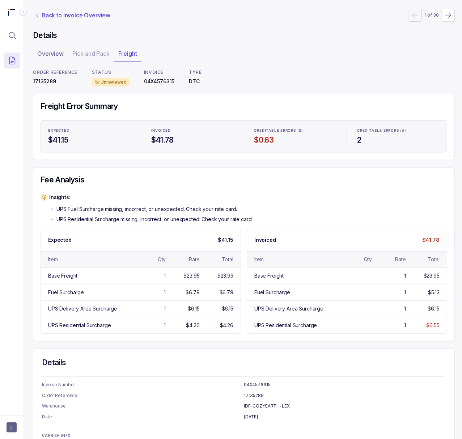
click at [67, 18] on p "Back to Invoice Overview" at bounding box center [76, 15] width 69 height 9
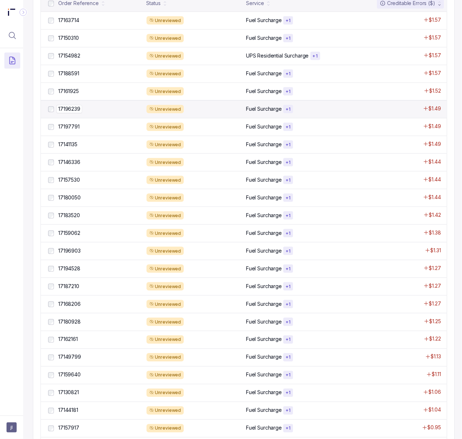
scroll to position [114, 2]
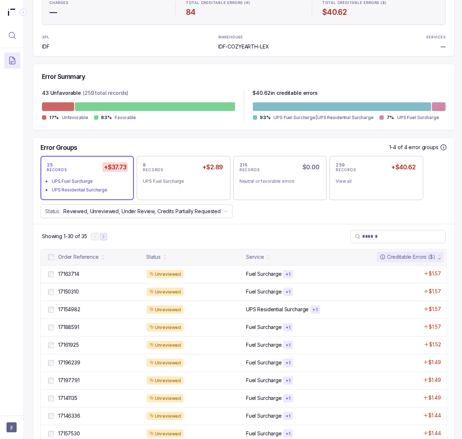
click at [106, 236] on icon "Next Page" at bounding box center [103, 236] width 5 height 5
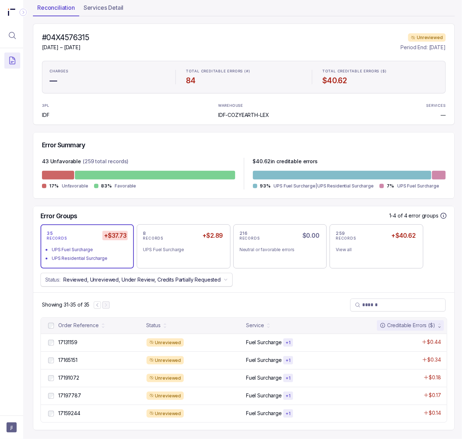
scroll to position [54, 2]
click at [73, 338] on p "17131159" at bounding box center [67, 342] width 23 height 8
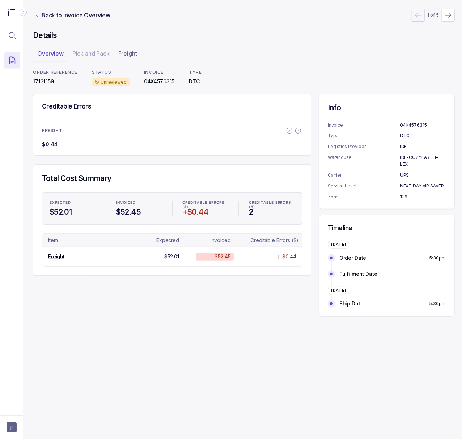
click at [45, 84] on p "17131159" at bounding box center [55, 81] width 44 height 7
click at [52, 257] on p "Freight" at bounding box center [56, 256] width 16 height 7
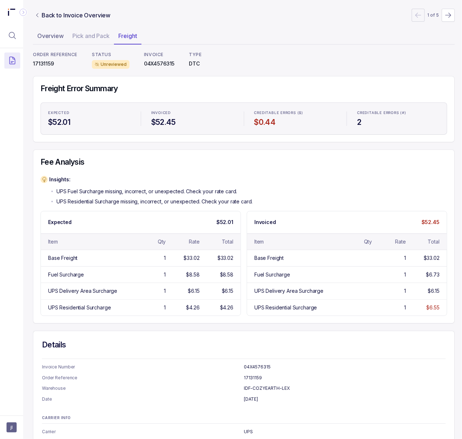
scroll to position [0, 2]
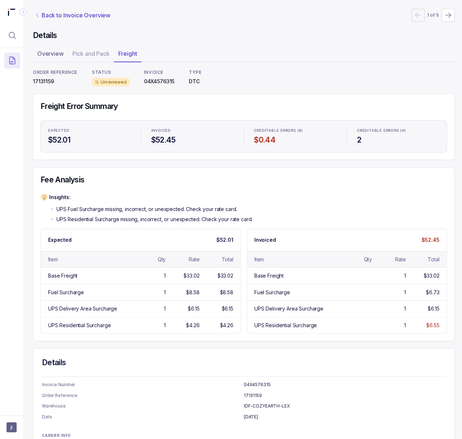
click at [69, 13] on p "Back to Invoice Overview" at bounding box center [76, 15] width 69 height 9
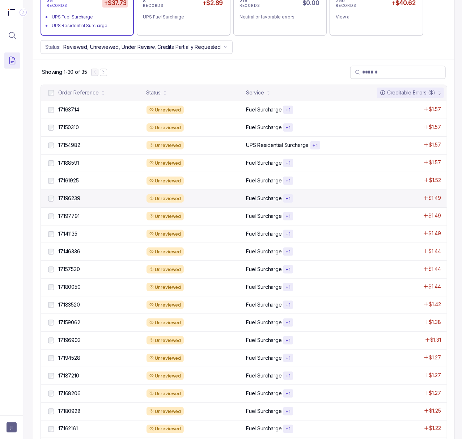
scroll to position [241, 2]
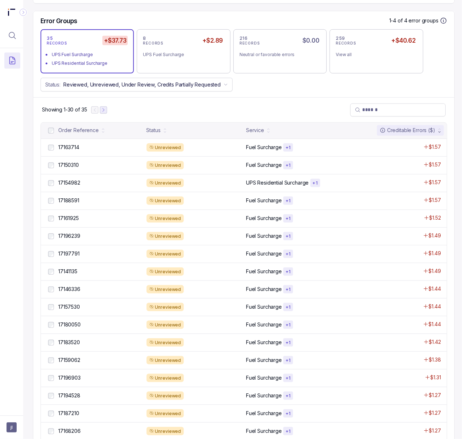
click at [106, 111] on icon "Next Page" at bounding box center [103, 109] width 5 height 5
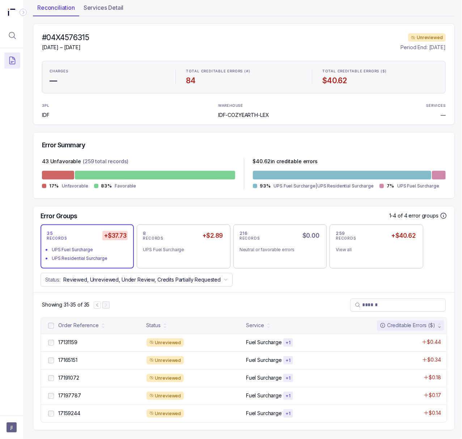
scroll to position [54, 2]
click at [78, 391] on p "17197787" at bounding box center [69, 395] width 26 height 8
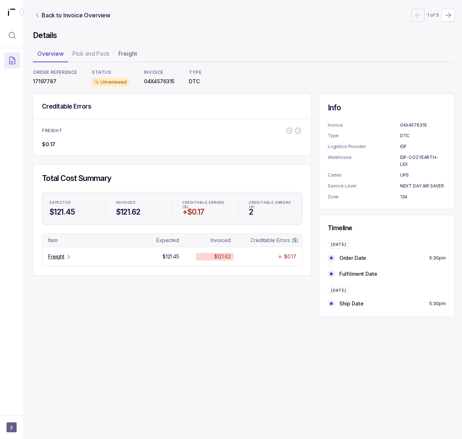
click at [50, 78] on p "17197787" at bounding box center [55, 81] width 44 height 7
click at [55, 255] on p "Freight" at bounding box center [56, 256] width 16 height 7
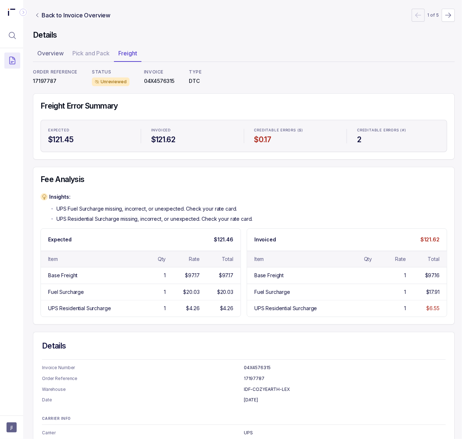
scroll to position [0, 2]
click at [69, 17] on p "Back to Invoice Overview" at bounding box center [76, 15] width 69 height 9
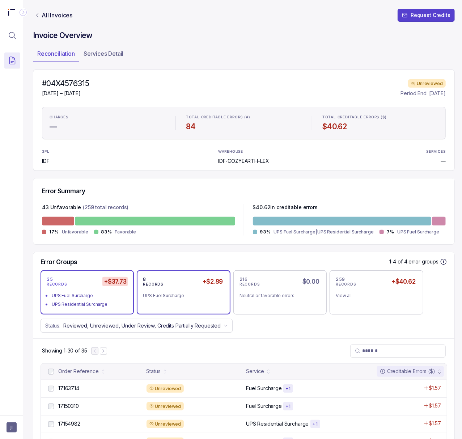
click at [185, 296] on div "UPS Fuel Surcharge" at bounding box center [180, 295] width 75 height 7
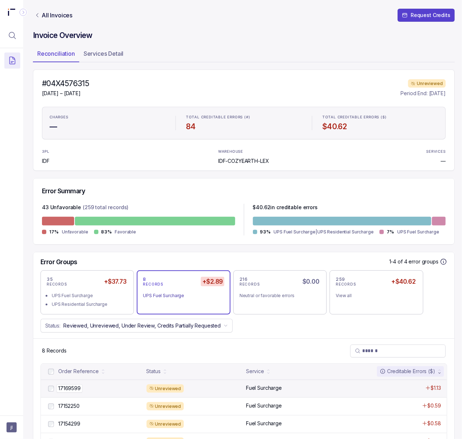
click at [71, 386] on p "17169599" at bounding box center [69, 388] width 26 height 8
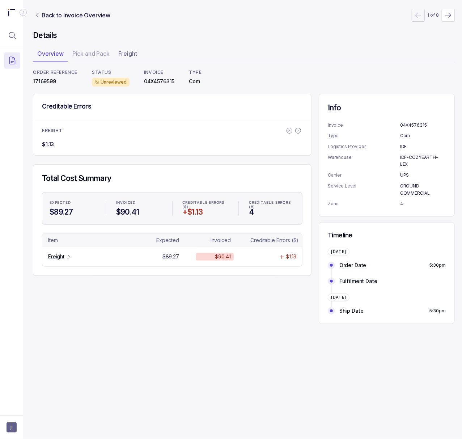
click at [48, 82] on p "17169599" at bounding box center [55, 81] width 44 height 7
click at [64, 254] on p "Freight" at bounding box center [56, 256] width 16 height 7
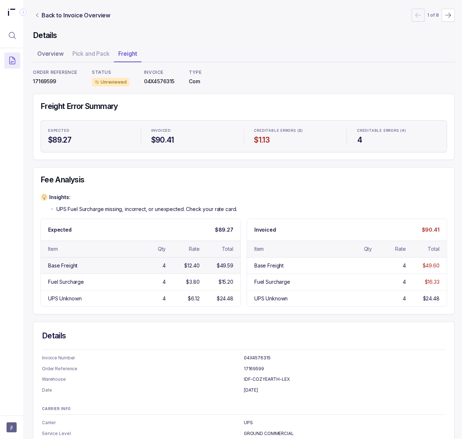
scroll to position [68, 2]
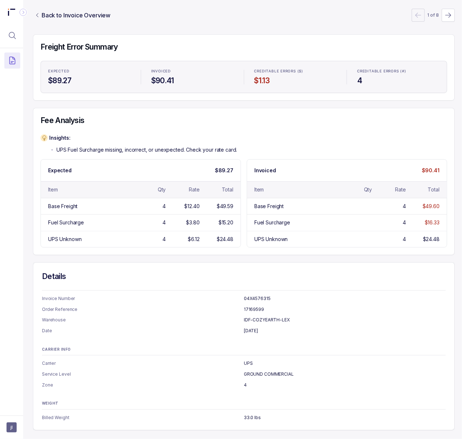
click at [262, 370] on p "GROUND COMMERCIAL" at bounding box center [345, 373] width 202 height 7
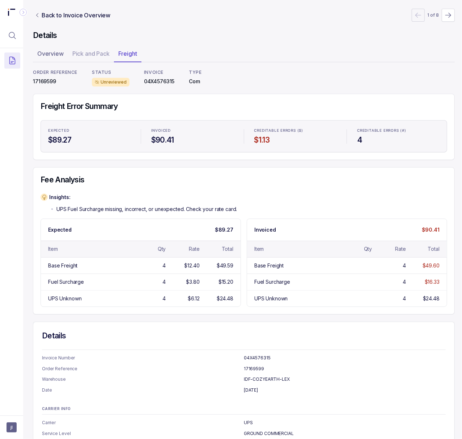
click at [163, 82] on p "04X4576315" at bounding box center [159, 81] width 31 height 7
click at [75, 14] on p "Back to Invoice Overview" at bounding box center [76, 15] width 69 height 9
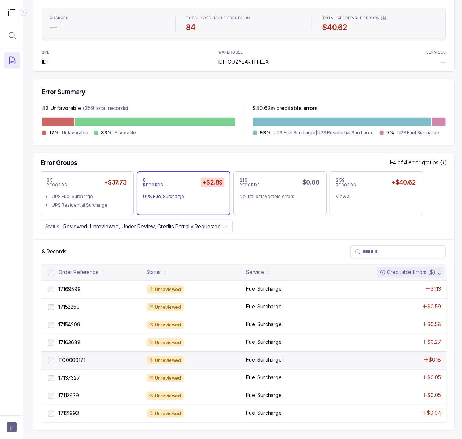
scroll to position [108, 2]
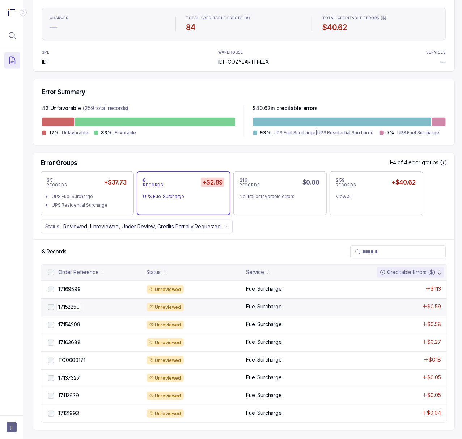
click at [74, 303] on p "17152250" at bounding box center [68, 307] width 25 height 8
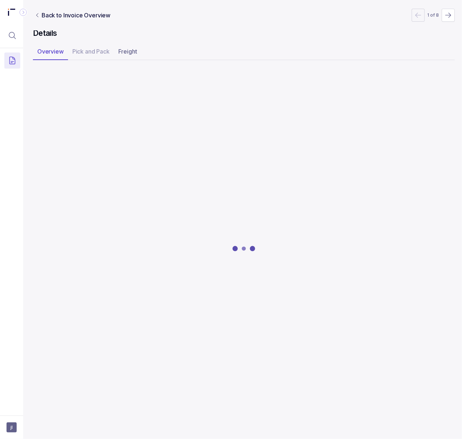
scroll to position [0, 2]
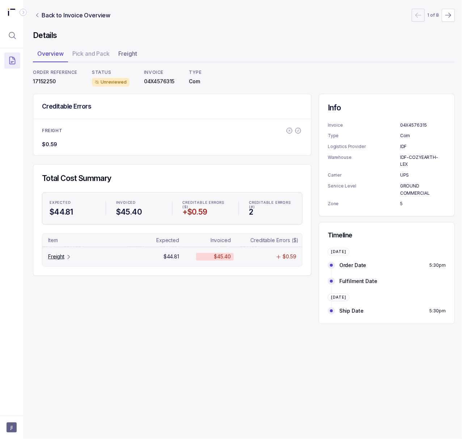
click at [60, 257] on p "Freight" at bounding box center [56, 256] width 16 height 7
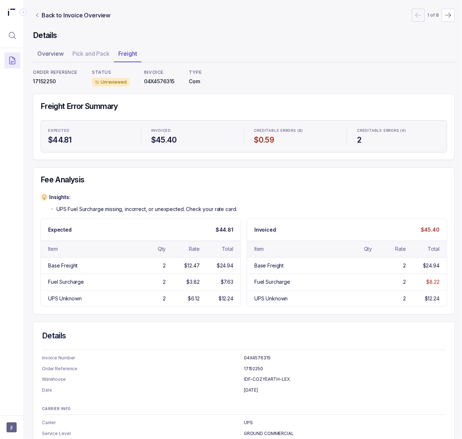
click at [50, 78] on p "17152250" at bounding box center [55, 81] width 44 height 7
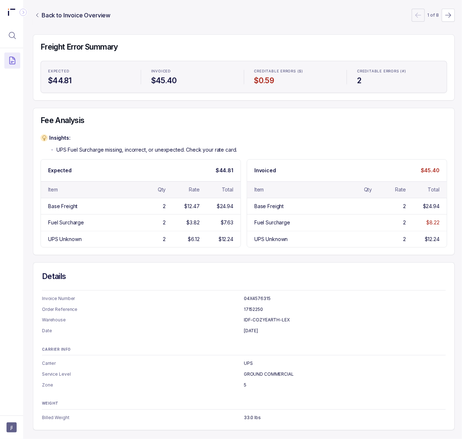
scroll to position [0, 2]
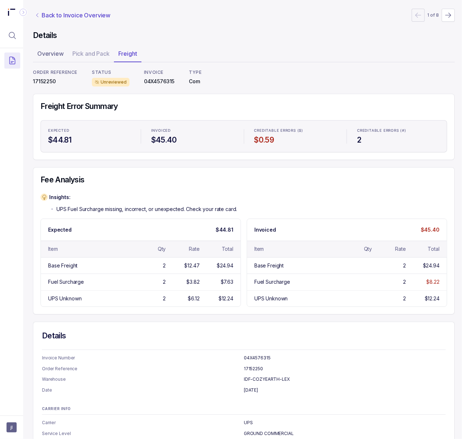
click at [54, 19] on p "Back to Invoice Overview" at bounding box center [76, 15] width 69 height 9
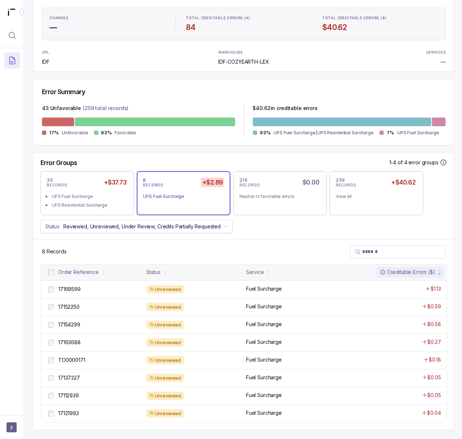
scroll to position [107, 2]
click at [78, 320] on p "17154299" at bounding box center [69, 324] width 26 height 8
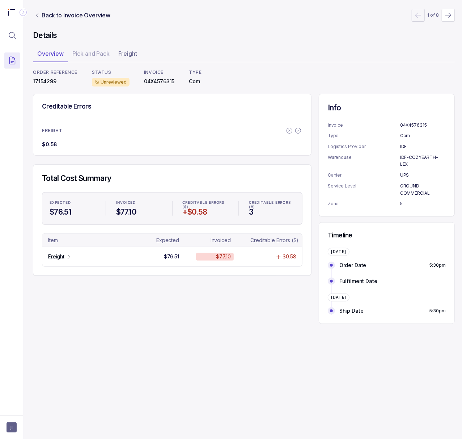
click at [46, 80] on p "17154299" at bounding box center [55, 81] width 44 height 7
click at [67, 259] on icon "Table Cell-link 0" at bounding box center [69, 257] width 6 height 6
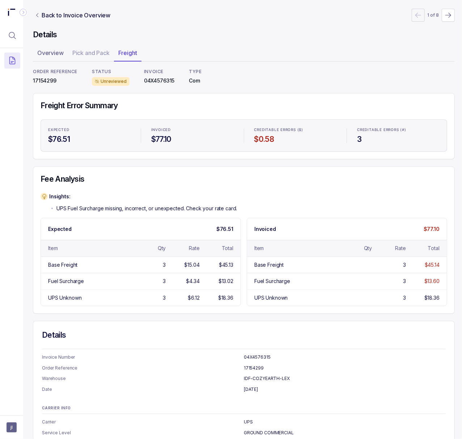
scroll to position [0, 2]
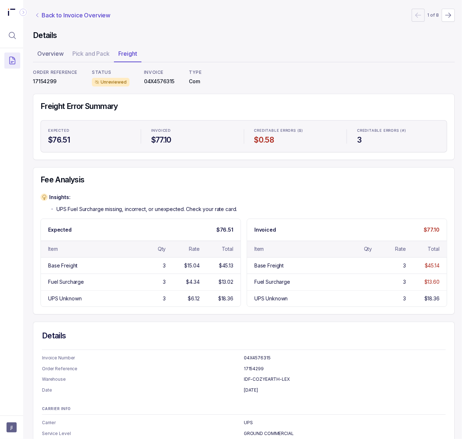
click at [81, 18] on p "Back to Invoice Overview" at bounding box center [76, 15] width 69 height 9
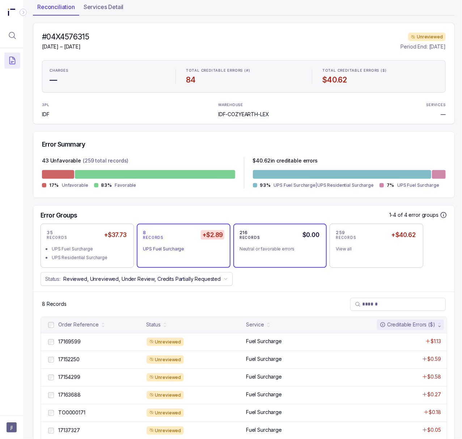
scroll to position [108, 2]
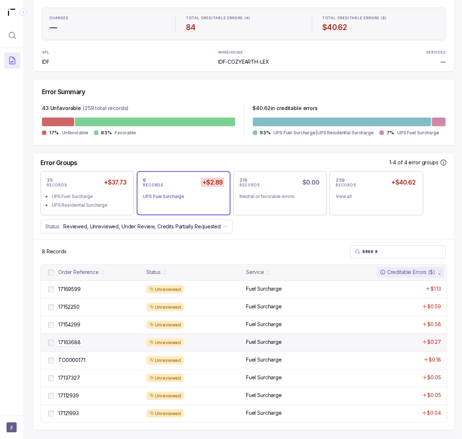
click at [74, 338] on p "17163688" at bounding box center [69, 342] width 26 height 8
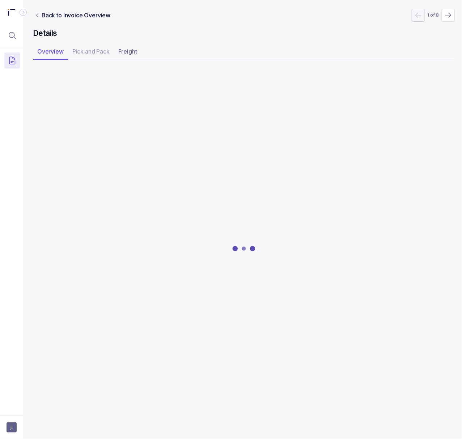
scroll to position [0, 2]
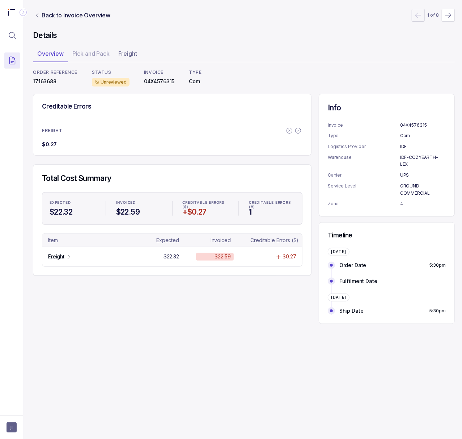
click at [44, 84] on p "17163688" at bounding box center [55, 81] width 44 height 7
click at [59, 258] on p "Freight" at bounding box center [56, 256] width 16 height 7
click at [61, 259] on p "Freight" at bounding box center [56, 256] width 16 height 7
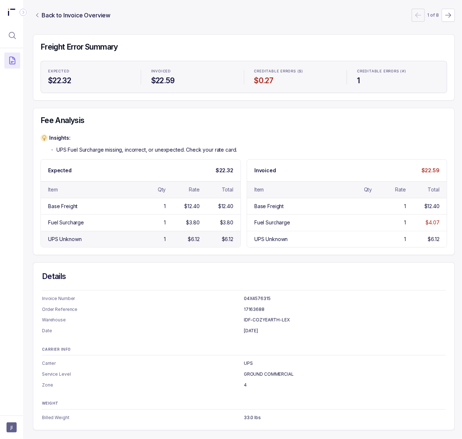
scroll to position [68, 2]
click at [293, 349] on div "CARRIER INFO Carrier UPS Service Level GROUND COMMERCIAL Zone 4" at bounding box center [243, 367] width 403 height 41
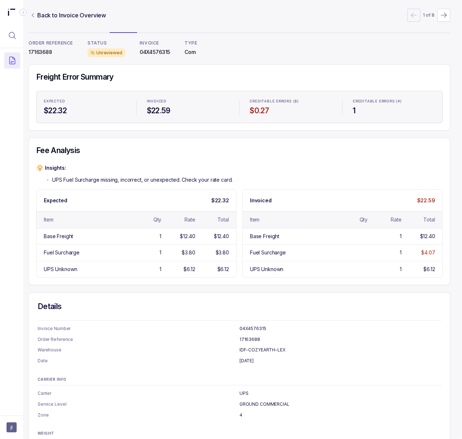
scroll to position [0, 13]
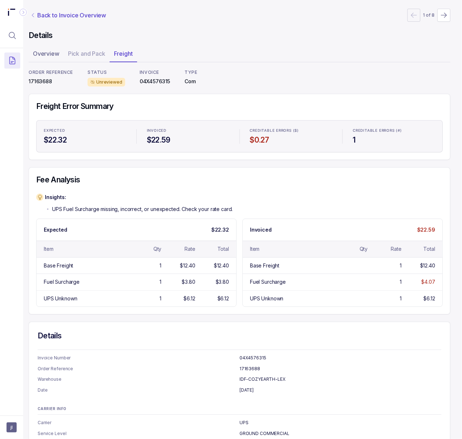
click at [67, 18] on p "Back to Invoice Overview" at bounding box center [71, 15] width 69 height 9
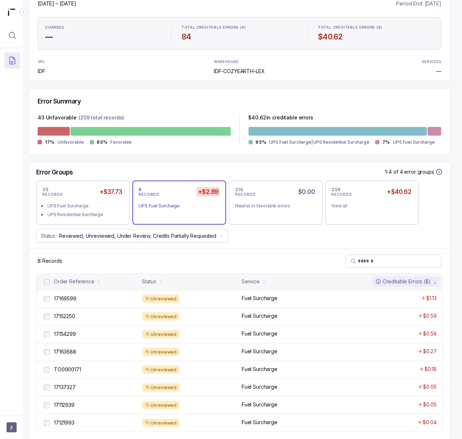
scroll to position [108, 13]
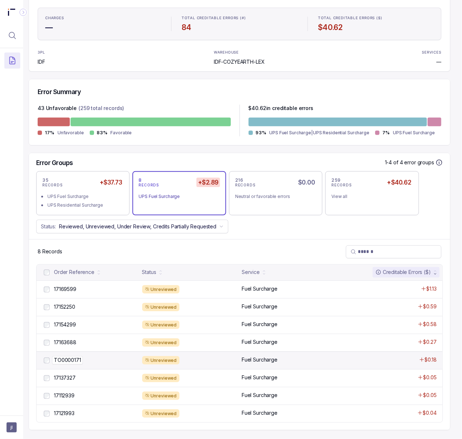
click at [71, 356] on p "TO0000171" at bounding box center [67, 360] width 31 height 8
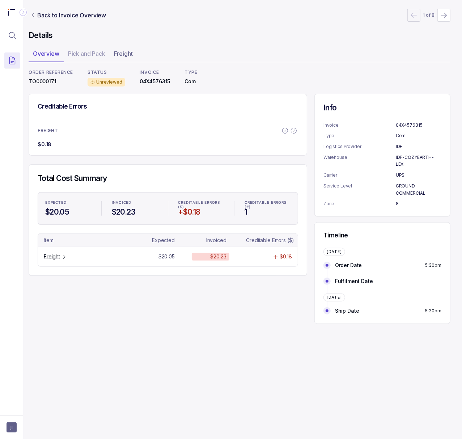
scroll to position [0, 6]
click at [58, 256] on p "Freight" at bounding box center [52, 256] width 16 height 7
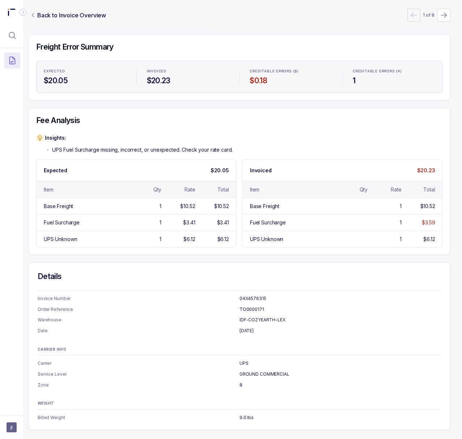
scroll to position [0, 6]
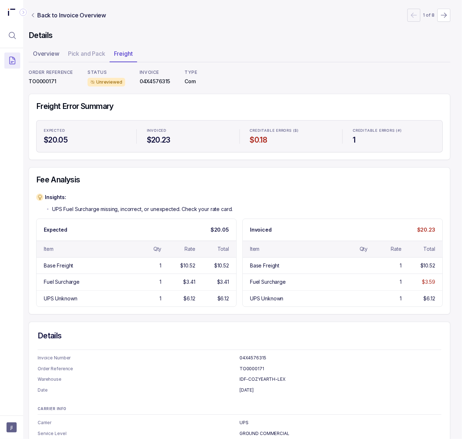
click at [41, 86] on div "ORDER REFERENCE TO0000171" at bounding box center [51, 77] width 44 height 17
click at [41, 80] on p "TO0000171" at bounding box center [51, 81] width 44 height 7
click at [81, 16] on p "Back to Invoice Overview" at bounding box center [71, 15] width 69 height 9
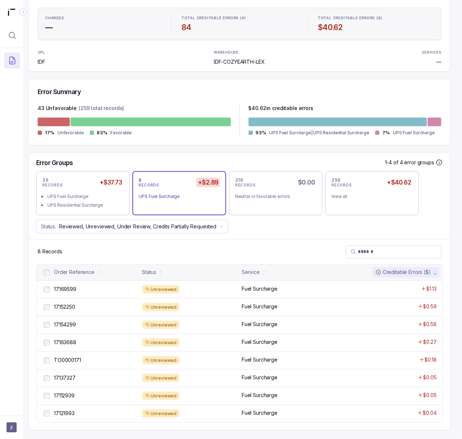
scroll to position [108, 6]
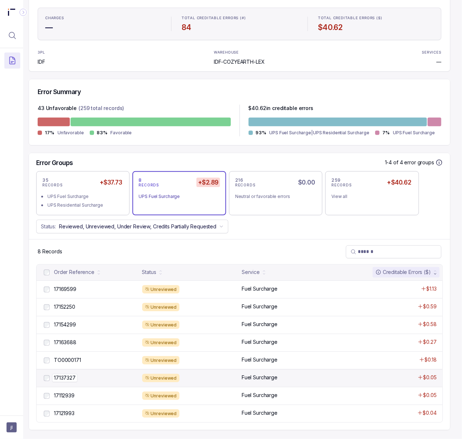
click at [65, 373] on p "17137327" at bounding box center [64, 377] width 25 height 8
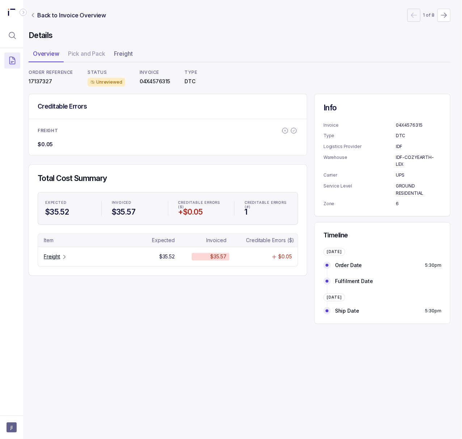
click at [41, 82] on p "17137327" at bounding box center [51, 81] width 44 height 7
click at [61, 256] on icon "Table Cell-link 0" at bounding box center [64, 257] width 6 height 6
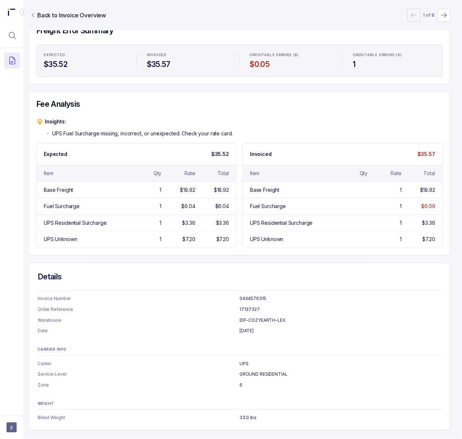
scroll to position [85, 6]
click at [258, 305] on p "17137327" at bounding box center [340, 308] width 202 height 7
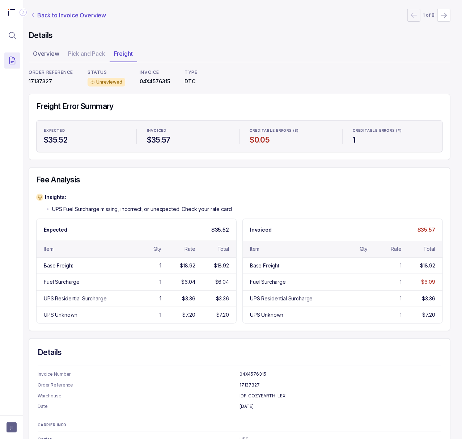
click at [58, 18] on p "Back to Invoice Overview" at bounding box center [71, 15] width 69 height 9
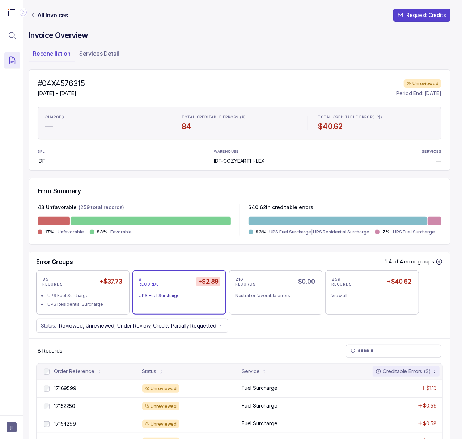
scroll to position [108, 6]
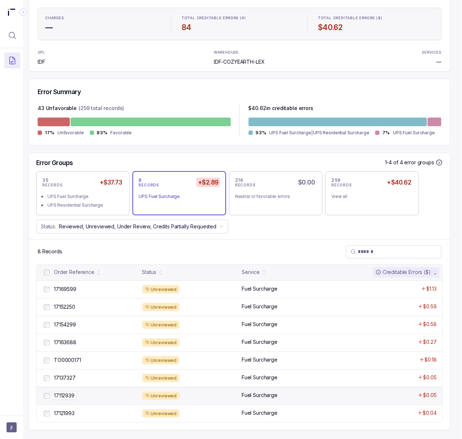
click at [76, 391] on p "17112939" at bounding box center [64, 395] width 24 height 8
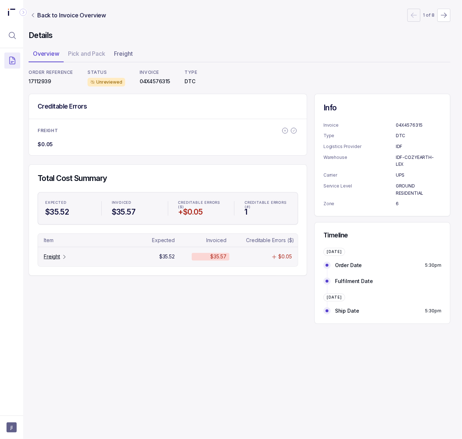
click at [59, 257] on p "Freight" at bounding box center [52, 256] width 16 height 7
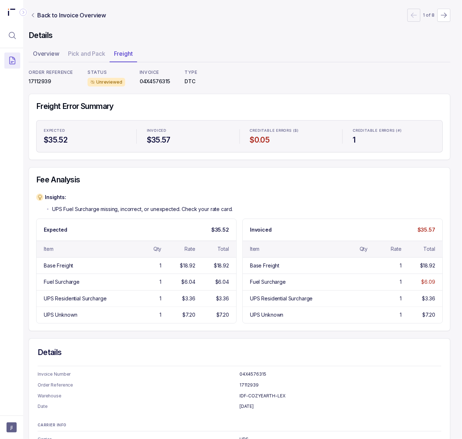
click at [38, 83] on p "17112939" at bounding box center [51, 81] width 44 height 7
click at [38, 82] on p "17112939" at bounding box center [51, 81] width 44 height 7
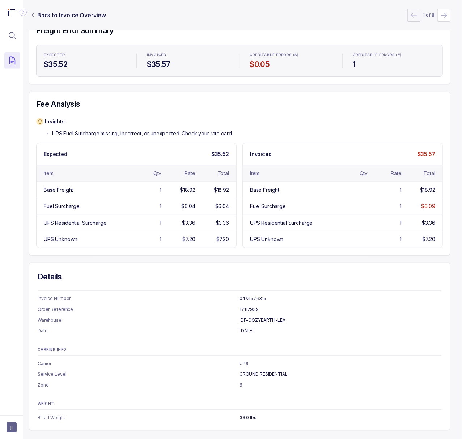
scroll to position [85, 6]
click at [288, 372] on ul "Carrier UPS Service Level GROUND RESIDENTIAL Zone 6" at bounding box center [239, 374] width 403 height 29
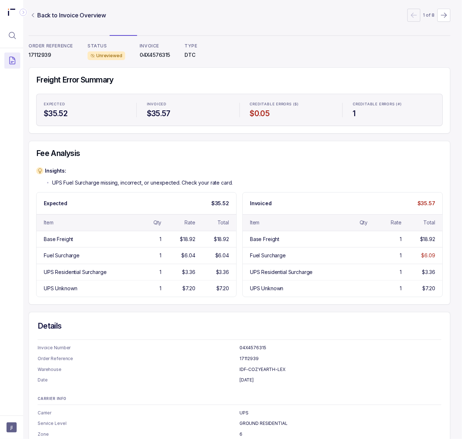
scroll to position [0, 6]
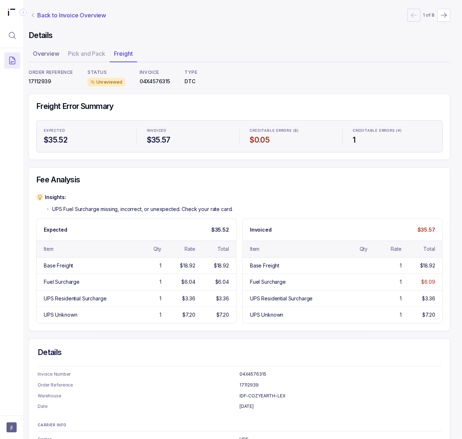
click at [80, 18] on p "Back to Invoice Overview" at bounding box center [71, 15] width 69 height 9
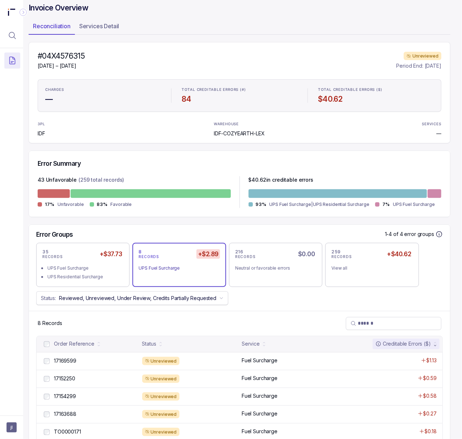
scroll to position [108, 6]
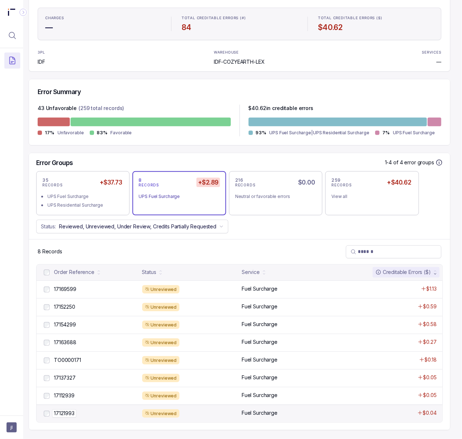
click at [65, 409] on p "17121993" at bounding box center [64, 413] width 24 height 8
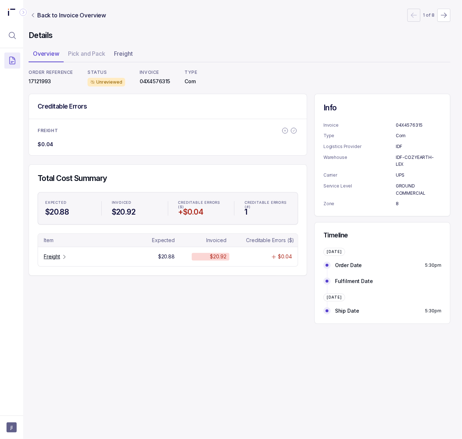
click at [45, 77] on div "ORDER REFERENCE 17121993" at bounding box center [51, 77] width 44 height 17
click at [51, 259] on p "Freight" at bounding box center [52, 256] width 16 height 7
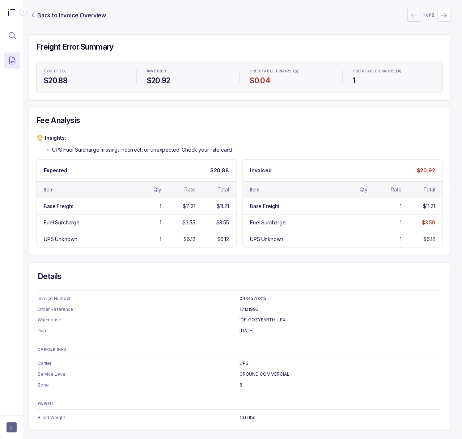
scroll to position [68, 6]
click at [144, 282] on div "Details Invoice Number 04X4576315 Order Reference 17121993 Warehouse IDF-COZYEA…" at bounding box center [240, 345] width 422 height 167
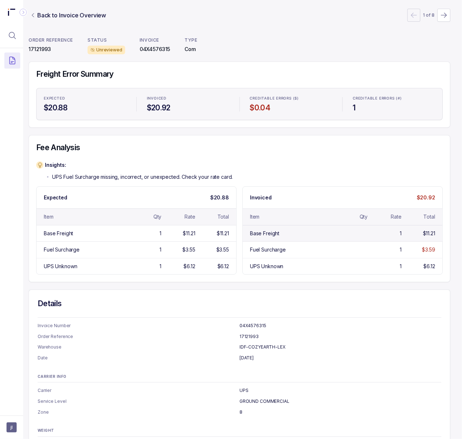
scroll to position [0, 6]
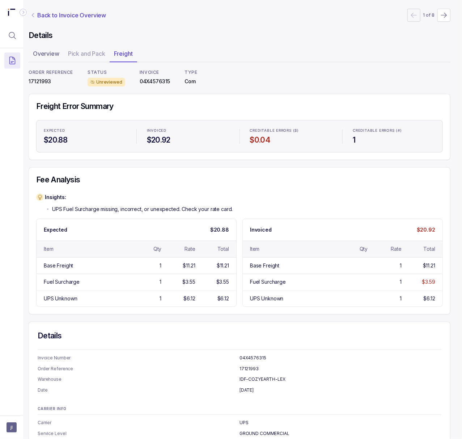
click at [86, 15] on p "Back to Invoice Overview" at bounding box center [71, 15] width 69 height 9
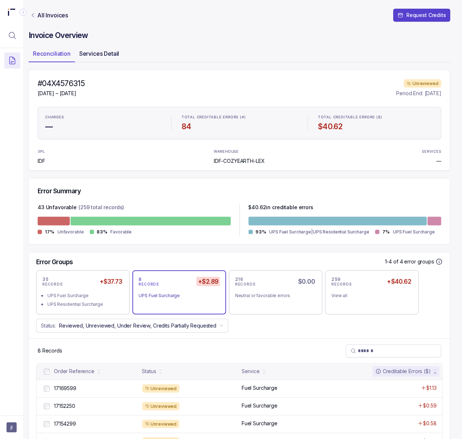
click at [93, 53] on p "Services Detail" at bounding box center [99, 53] width 40 height 9
